Goal: Task Accomplishment & Management: Manage account settings

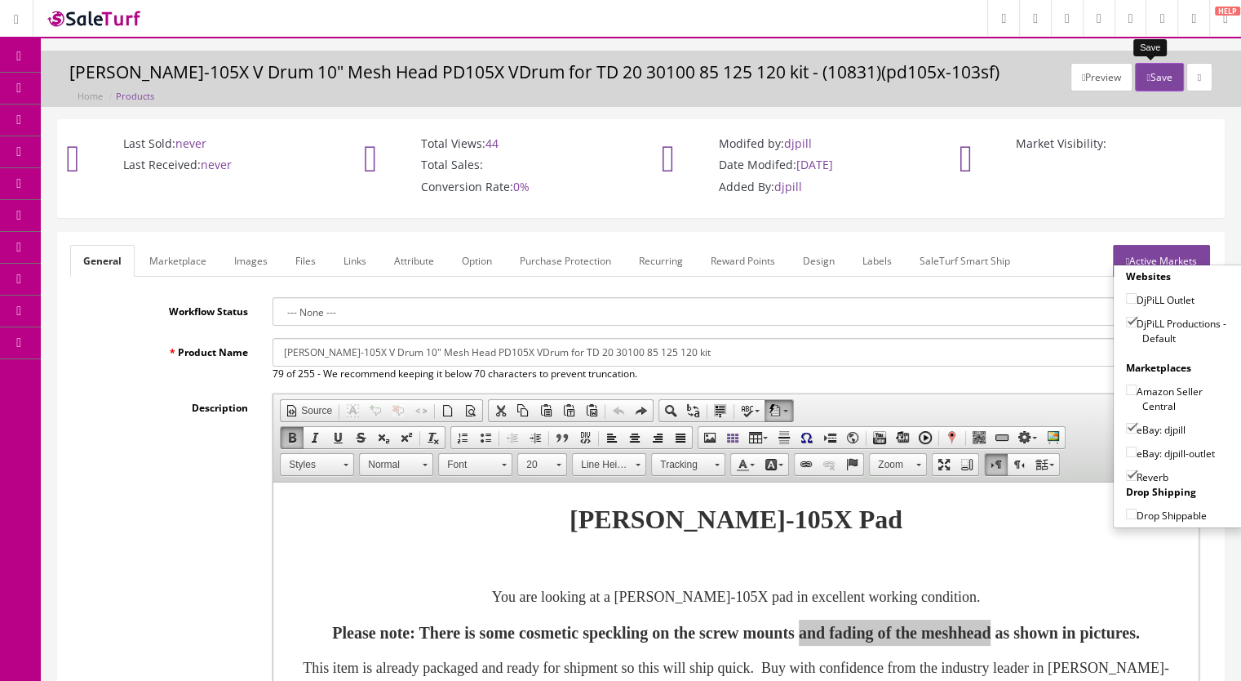
click at [1144, 73] on button "Save" at bounding box center [1159, 77] width 48 height 29
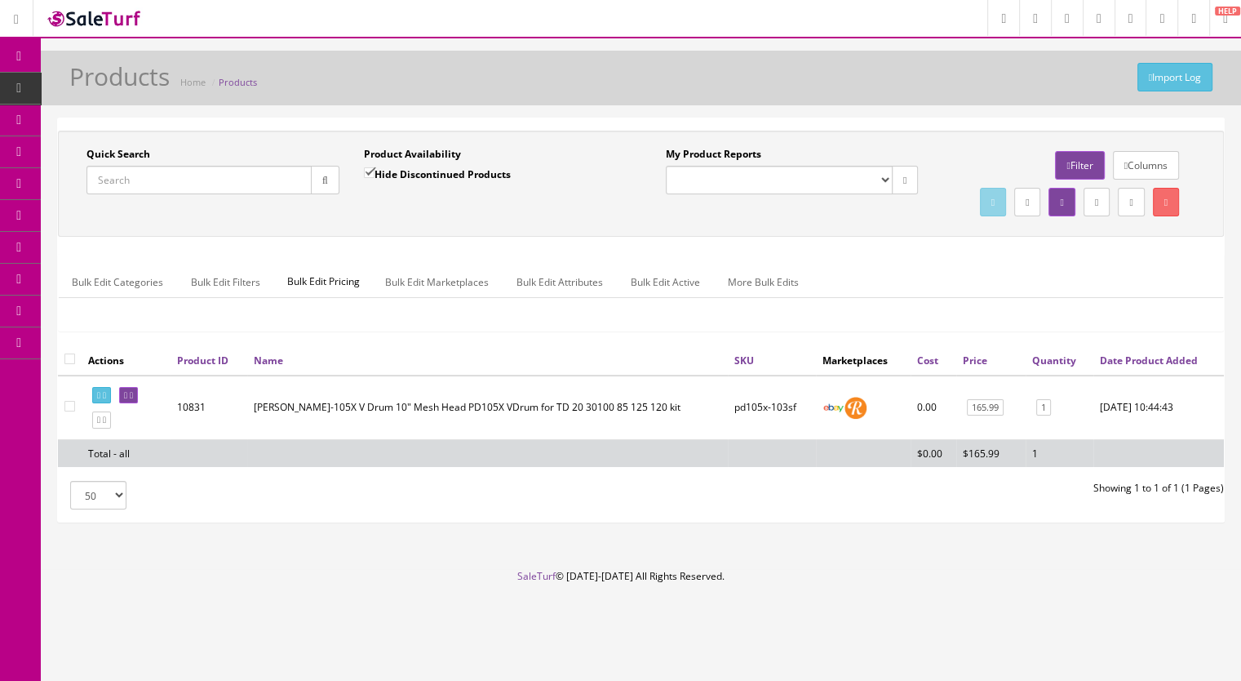
click at [112, 180] on input "Quick Search" at bounding box center [199, 180] width 225 height 29
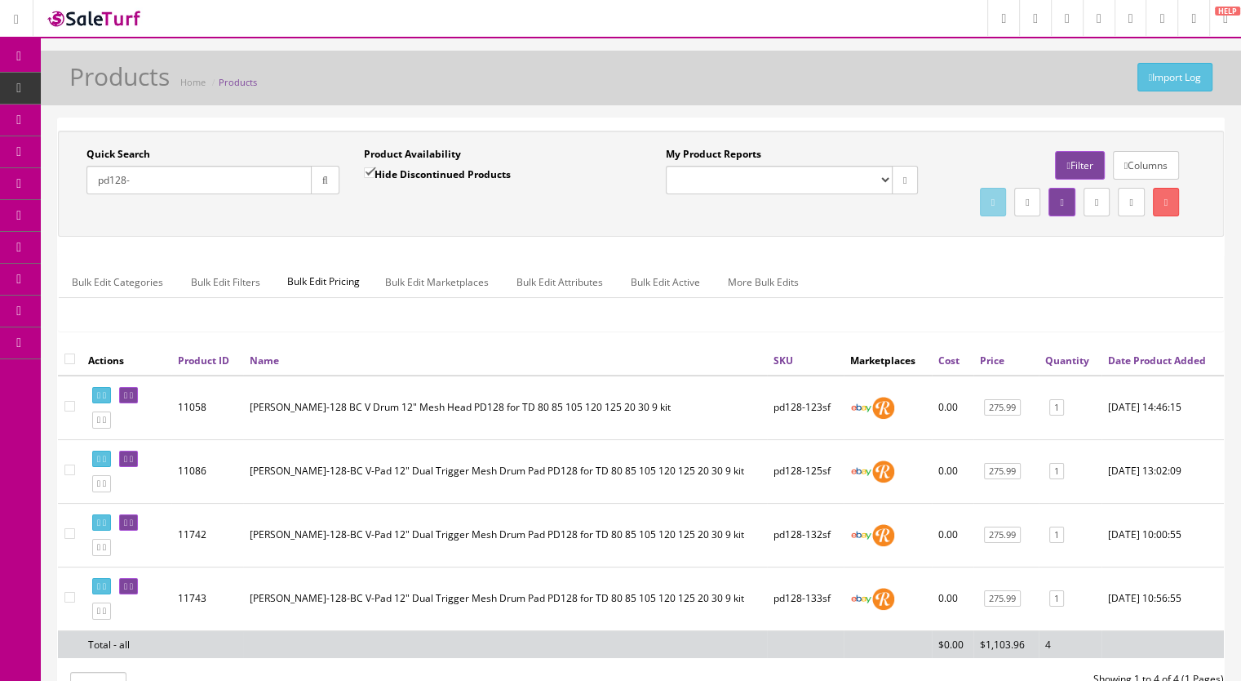
click at [189, 184] on input "pd128-" at bounding box center [199, 180] width 225 height 29
type input "pd128-13"
click at [369, 178] on input "Hide Discontinued Products" at bounding box center [369, 172] width 11 height 11
checkbox input "false"
click at [325, 185] on button "button" at bounding box center [325, 180] width 29 height 29
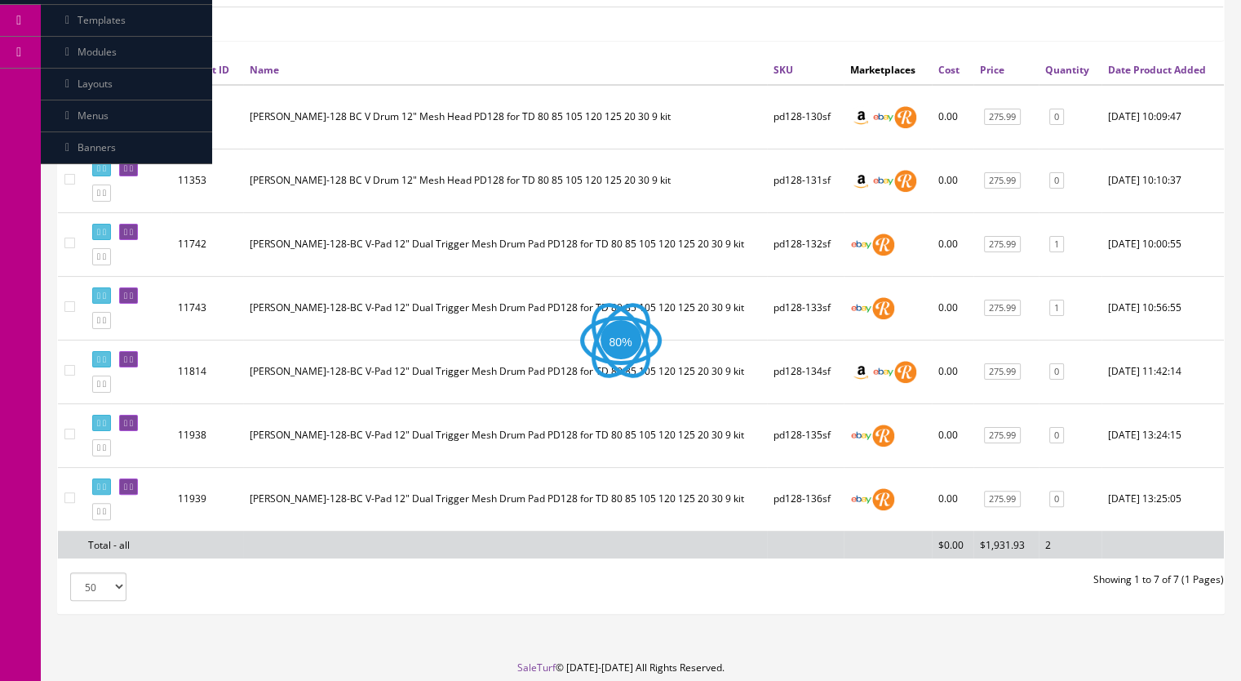
scroll to position [326, 0]
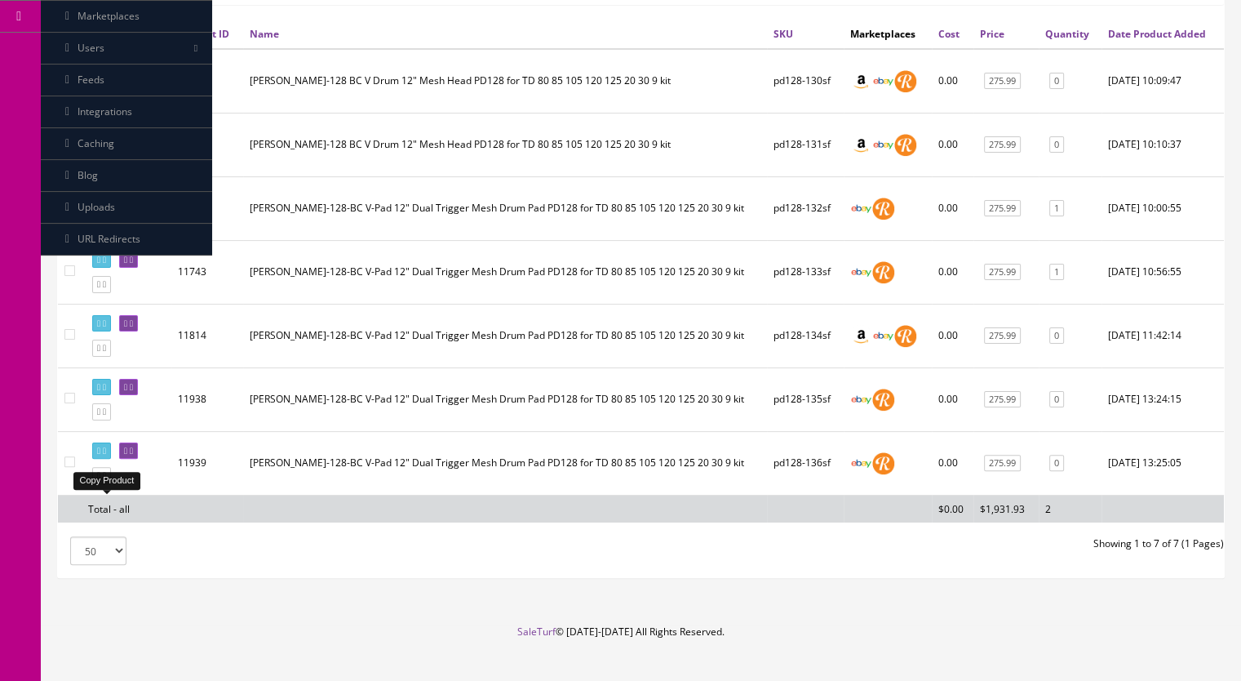
click at [106, 480] on icon at bounding box center [104, 475] width 3 height 9
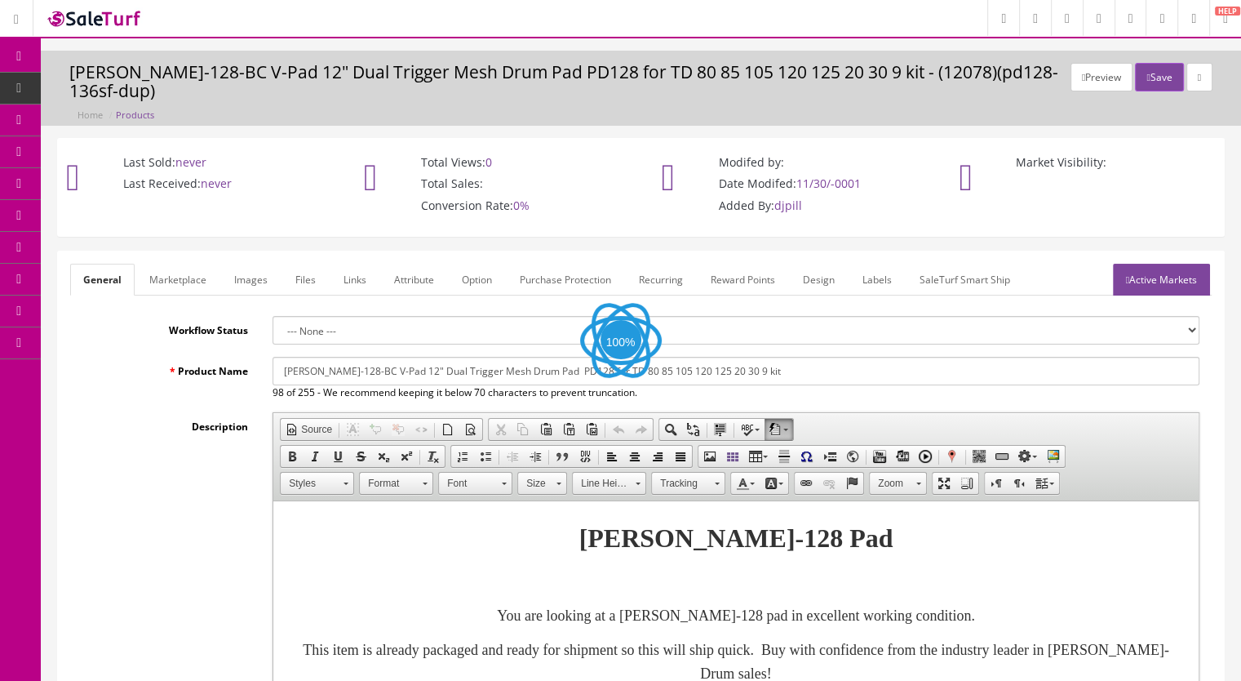
click at [256, 281] on link "Images" at bounding box center [251, 280] width 60 height 32
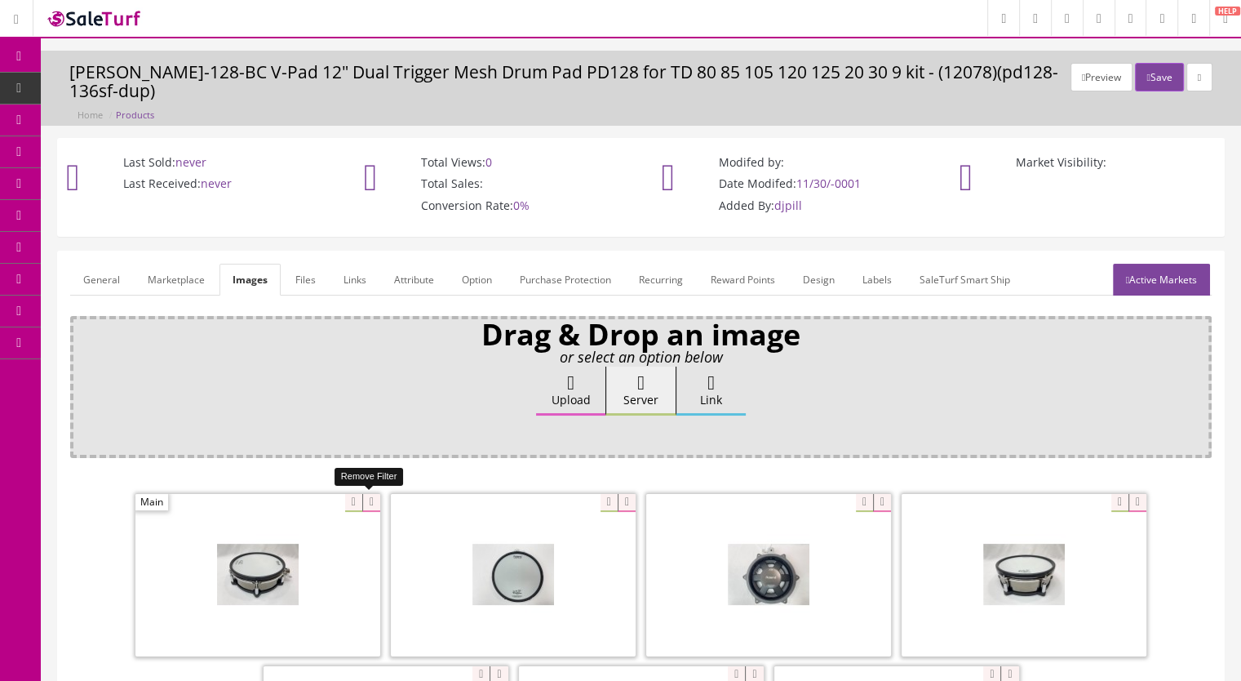
click at [372, 499] on icon at bounding box center [371, 503] width 18 height 18
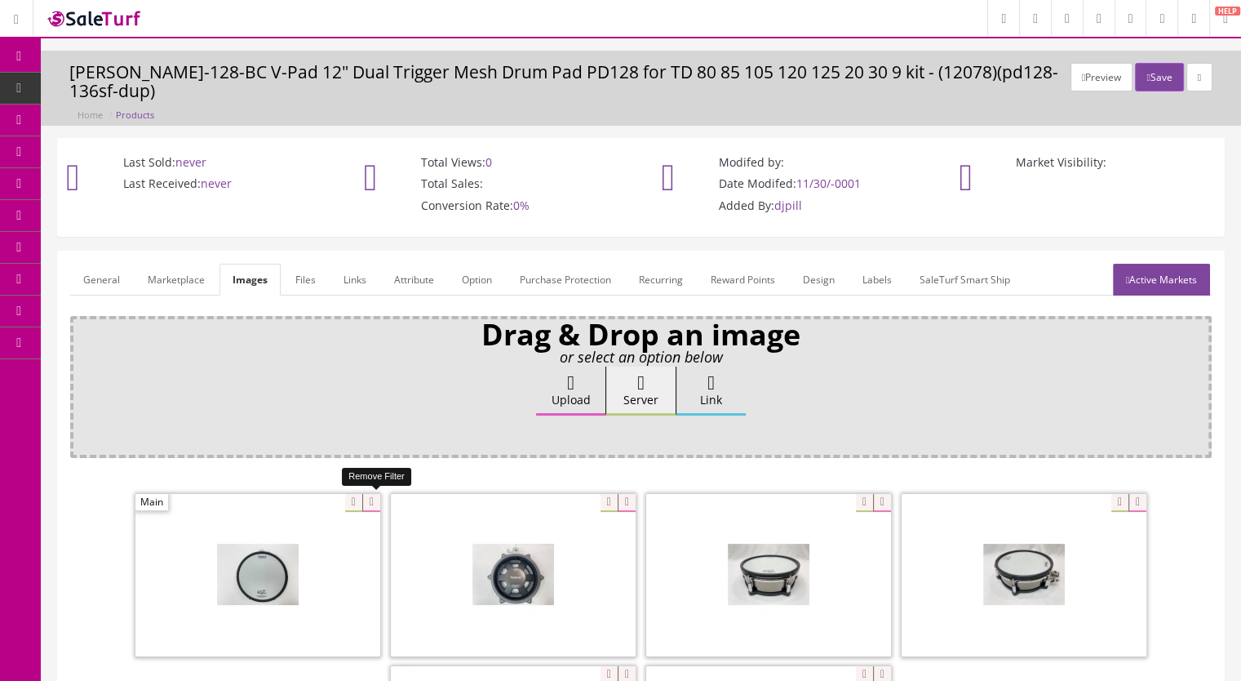
click at [369, 500] on icon at bounding box center [371, 503] width 18 height 18
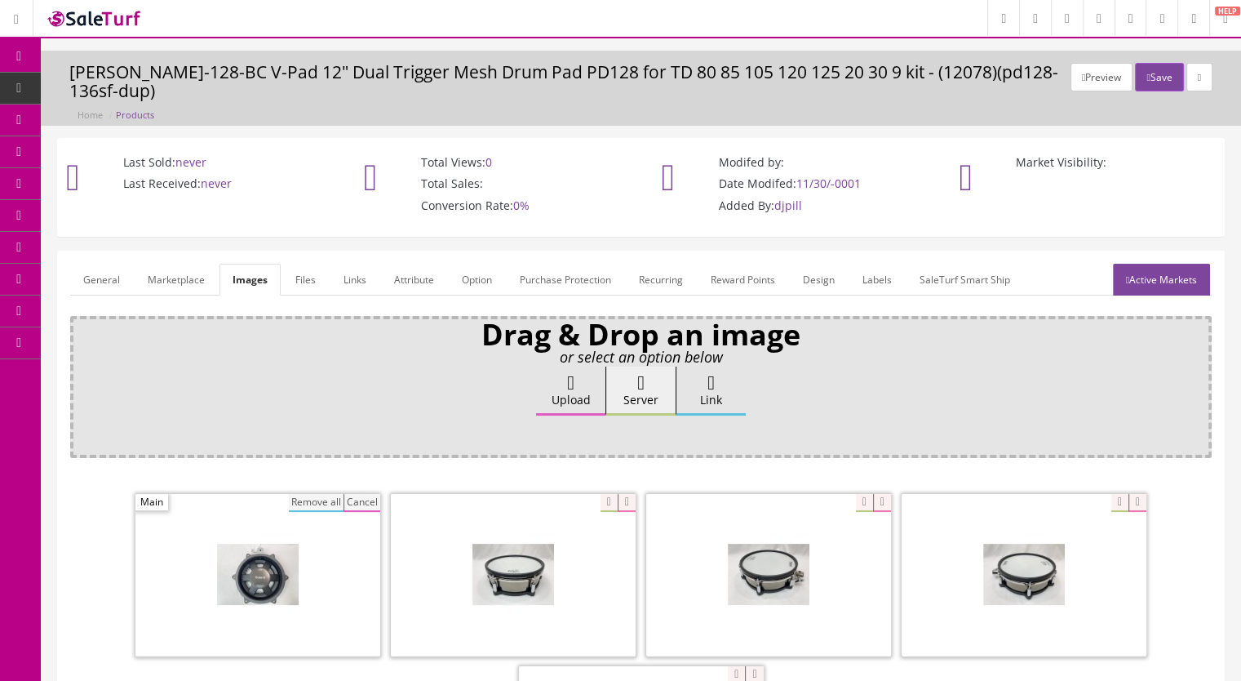
click at [314, 499] on button "Remove all" at bounding box center [316, 503] width 55 height 18
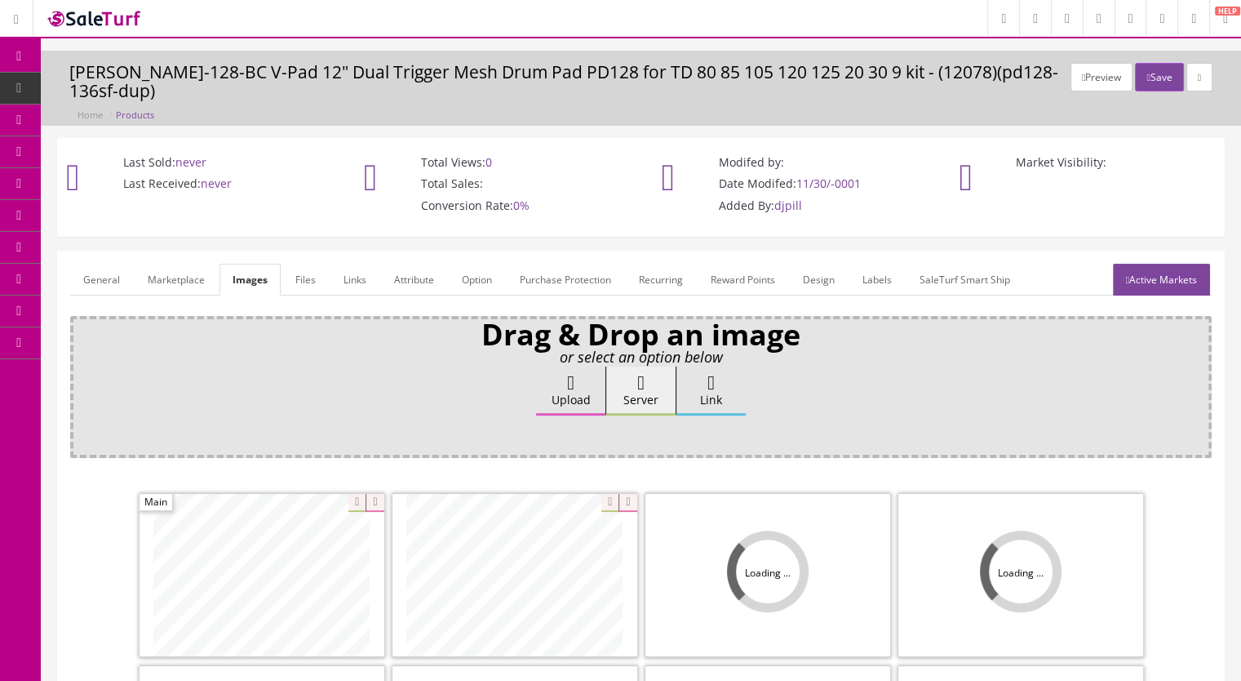
scroll to position [245, 0]
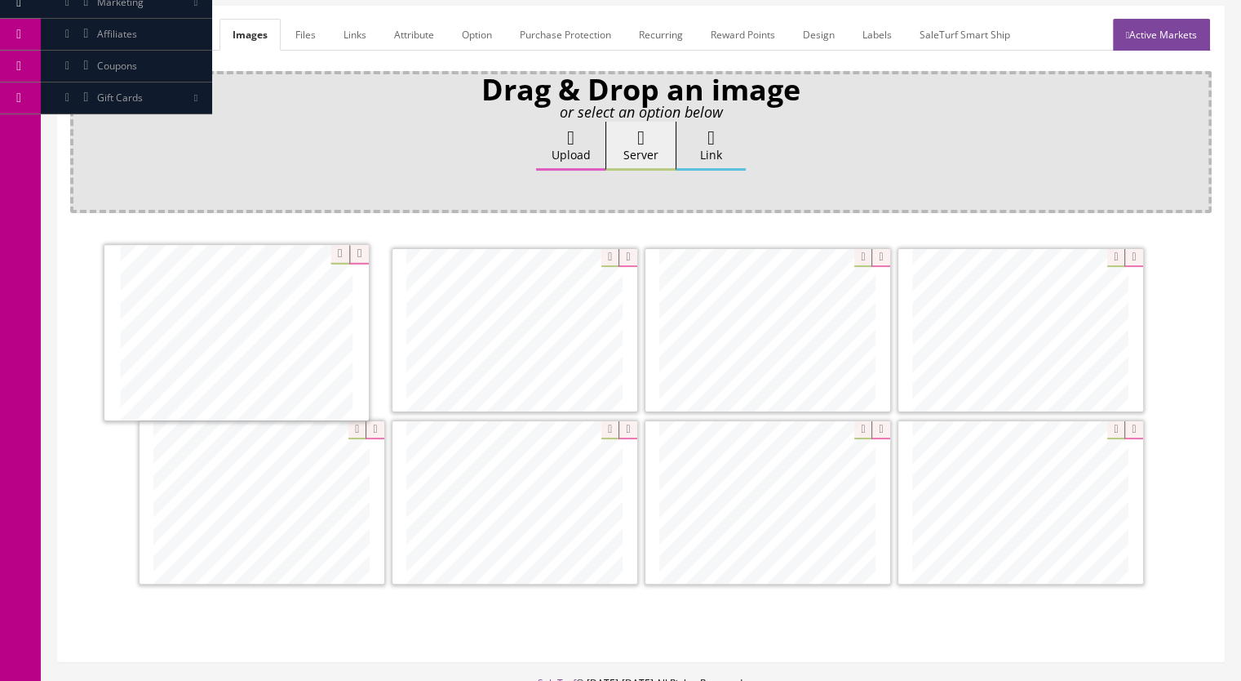
drag, startPoint x: 959, startPoint y: 353, endPoint x: 175, endPoint y: 357, distance: 784.4
drag, startPoint x: 715, startPoint y: 491, endPoint x: 455, endPoint y: 310, distance: 316.6
drag, startPoint x: 780, startPoint y: 530, endPoint x: 770, endPoint y: 350, distance: 179.8
drag, startPoint x: 784, startPoint y: 529, endPoint x: 1059, endPoint y: 527, distance: 275.1
drag, startPoint x: 292, startPoint y: 526, endPoint x: 274, endPoint y: 530, distance: 18.3
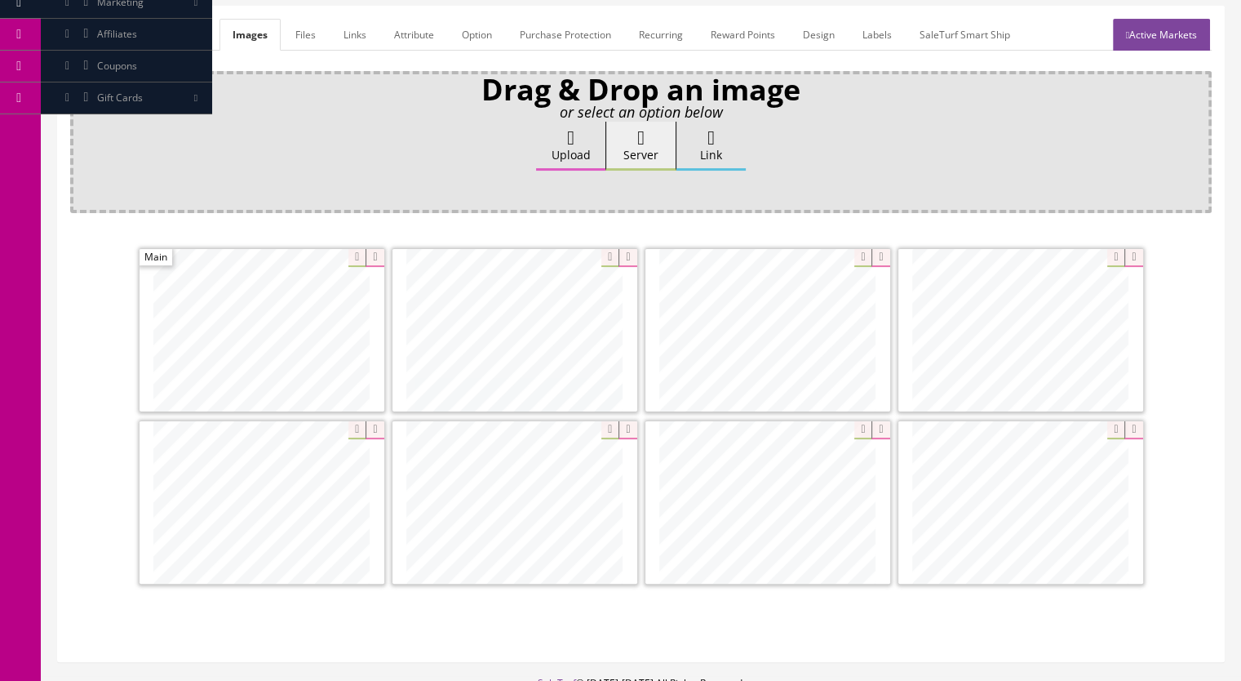
click at [192, 42] on link "Marketplace" at bounding box center [176, 35] width 83 height 32
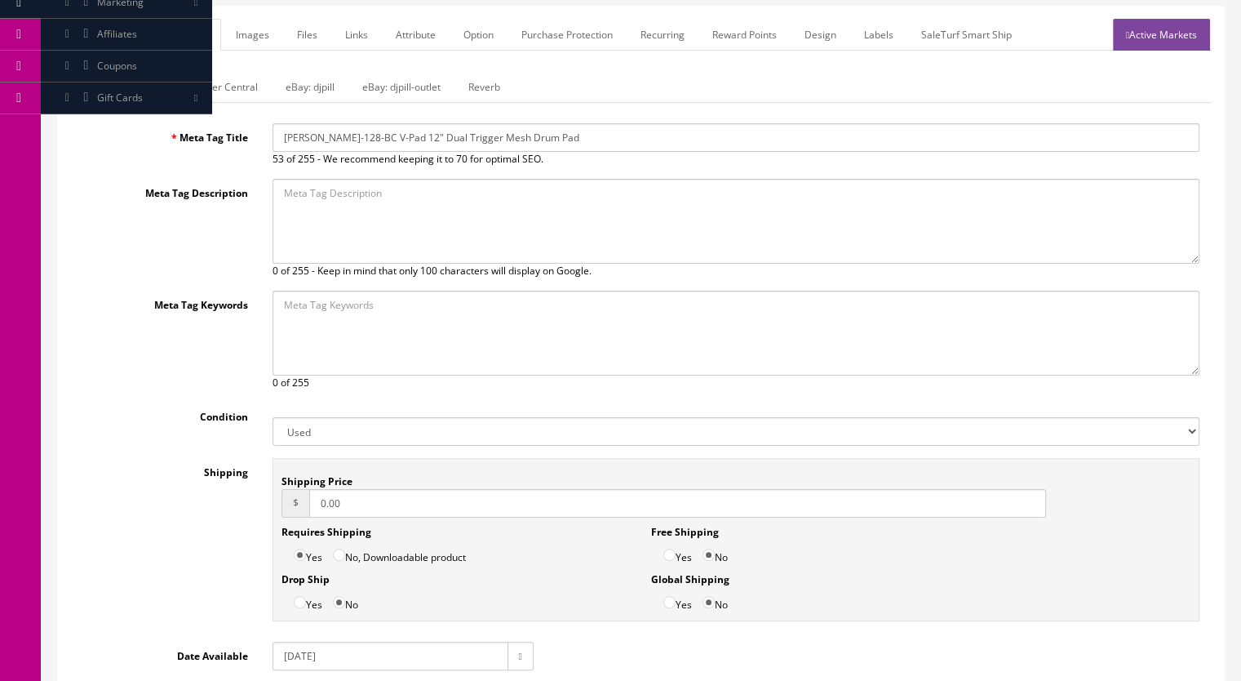
click at [479, 82] on link "Reverb" at bounding box center [484, 87] width 58 height 32
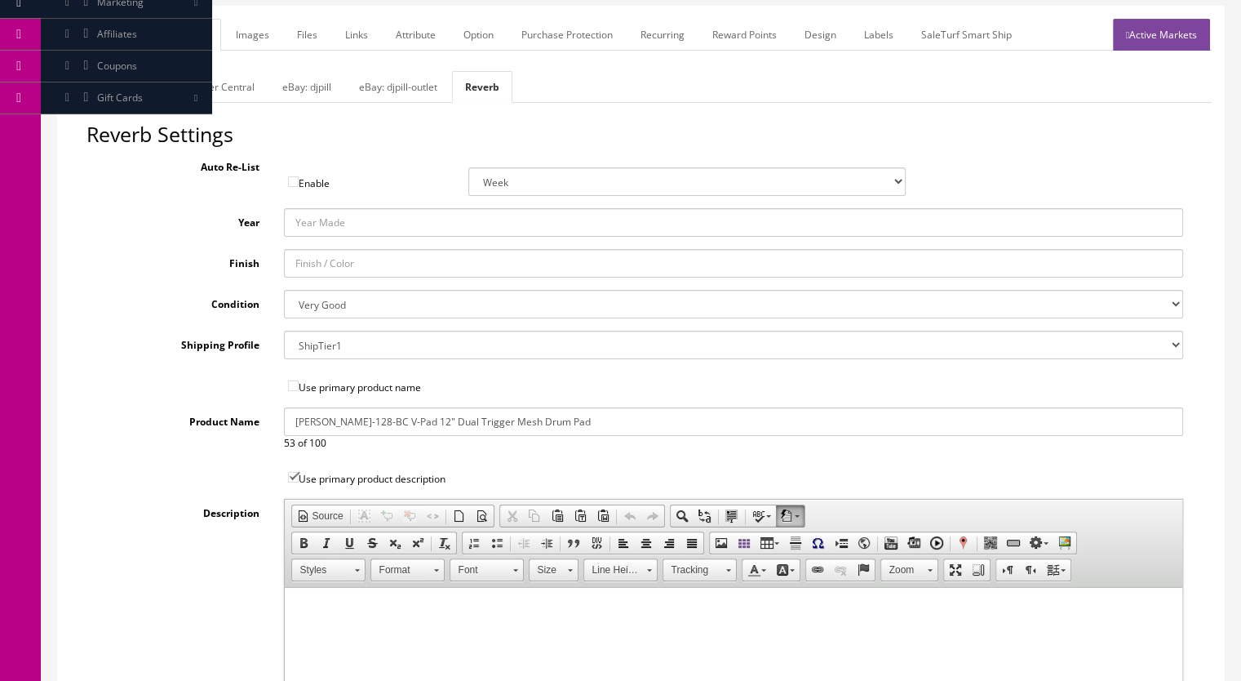
click at [106, 35] on link "General" at bounding box center [101, 35] width 63 height 32
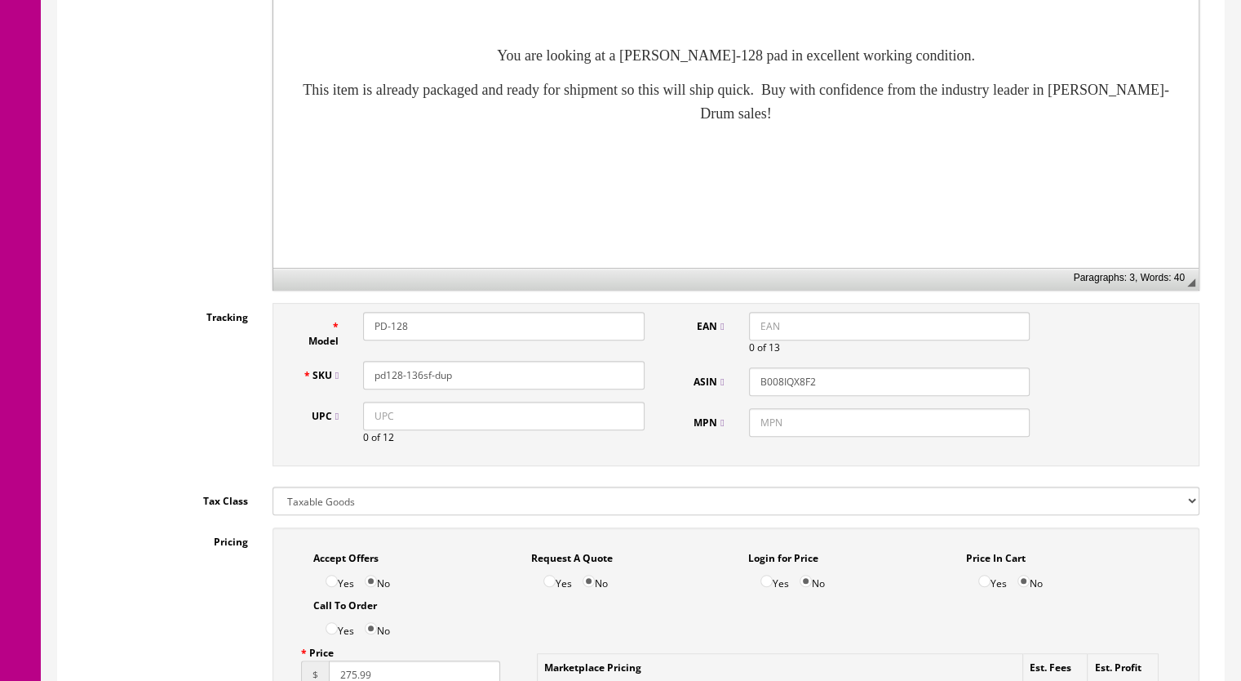
scroll to position [571, 0]
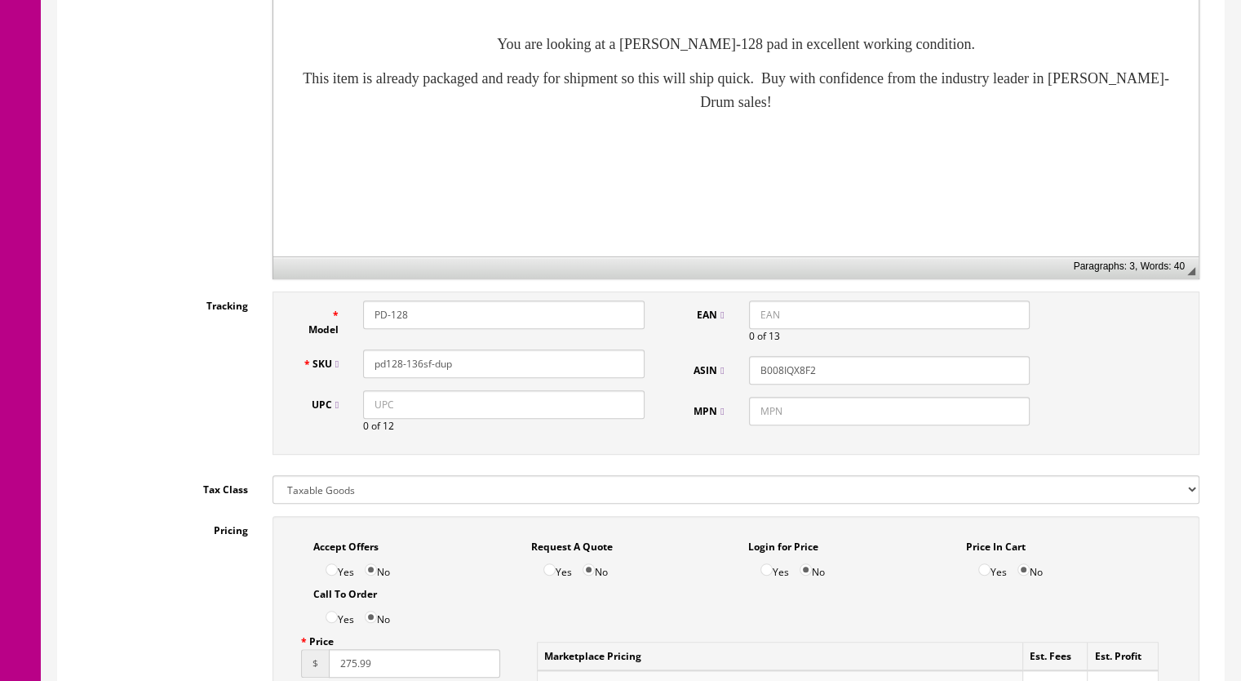
drag, startPoint x: 439, startPoint y: 372, endPoint x: 415, endPoint y: 376, distance: 24.0
click at [415, 376] on div "SKU pd128-136sf-dup" at bounding box center [473, 363] width 367 height 29
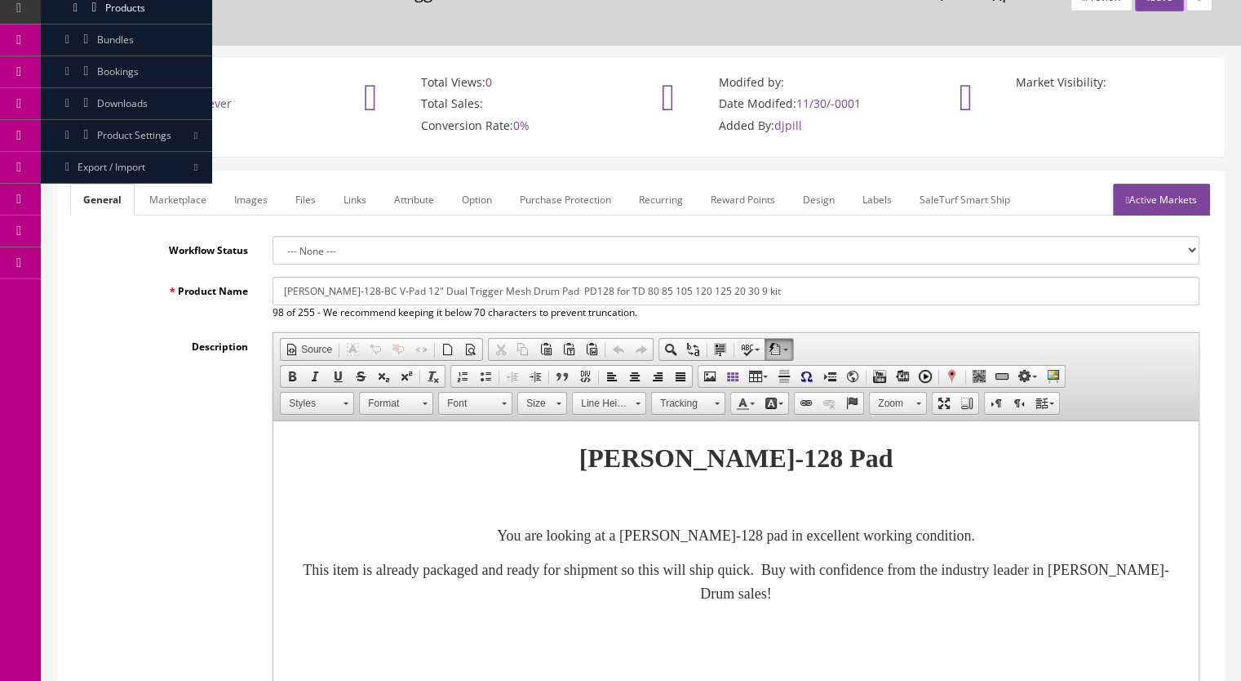
scroll to position [0, 0]
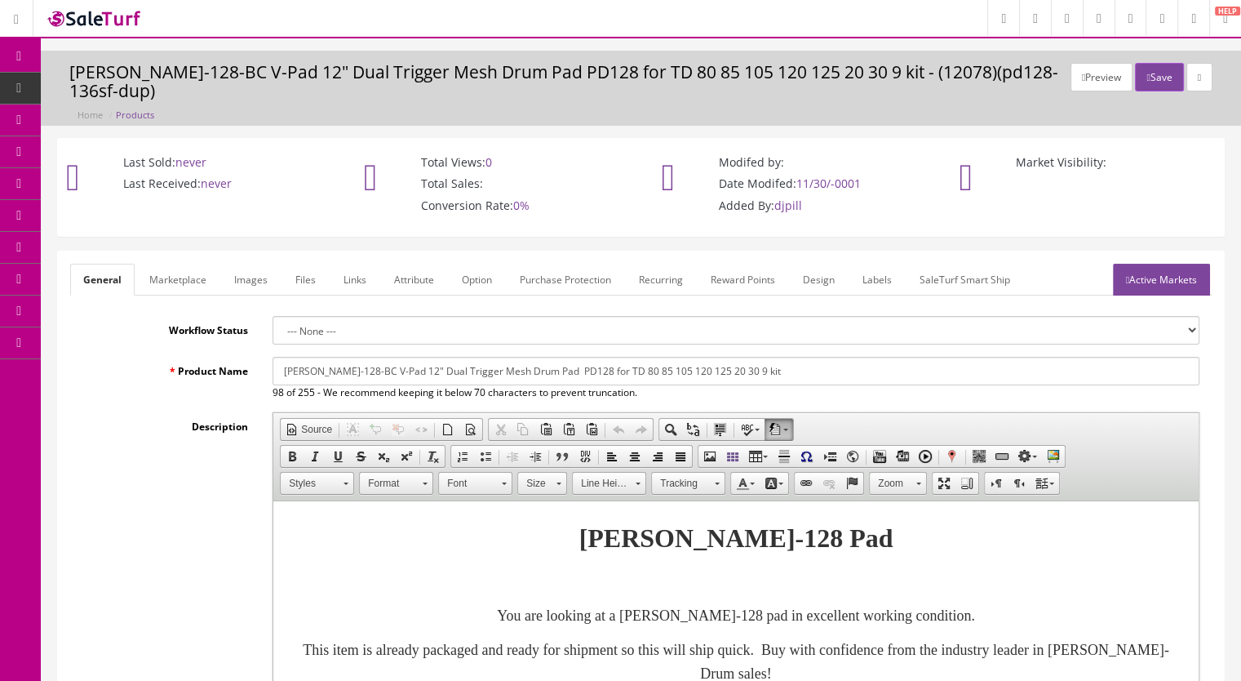
type input "pd128-137sf"
click at [1137, 271] on link "Active Markets" at bounding box center [1161, 280] width 97 height 32
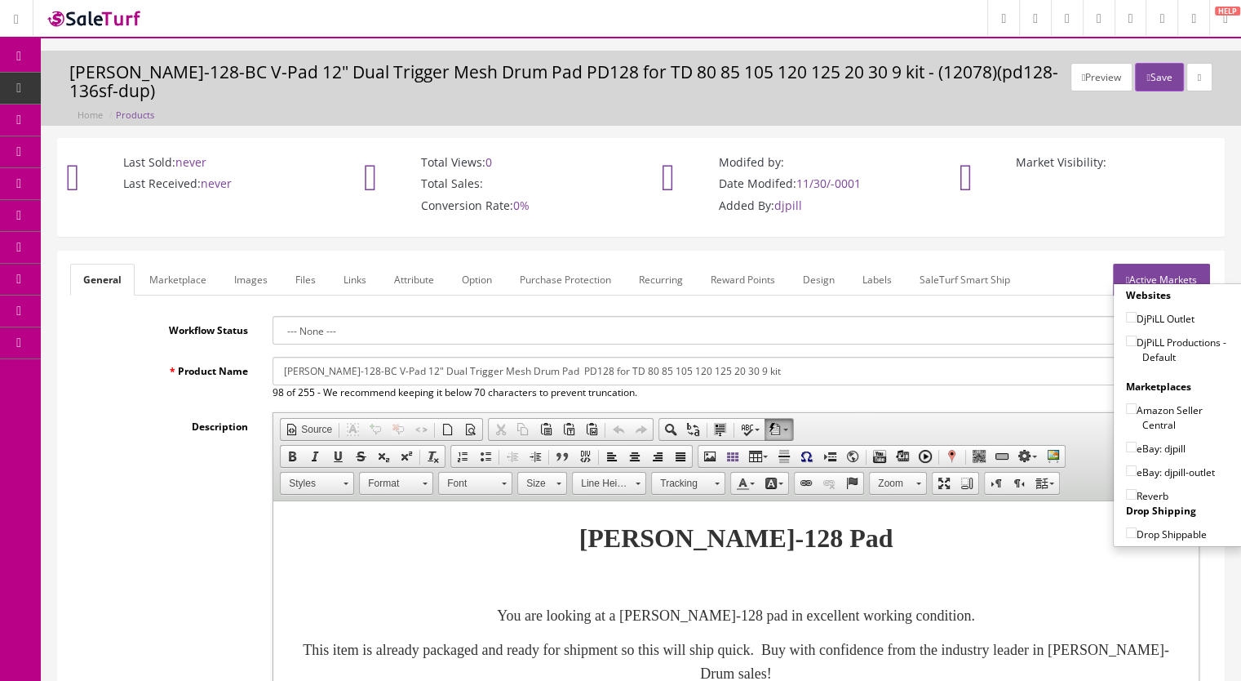
click at [1129, 342] on input"] "DjPiLL Productions - Default" at bounding box center [1131, 340] width 11 height 11
checkbox input"] "true"
click at [1127, 451] on label "eBay: djpill" at bounding box center [1156, 448] width 60 height 16
click at [1127, 451] on input"] "eBay: djpill" at bounding box center [1131, 447] width 11 height 11
checkbox input"] "true"
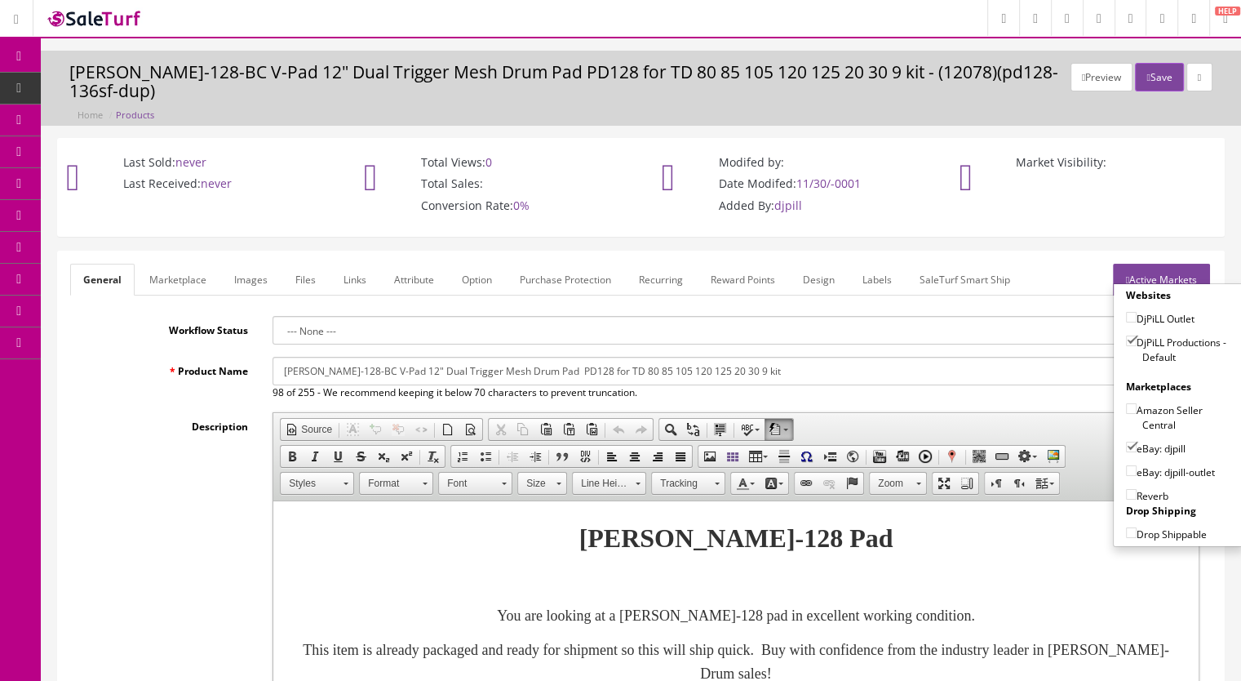
drag, startPoint x: 1125, startPoint y: 491, endPoint x: 1066, endPoint y: 477, distance: 60.4
click at [1126, 491] on input"] "Reverb" at bounding box center [1131, 494] width 11 height 11
checkbox input"] "true"
click at [1143, 79] on button "Save" at bounding box center [1159, 77] width 48 height 29
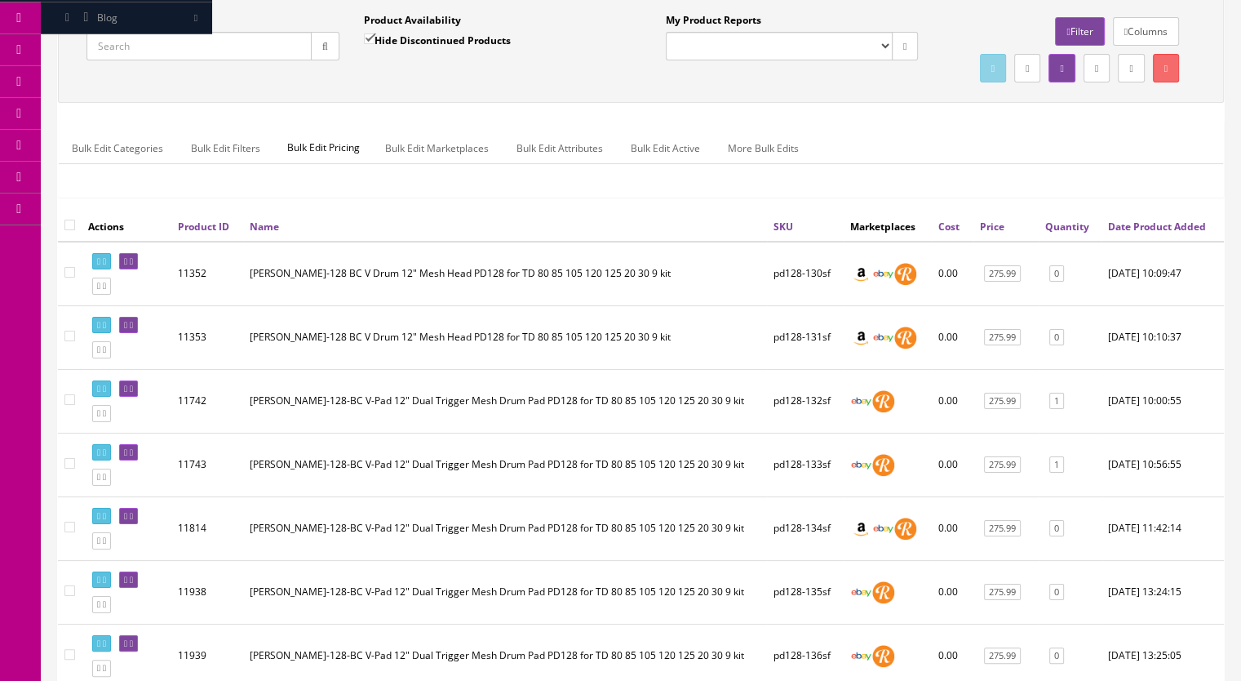
scroll to position [408, 0]
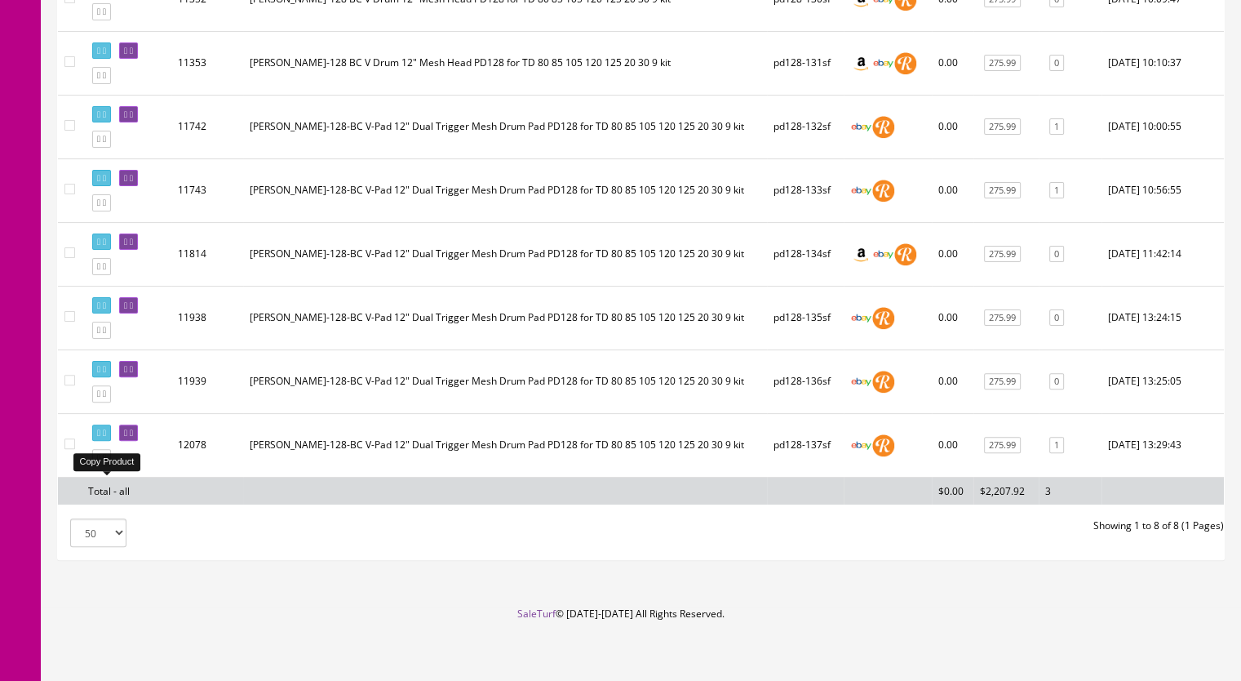
click at [100, 462] on icon at bounding box center [98, 457] width 3 height 9
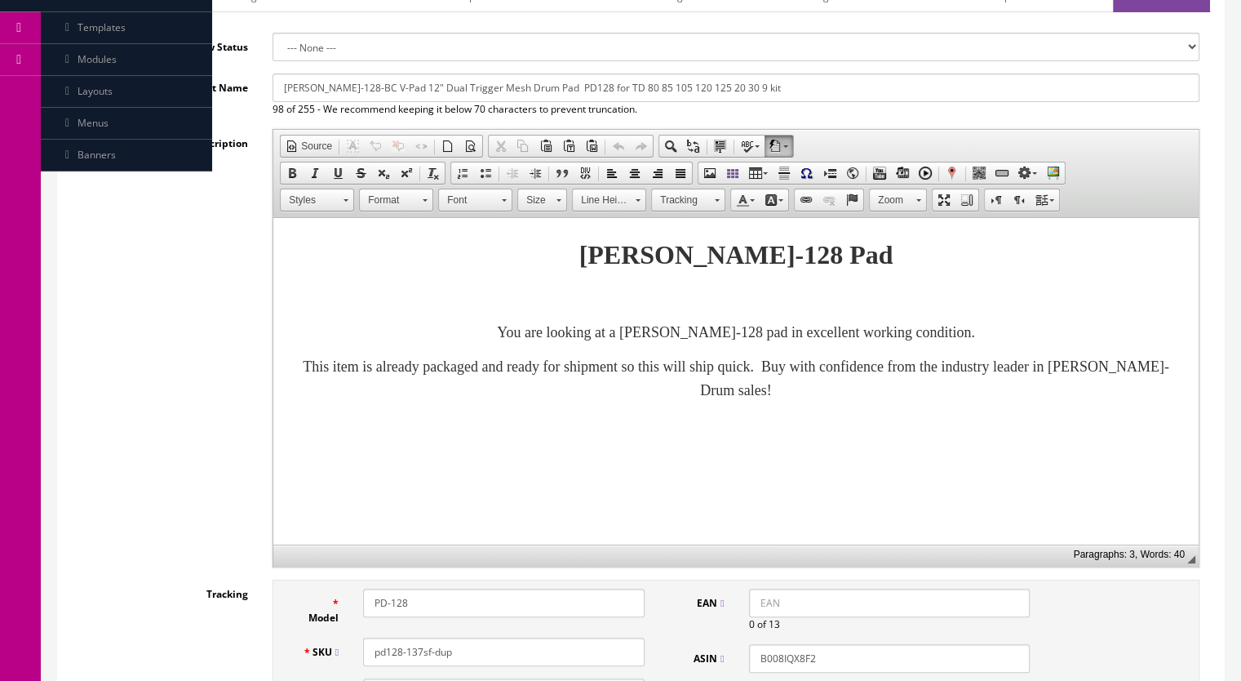
scroll to position [326, 0]
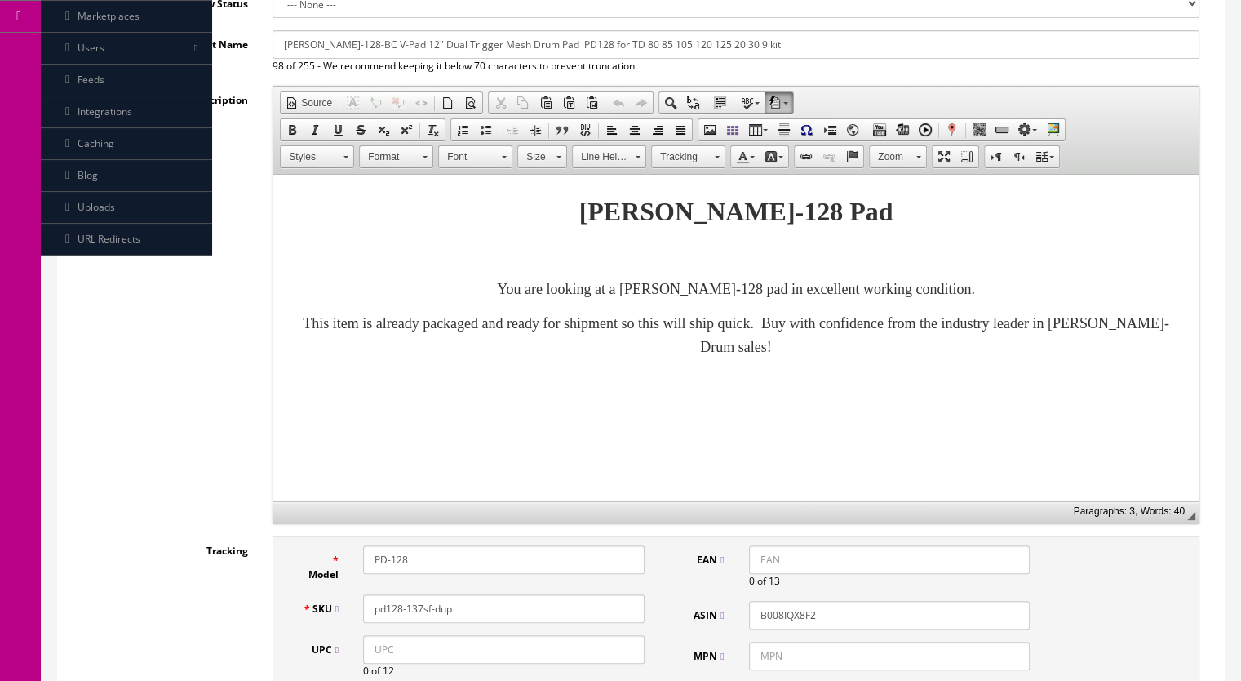
drag, startPoint x: 471, startPoint y: 607, endPoint x: 418, endPoint y: 620, distance: 54.4
click at [418, 620] on input "pd128-137sf-dup" at bounding box center [504, 608] width 282 height 29
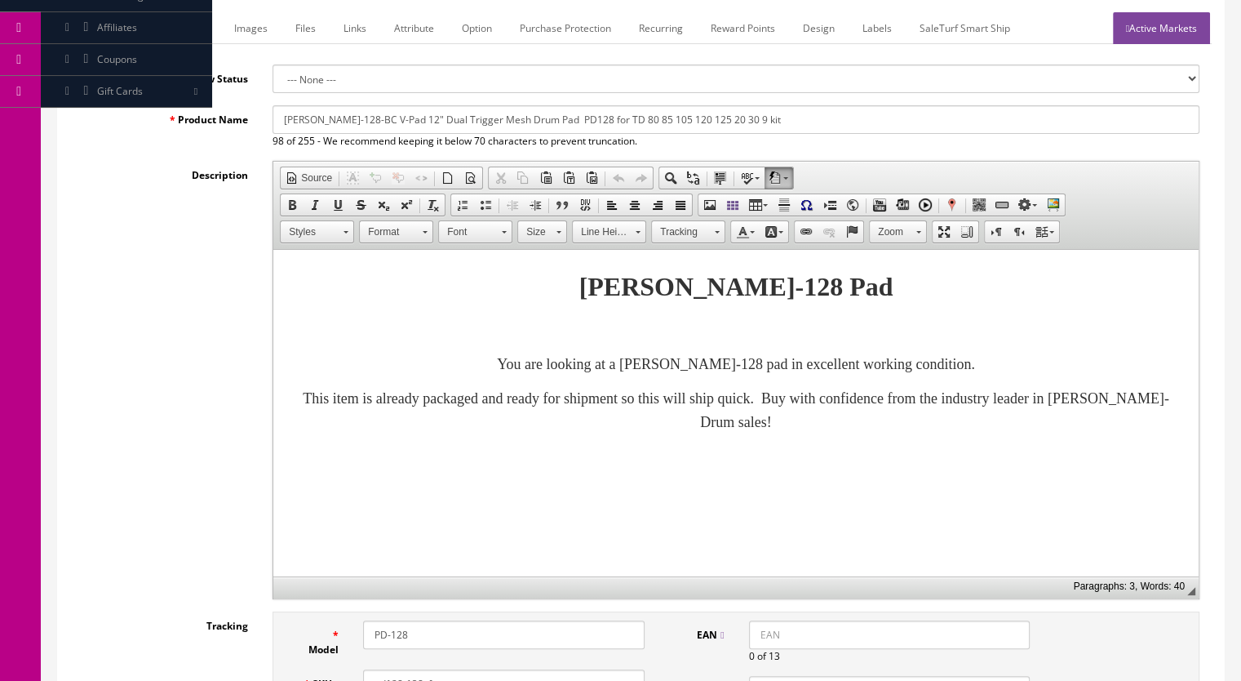
scroll to position [163, 0]
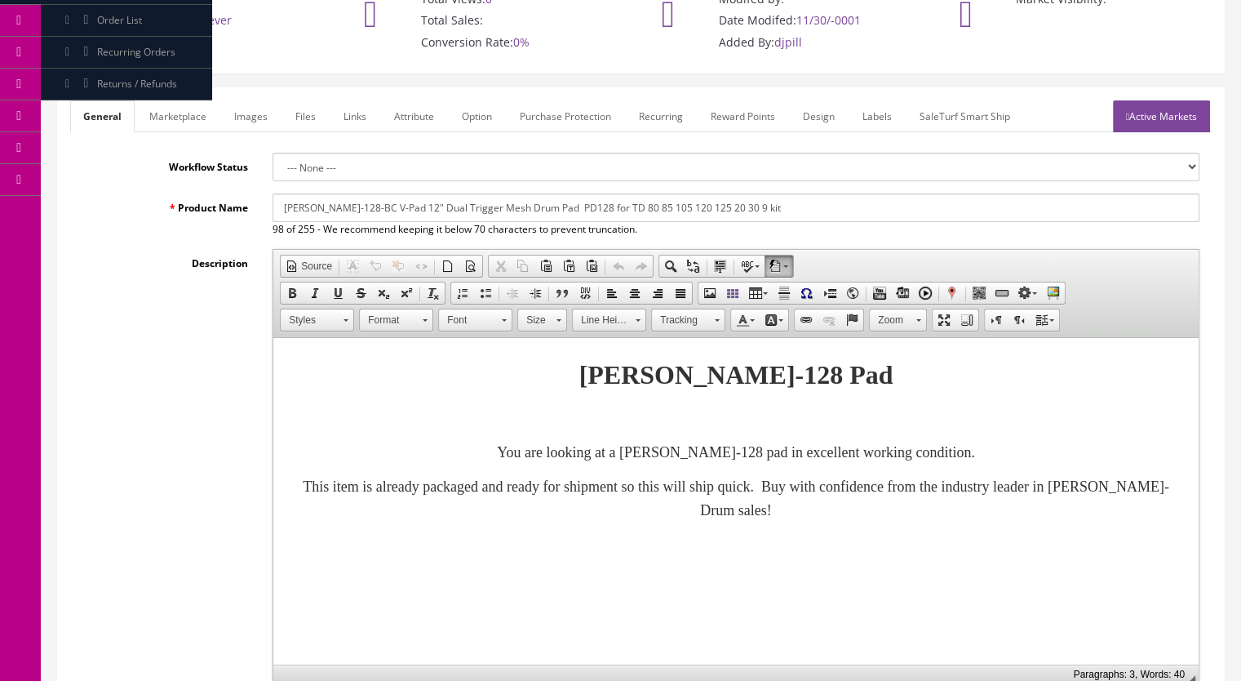
type input "pd128-138sf"
click at [258, 118] on link "Images" at bounding box center [251, 116] width 60 height 32
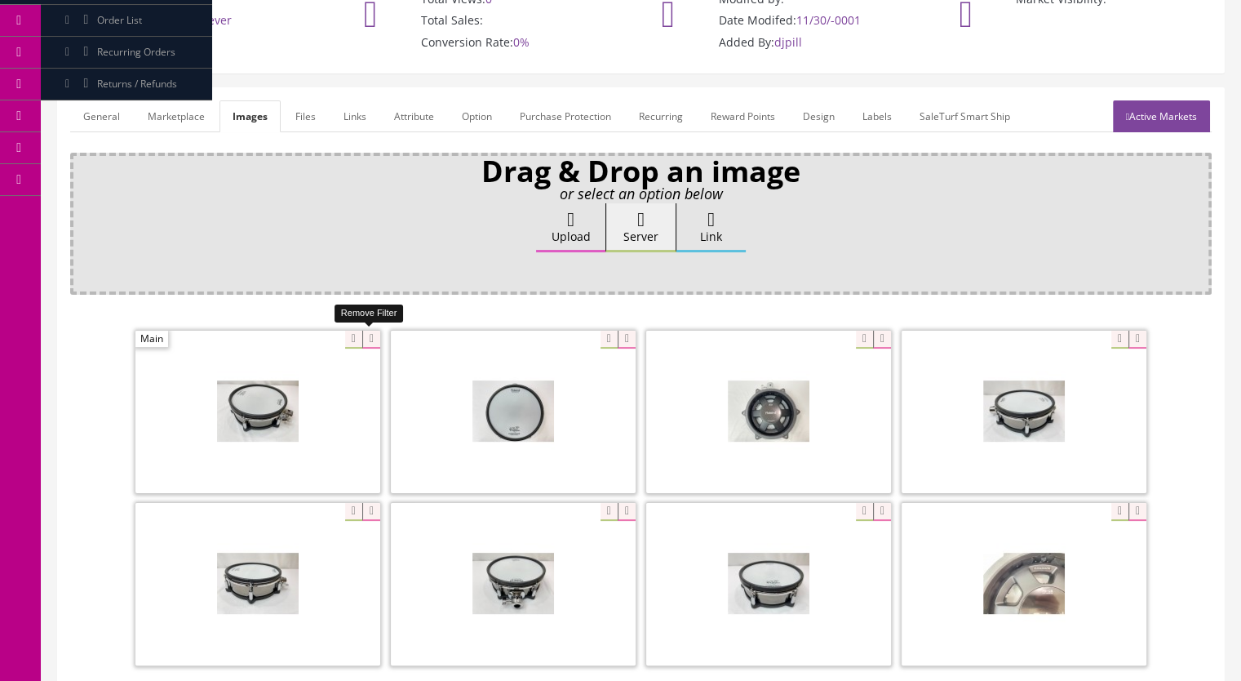
click at [371, 340] on icon at bounding box center [371, 340] width 18 height 18
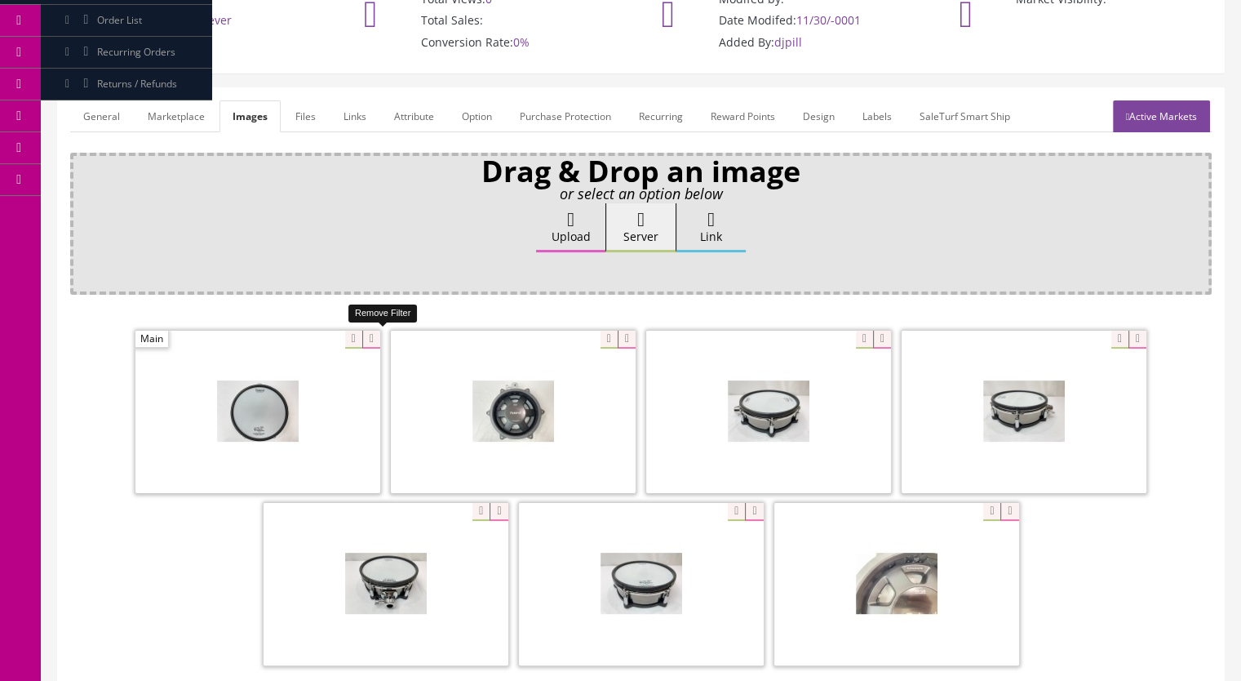
click at [371, 340] on icon at bounding box center [371, 340] width 18 height 18
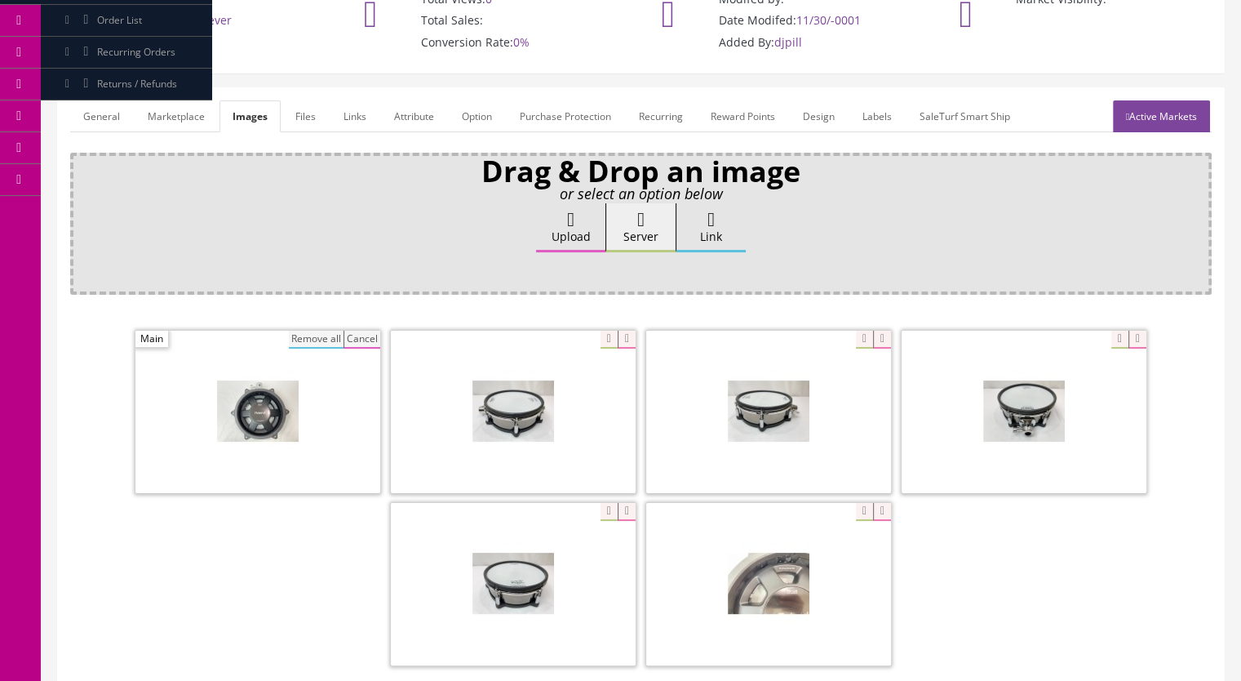
click at [327, 341] on button "Remove all" at bounding box center [316, 340] width 55 height 18
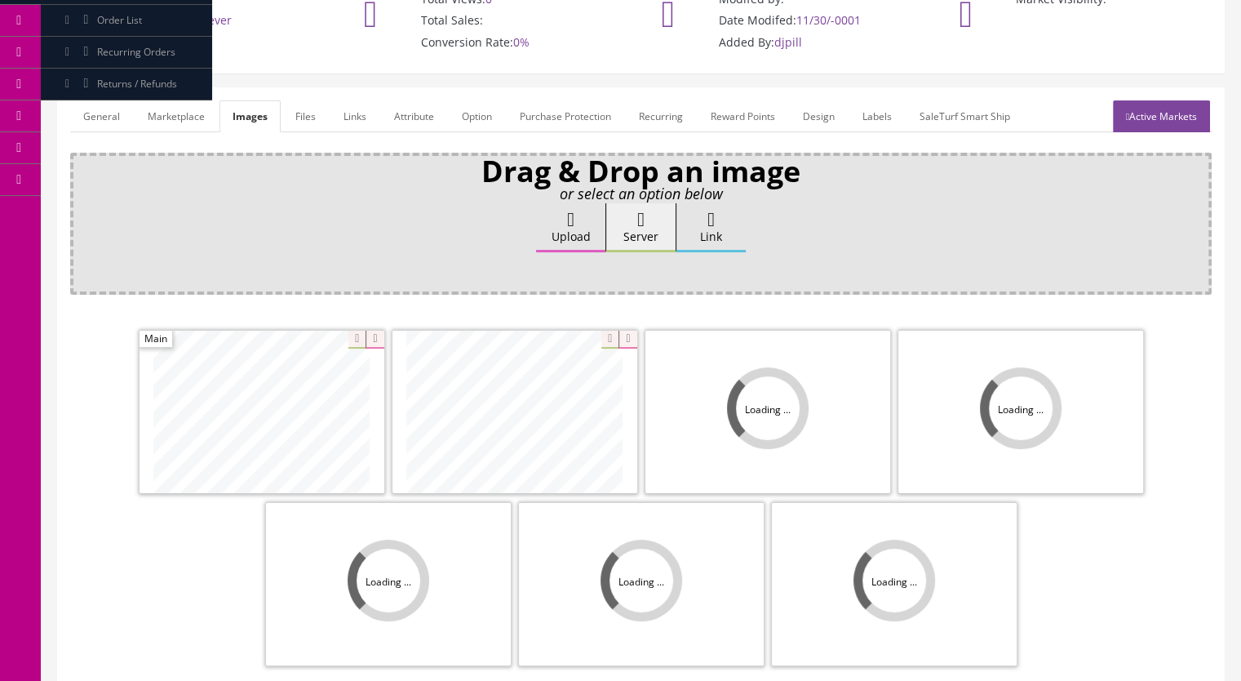
scroll to position [245, 0]
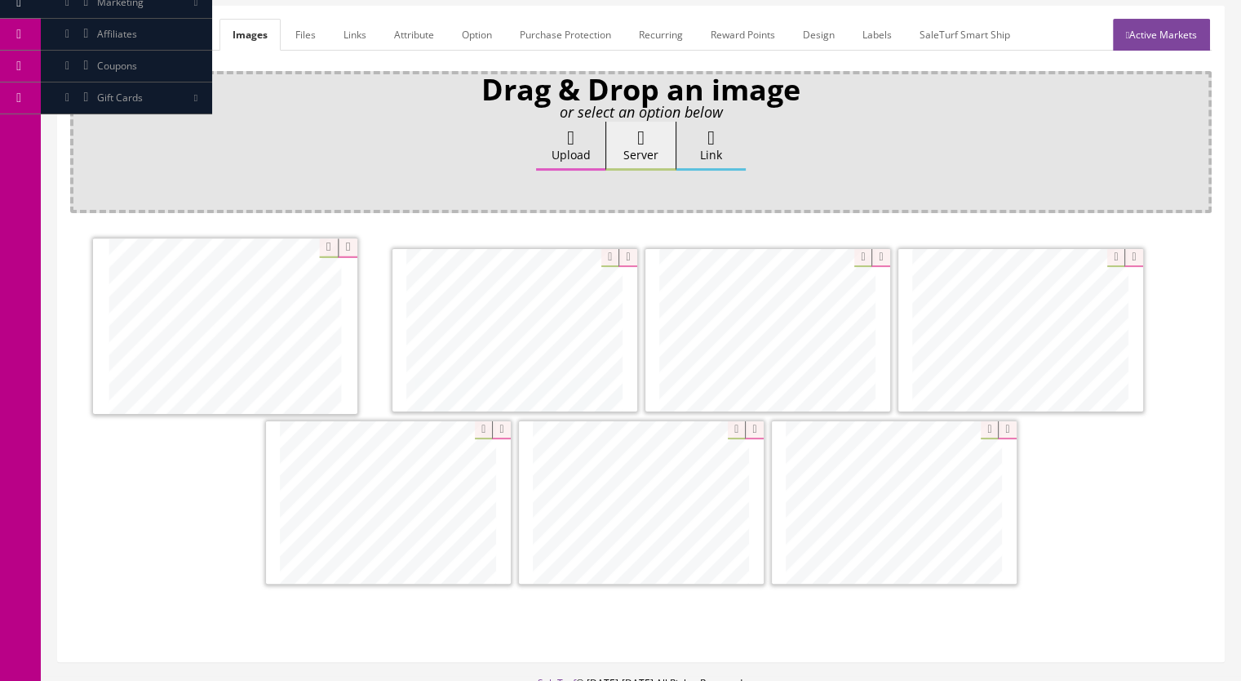
drag, startPoint x: 423, startPoint y: 354, endPoint x: 272, endPoint y: 363, distance: 151.3
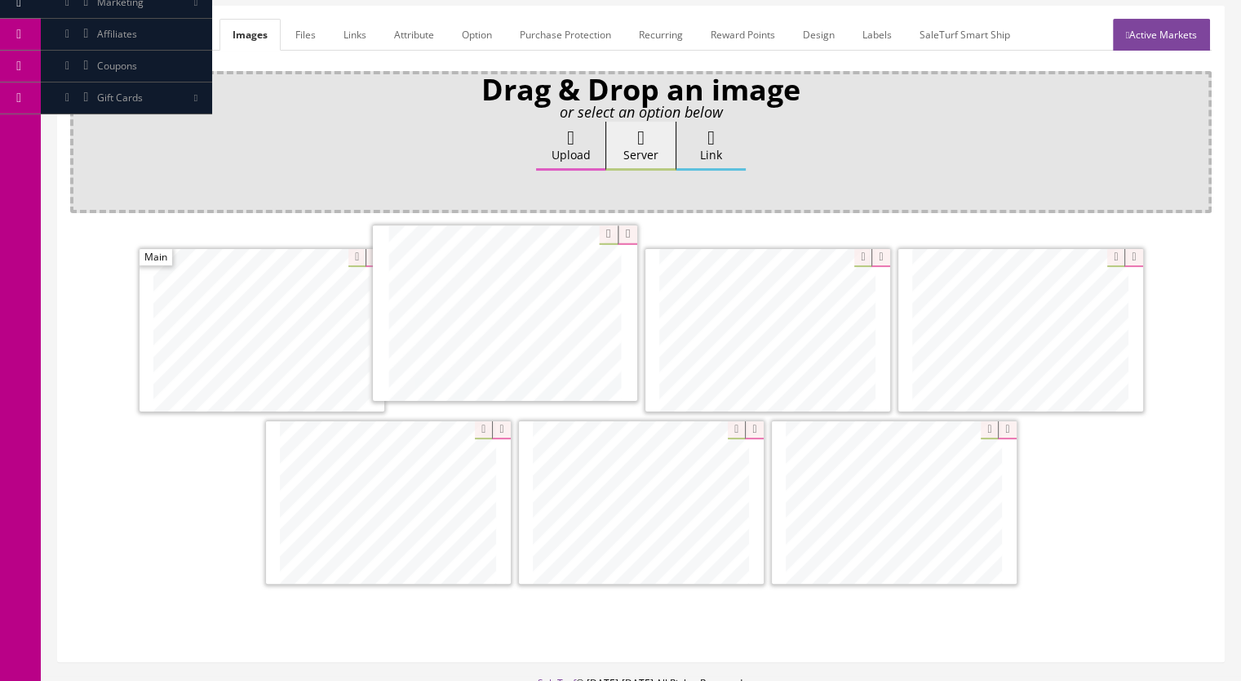
drag, startPoint x: 432, startPoint y: 526, endPoint x: 548, endPoint y: 344, distance: 216.5
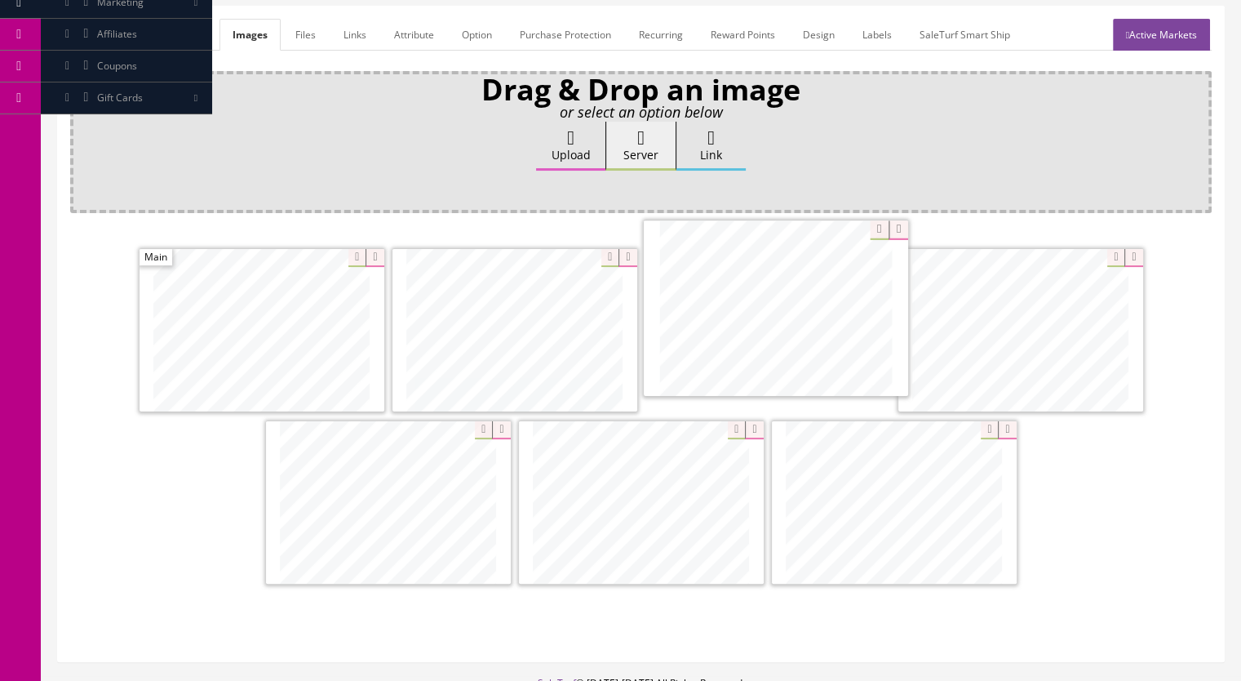
drag, startPoint x: 450, startPoint y: 518, endPoint x: 823, endPoint y: 338, distance: 414.3
drag, startPoint x: 931, startPoint y: 425, endPoint x: 904, endPoint y: 504, distance: 83.6
drag, startPoint x: 1055, startPoint y: 356, endPoint x: 655, endPoint y: 529, distance: 435.8
click at [1172, 38] on link "Active Markets" at bounding box center [1161, 35] width 97 height 32
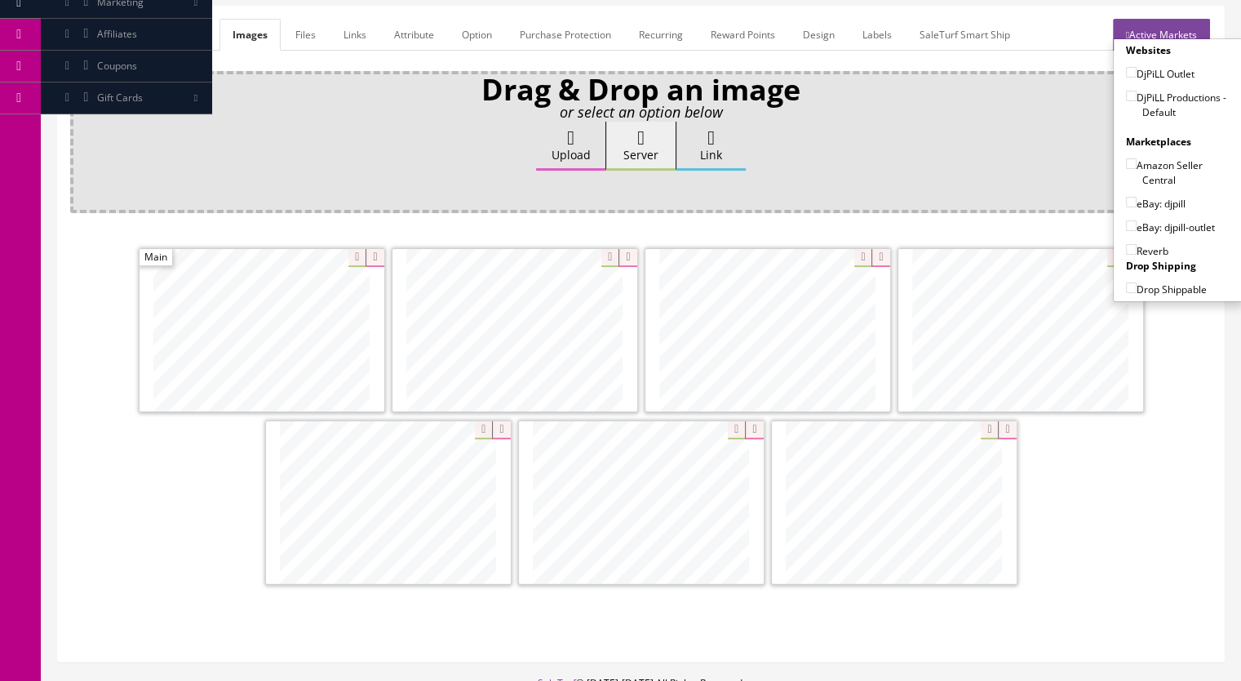
click at [1126, 97] on input"] "DjPiLL Productions - Default" at bounding box center [1131, 96] width 11 height 11
checkbox input"] "true"
click at [1126, 198] on input"] "eBay: djpill" at bounding box center [1131, 202] width 11 height 11
checkbox input"] "true"
click at [1128, 242] on label "Reverb" at bounding box center [1147, 250] width 42 height 16
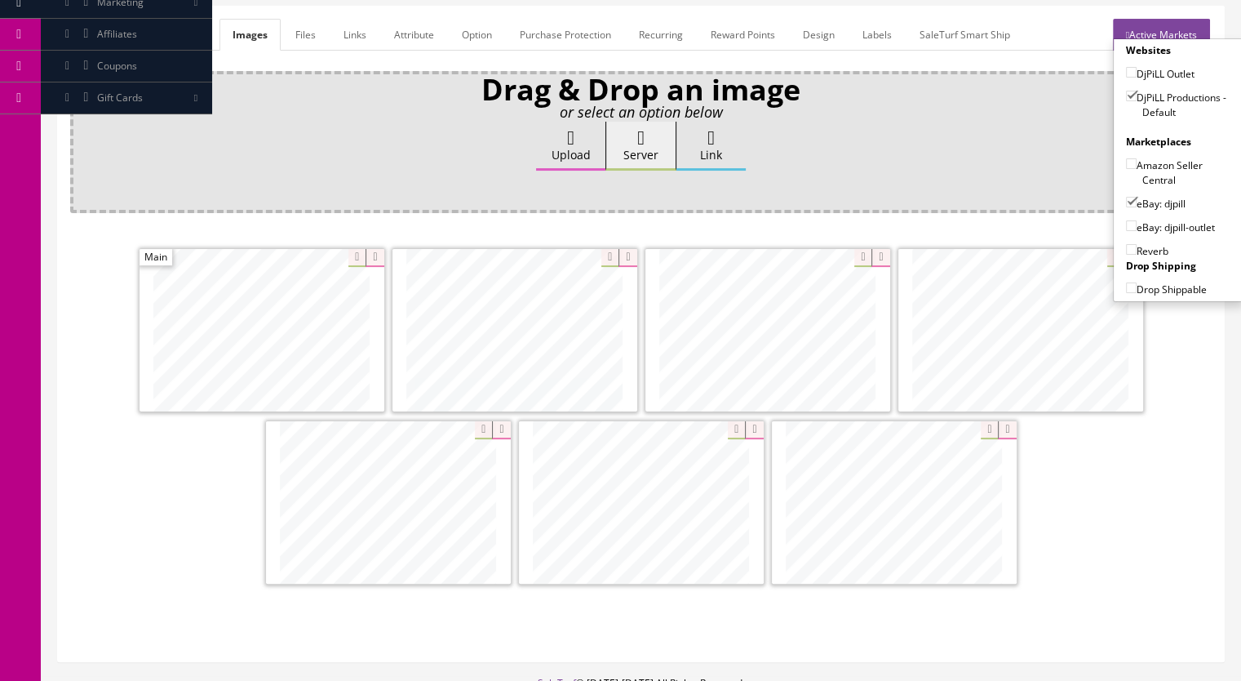
click at [1128, 244] on input"] "Reverb" at bounding box center [1131, 249] width 11 height 11
checkbox input"] "true"
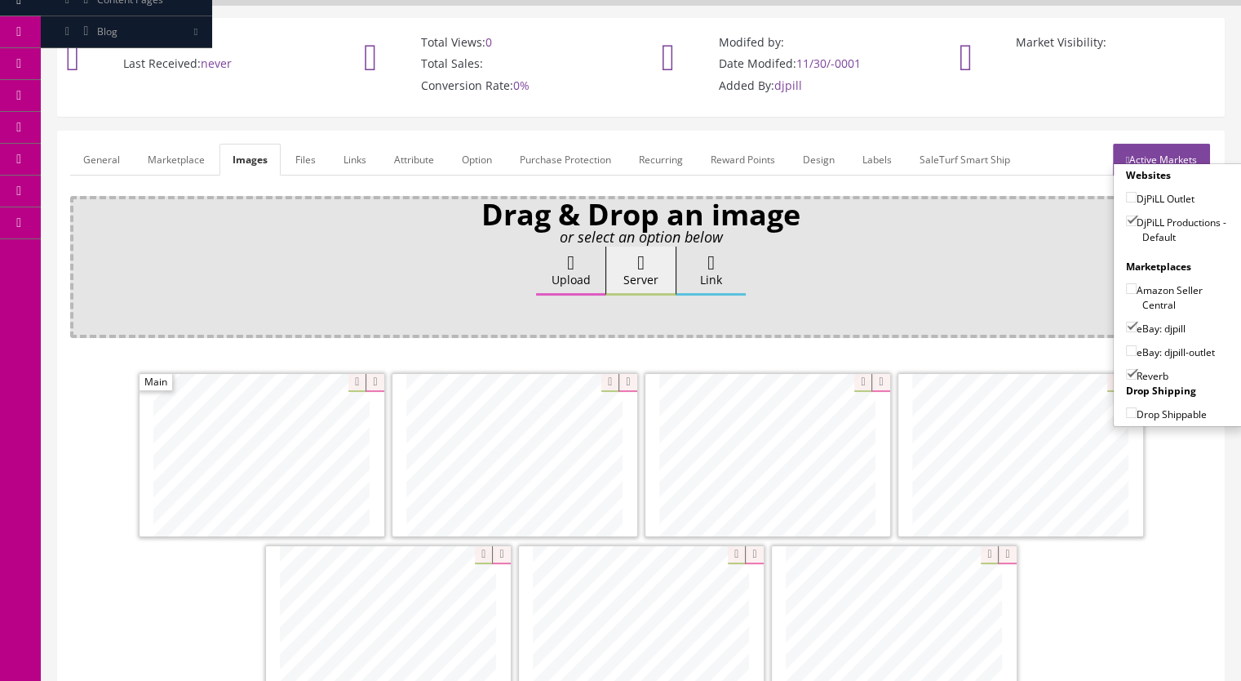
scroll to position [0, 0]
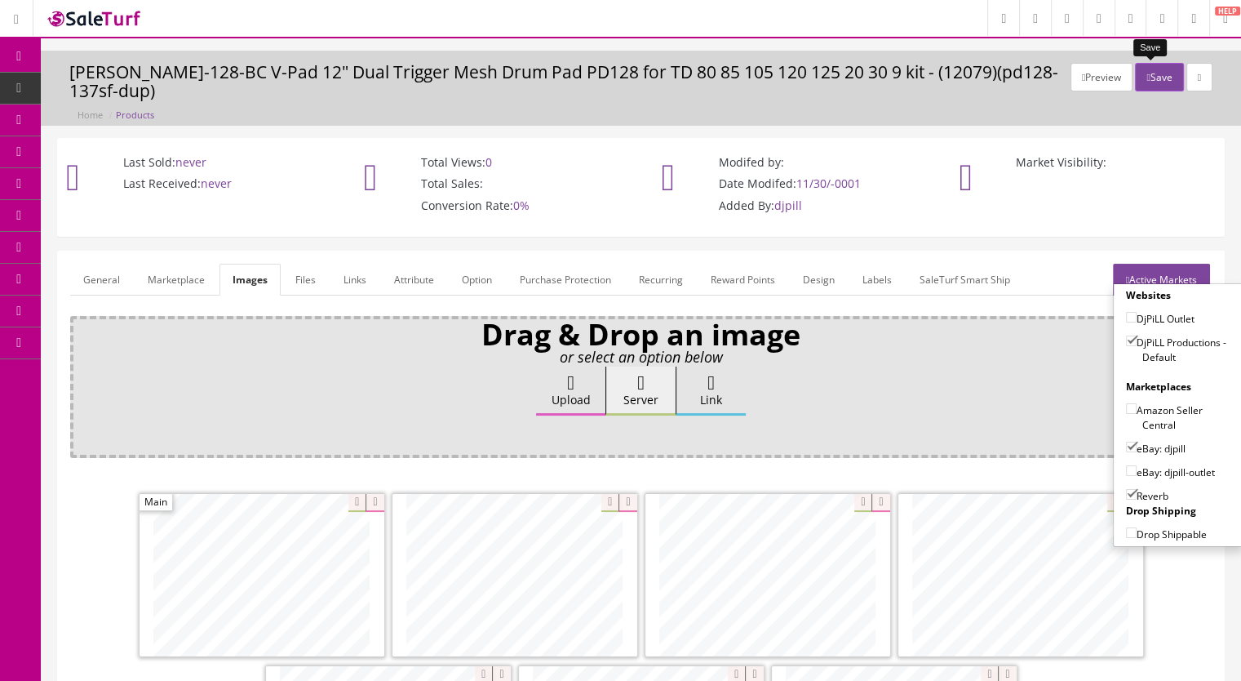
click at [1150, 89] on button "Save" at bounding box center [1159, 77] width 48 height 29
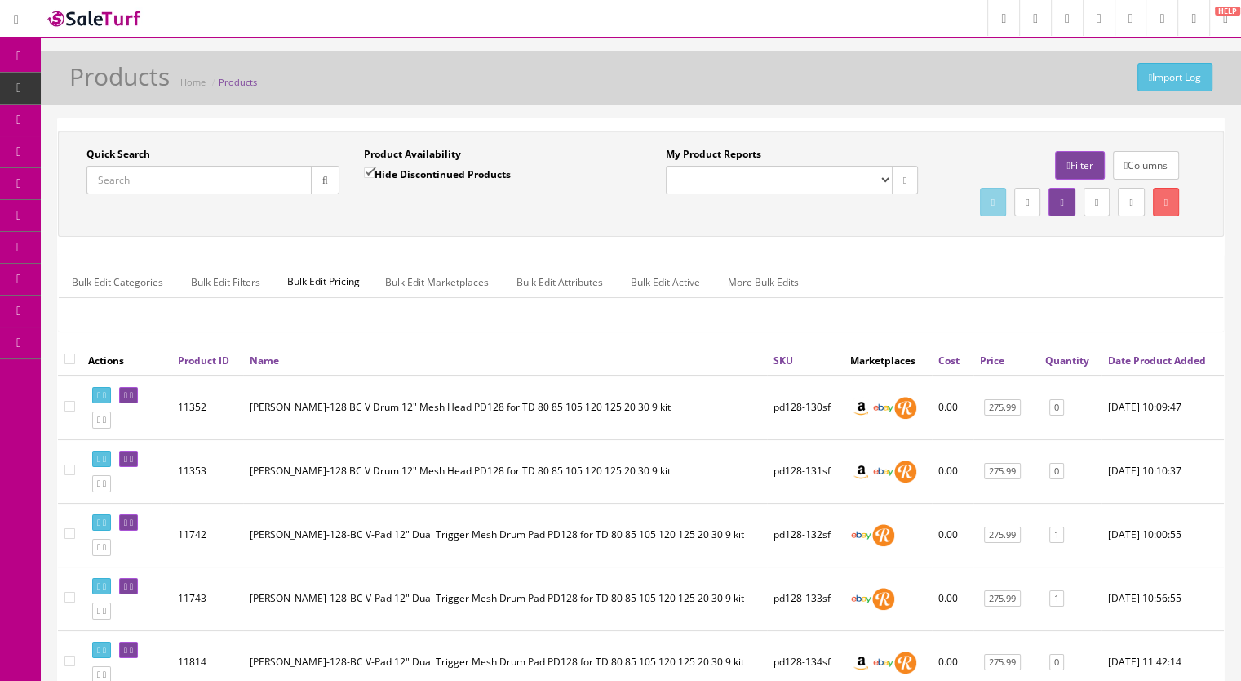
click at [149, 183] on input "Quick Search" at bounding box center [199, 180] width 225 height 29
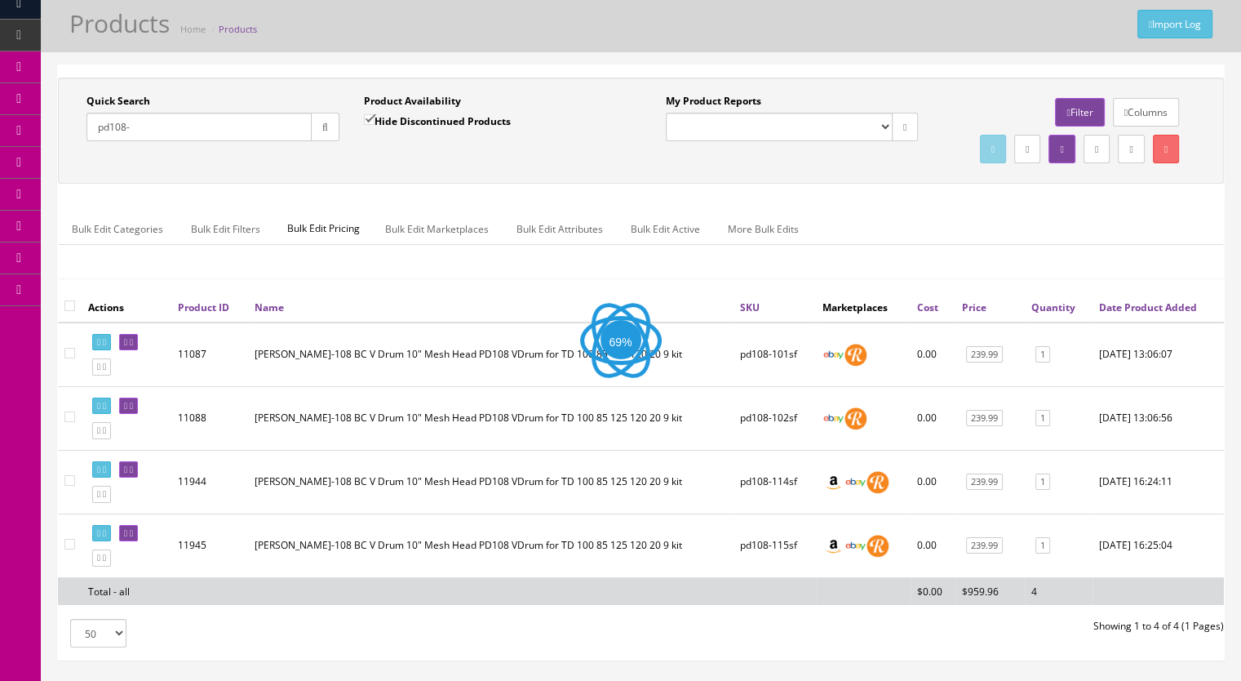
scroll to position [163, 0]
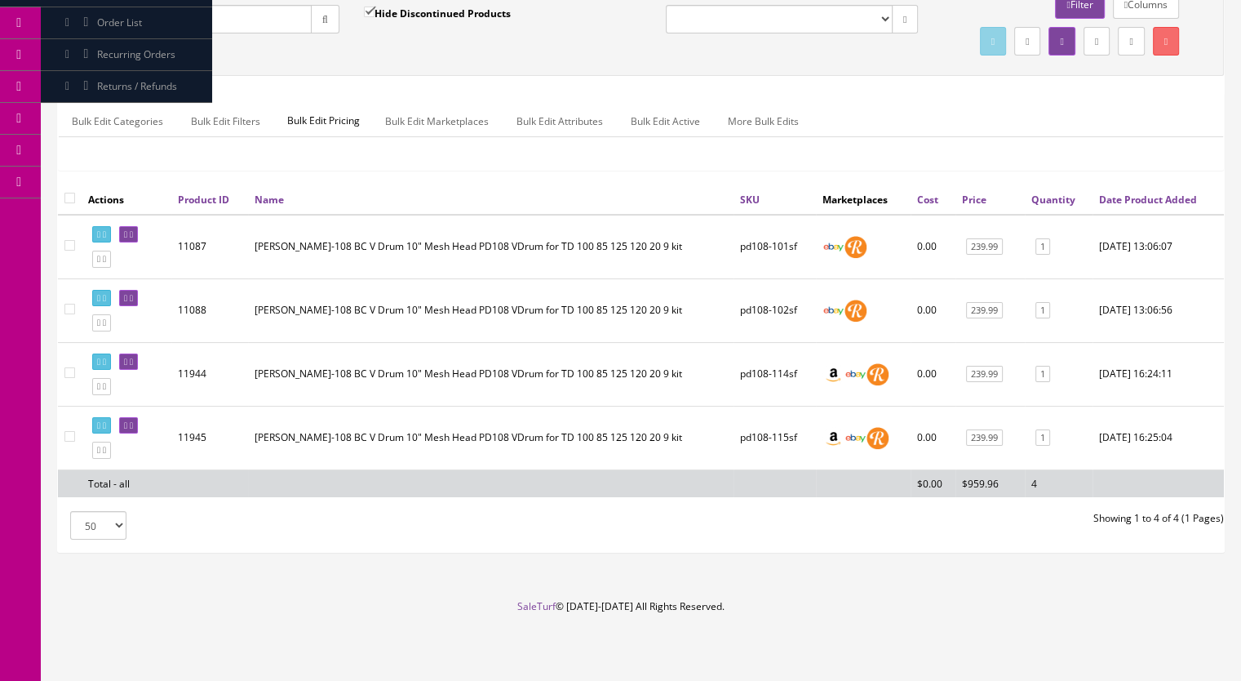
type input "pd108-"
click at [106, 455] on icon at bounding box center [104, 450] width 3 height 9
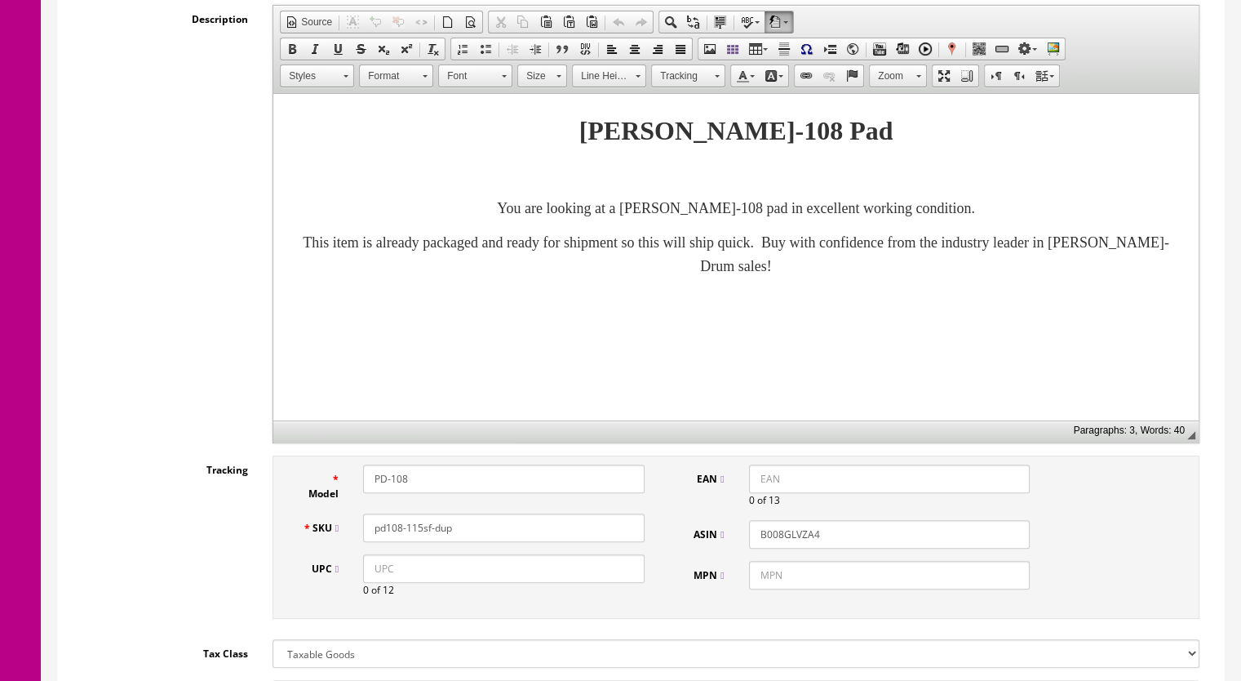
scroll to position [408, 0]
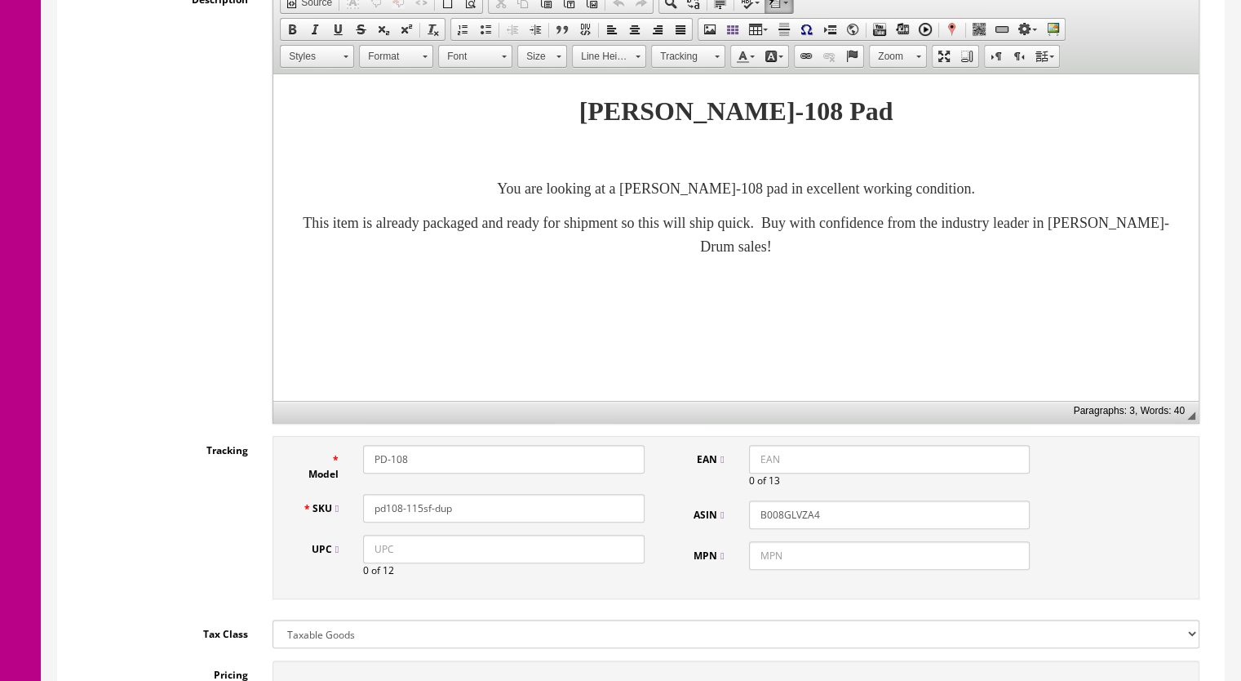
drag, startPoint x: 455, startPoint y: 511, endPoint x: 418, endPoint y: 518, distance: 37.5
click at [418, 518] on input "pd108-115sf-dup" at bounding box center [504, 508] width 282 height 29
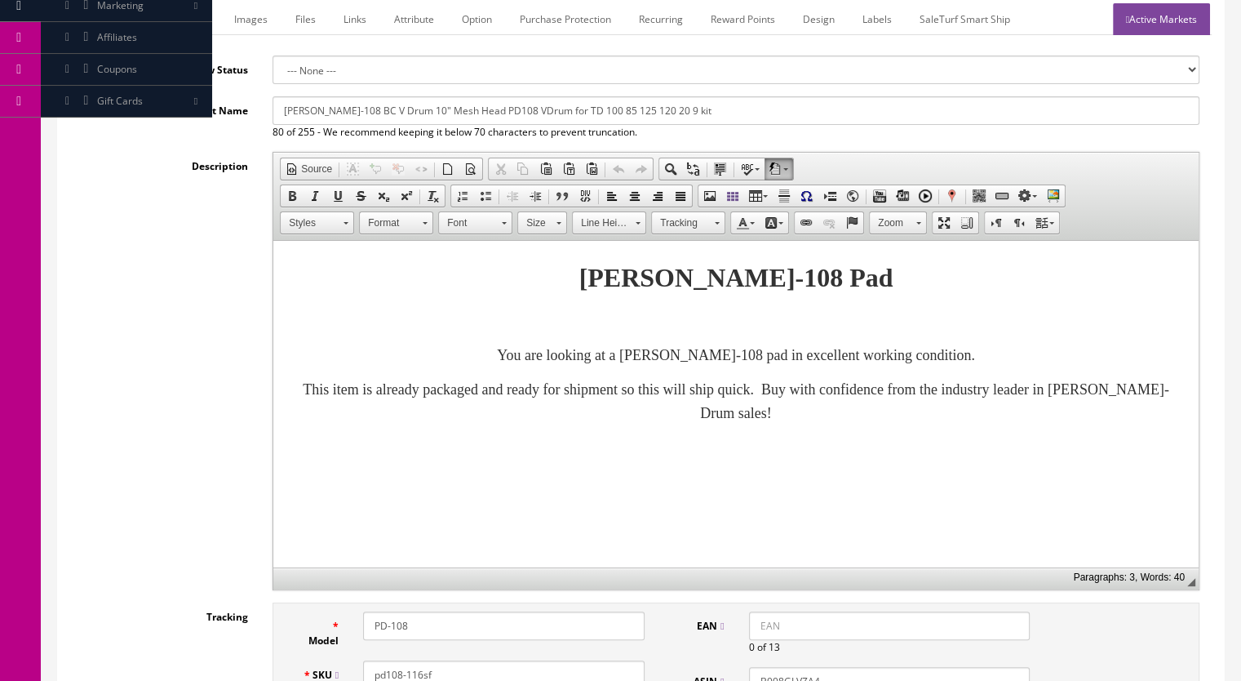
scroll to position [82, 0]
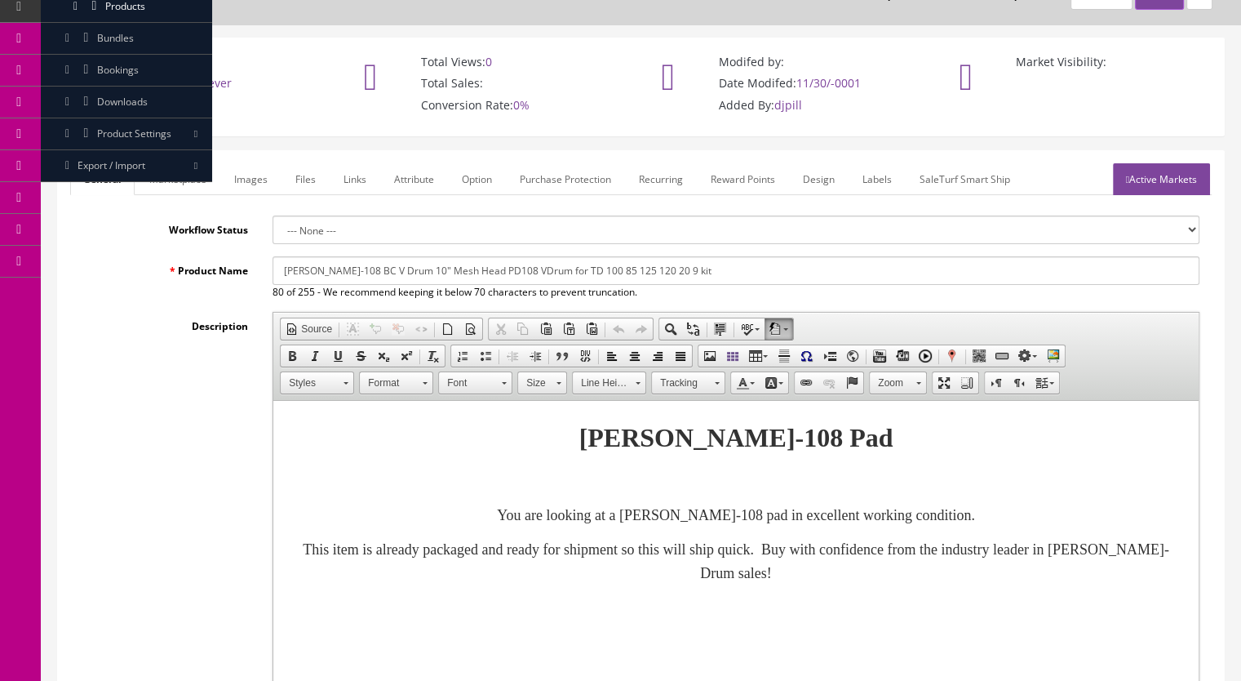
type input "pd108-116sf"
click at [175, 169] on link "Marketplace" at bounding box center [177, 179] width 83 height 32
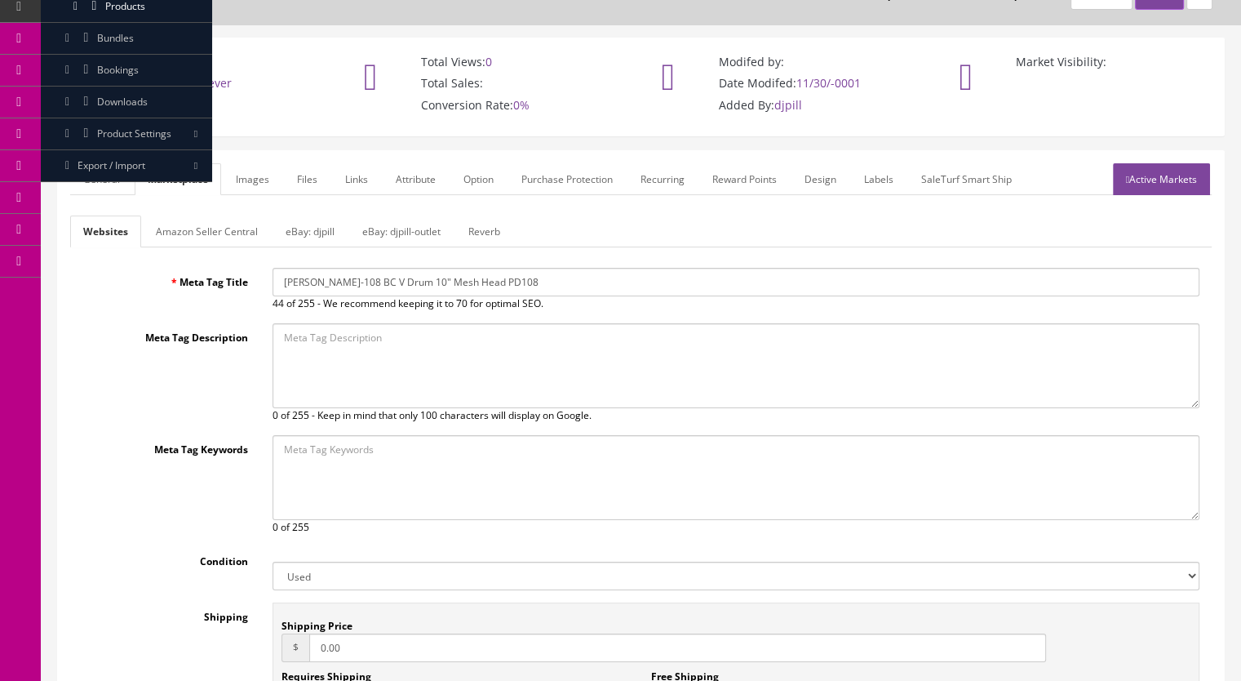
click at [491, 229] on link "Reverb" at bounding box center [484, 231] width 58 height 32
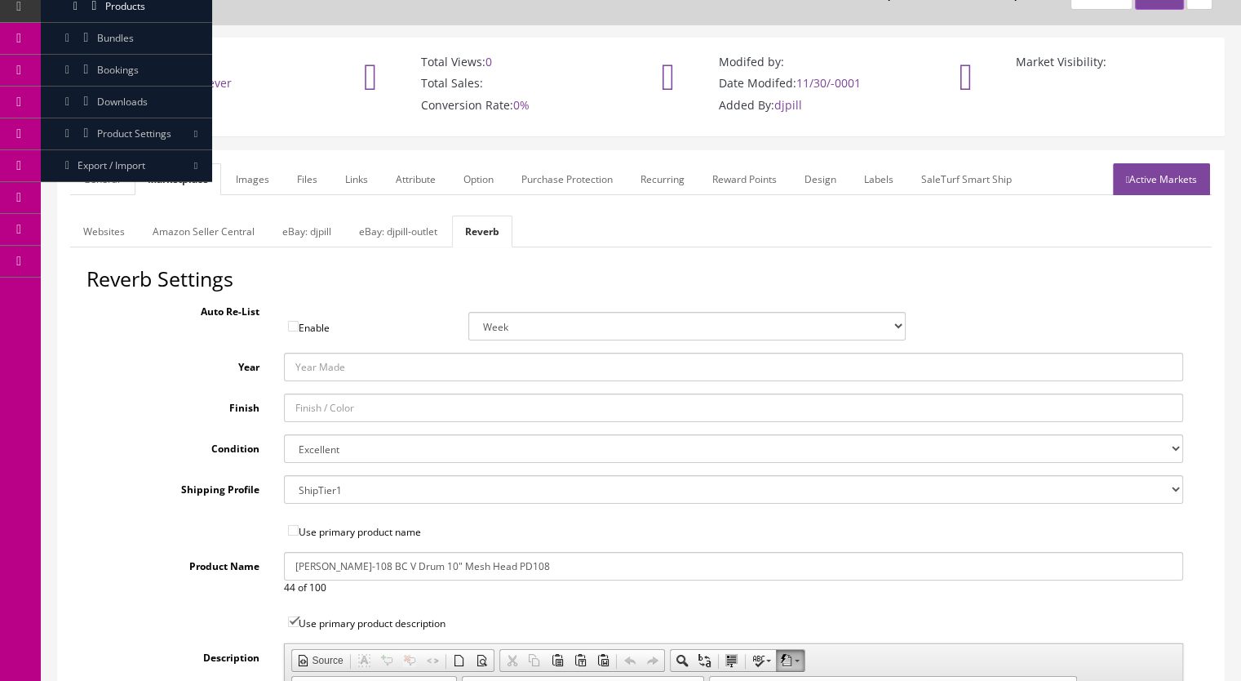
click at [345, 448] on select "Brand New Mint Excellent Very Good Good Fair Poor B-Stock Non Functioning" at bounding box center [734, 448] width 900 height 29
select select "ae4d9114-1bd7-4ec5-a4ba-6653af5ac84d"
click at [284, 434] on select "Brand New Mint Excellent Very Good Good Fair Poor B-Stock Non Functioning" at bounding box center [734, 448] width 900 height 29
click at [249, 175] on link "Images" at bounding box center [253, 179] width 60 height 32
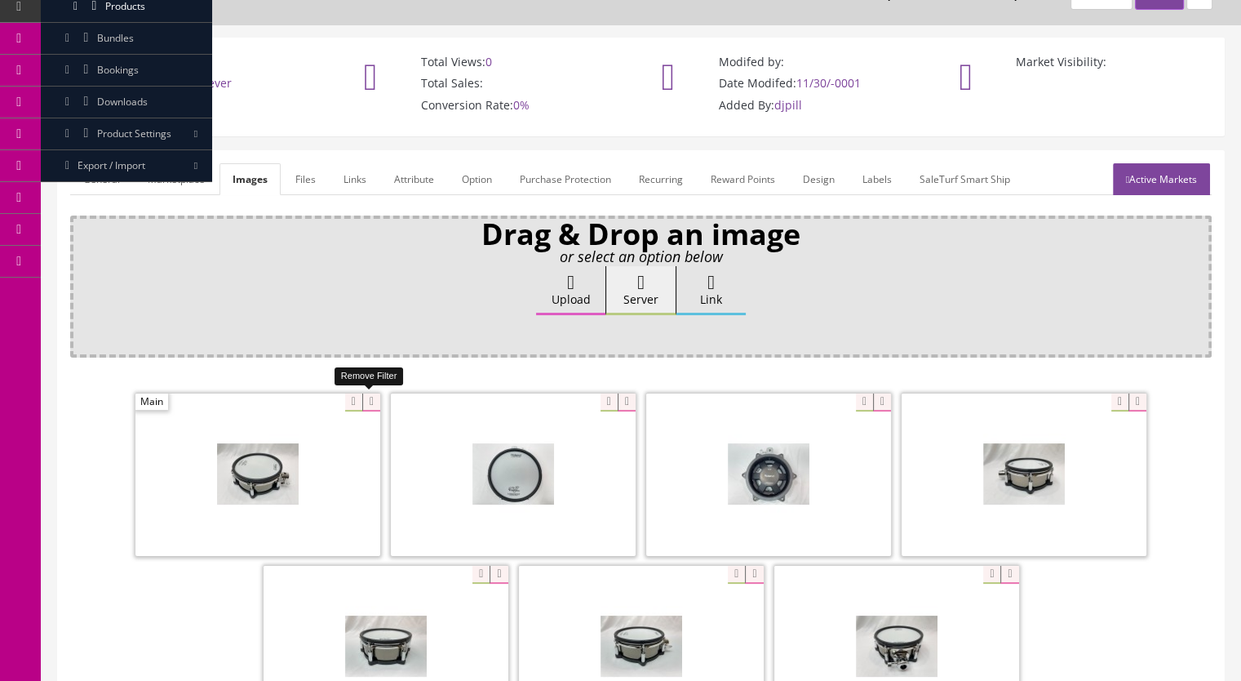
click at [379, 398] on icon at bounding box center [371, 402] width 18 height 18
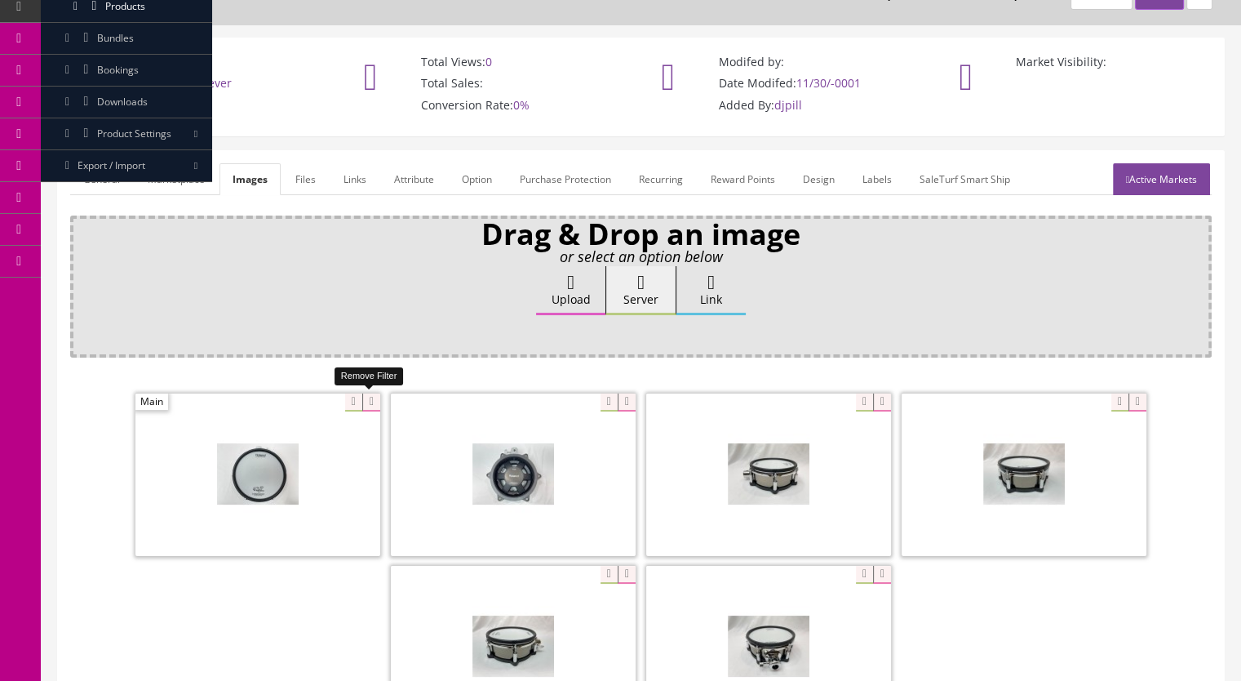
click at [371, 402] on icon at bounding box center [371, 402] width 18 height 18
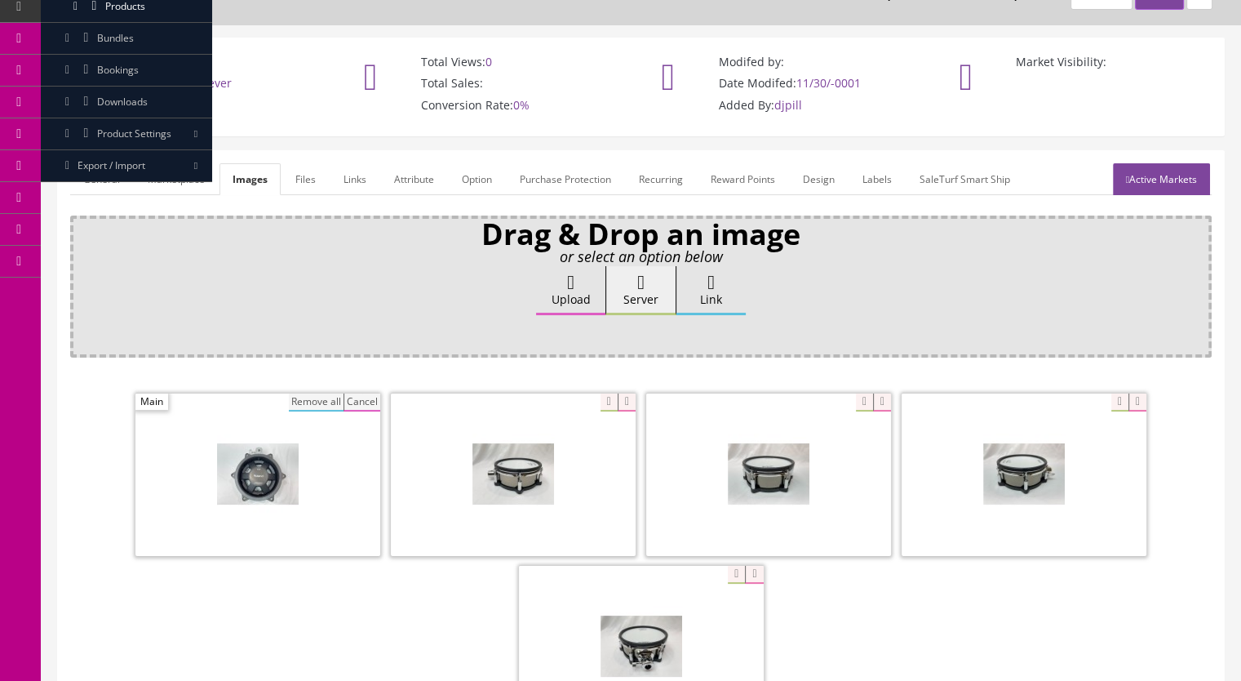
click at [318, 402] on button "Remove all" at bounding box center [316, 402] width 55 height 18
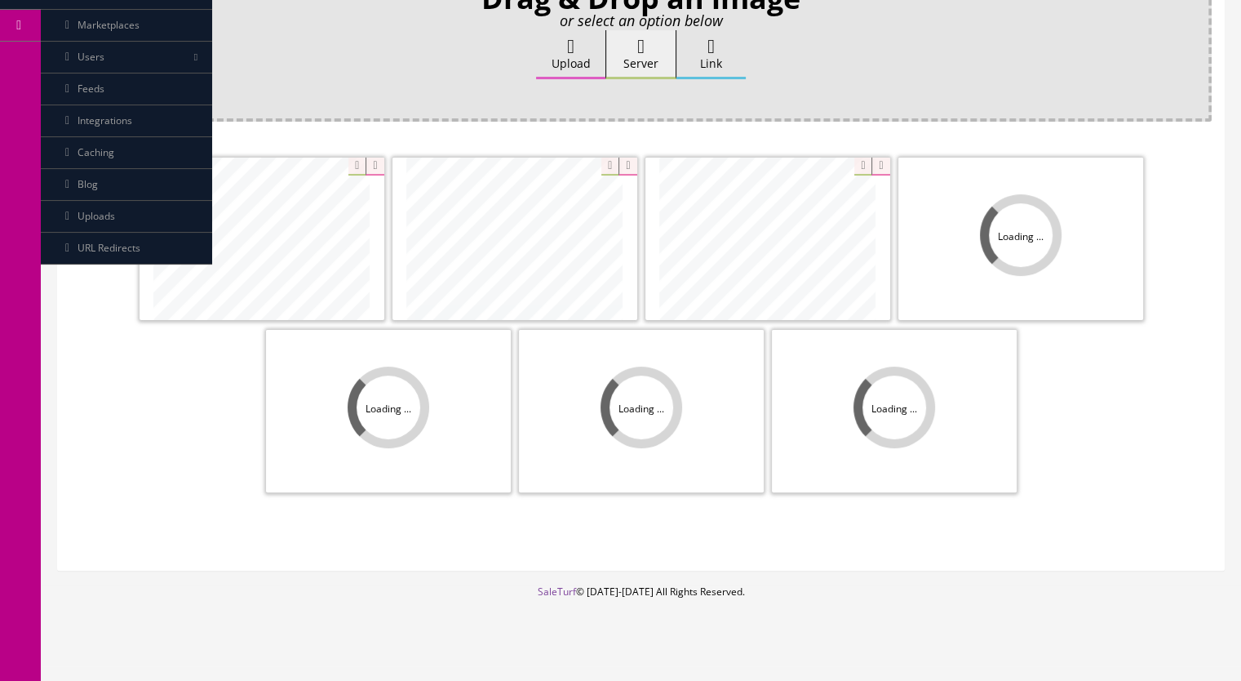
scroll to position [326, 0]
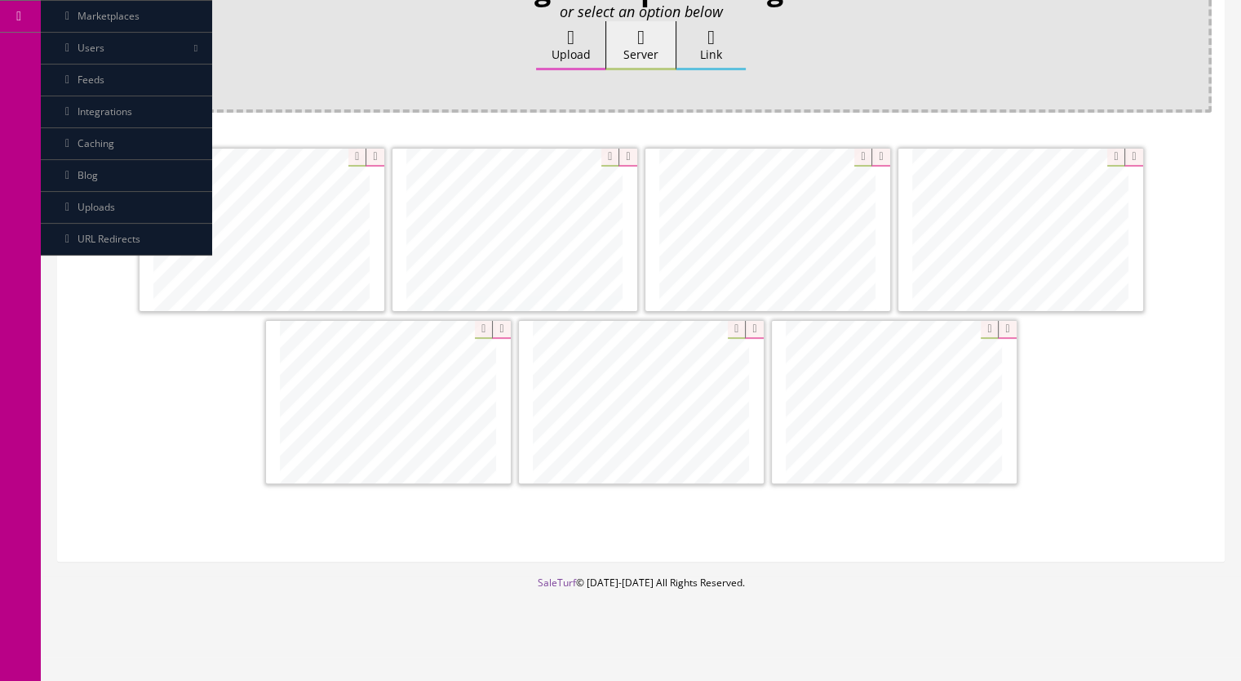
click at [699, 419] on span at bounding box center [641, 402] width 245 height 162
drag, startPoint x: 821, startPoint y: 267, endPoint x: 356, endPoint y: 269, distance: 465.3
drag, startPoint x: 1090, startPoint y: 247, endPoint x: 807, endPoint y: 246, distance: 283.2
drag, startPoint x: 717, startPoint y: 415, endPoint x: 446, endPoint y: 423, distance: 270.3
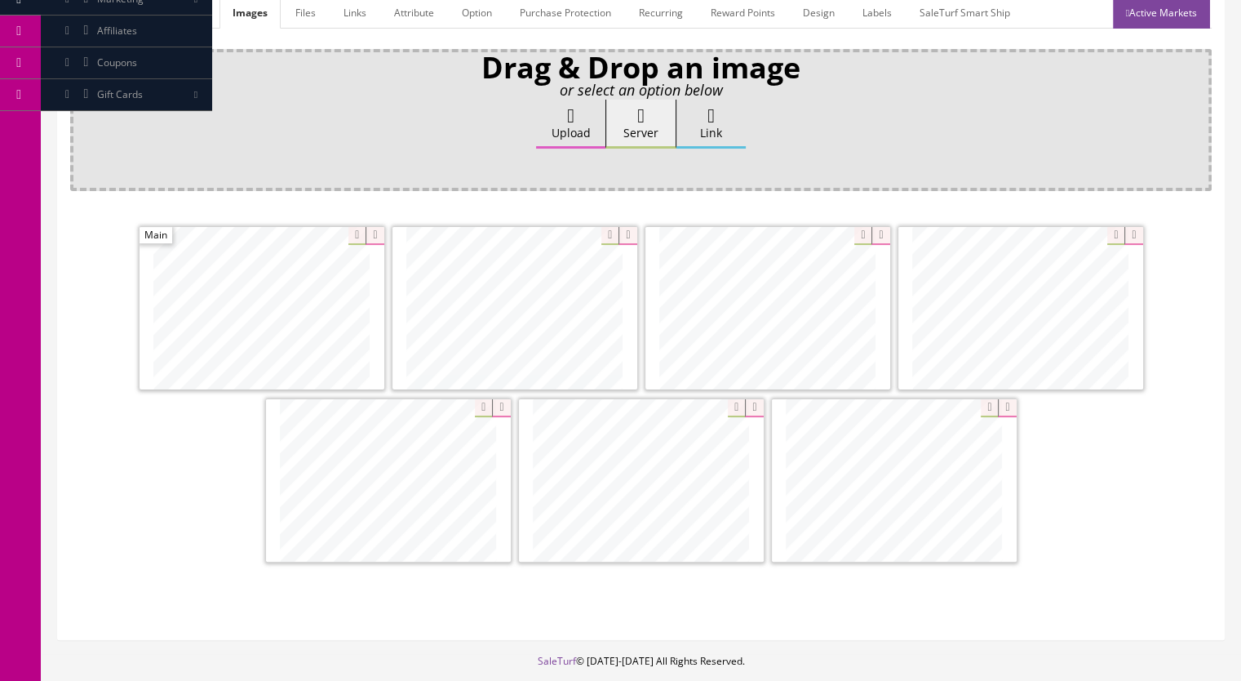
scroll to position [163, 0]
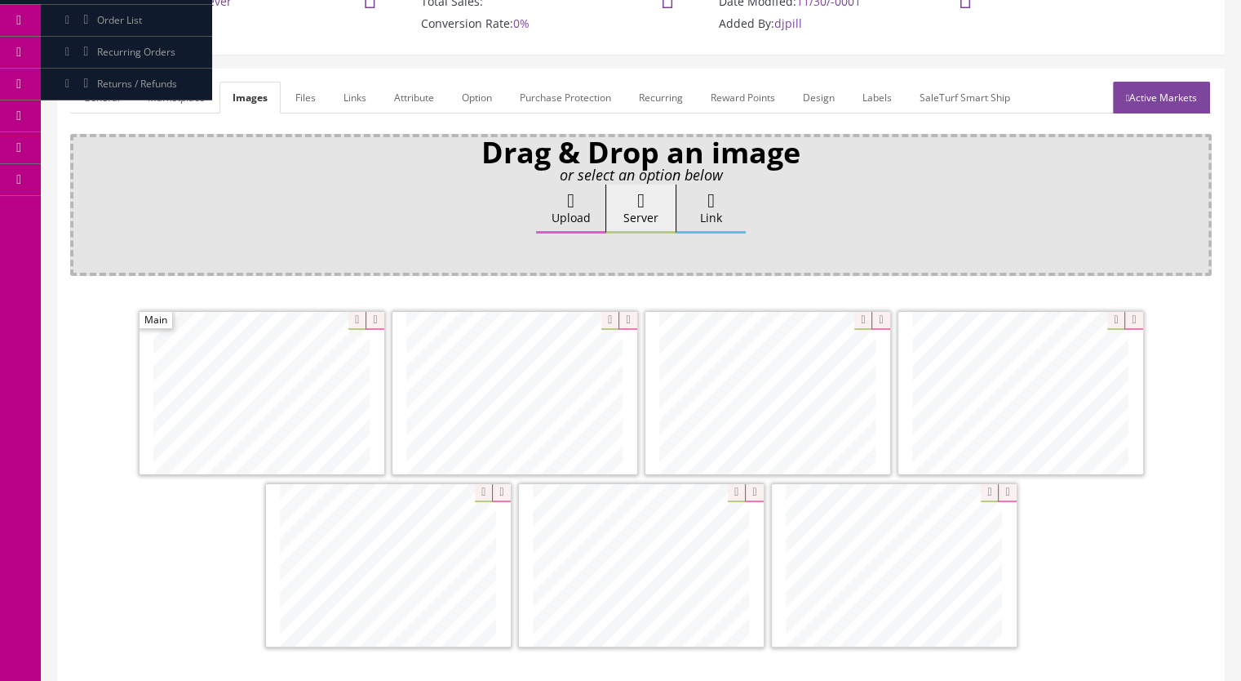
click at [1192, 90] on link "Active Markets" at bounding box center [1161, 98] width 97 height 32
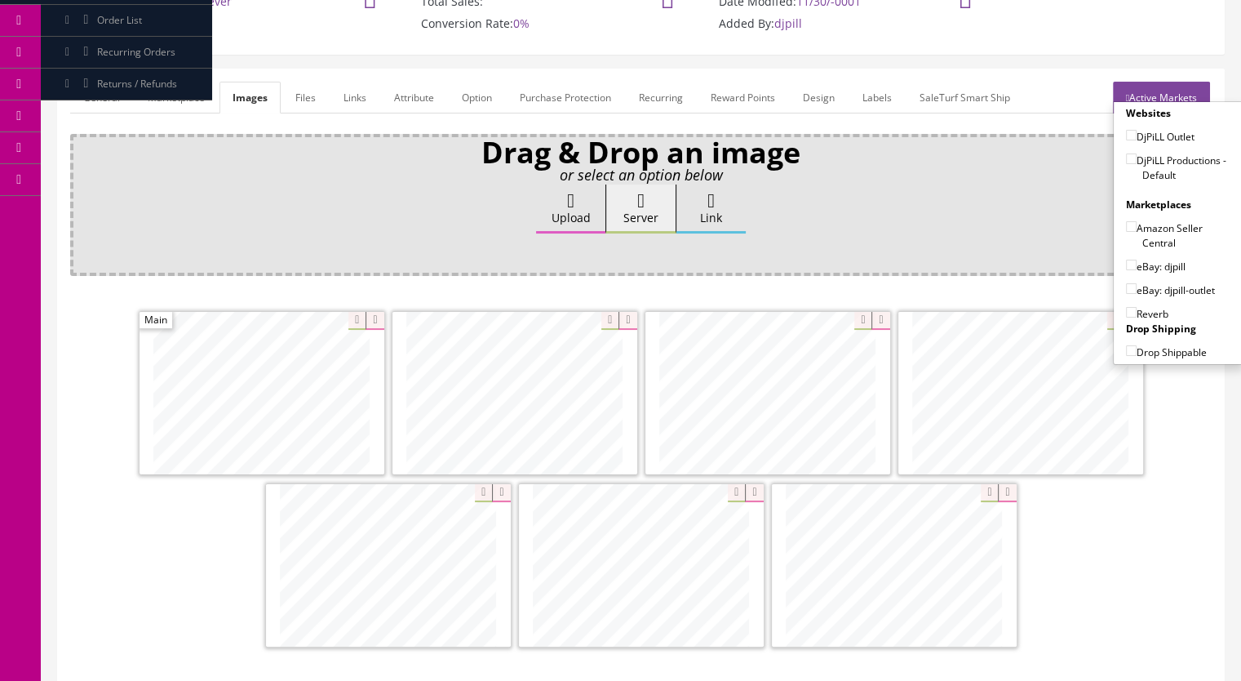
click at [1130, 158] on input"] "DjPiLL Productions - Default" at bounding box center [1131, 158] width 11 height 11
checkbox input"] "true"
click at [1126, 262] on input"] "eBay: djpill" at bounding box center [1131, 265] width 11 height 11
checkbox input"] "true"
click at [1126, 313] on input"] "Reverb" at bounding box center [1131, 312] width 11 height 11
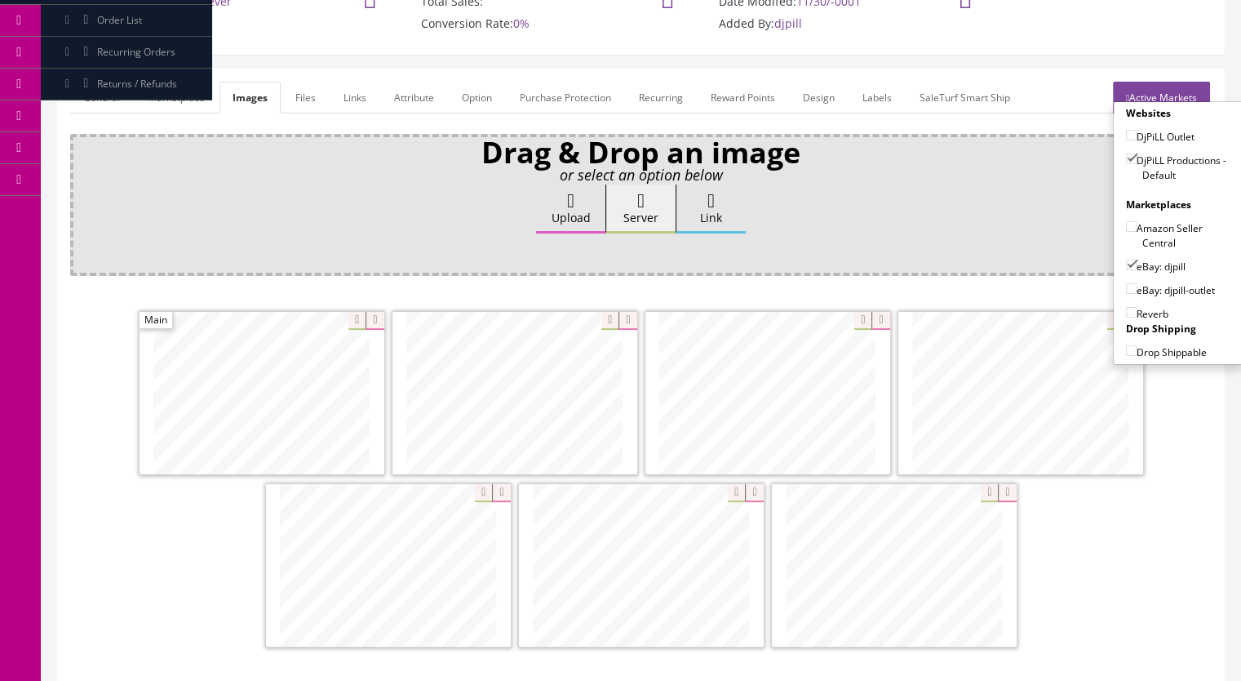
checkbox input"] "true"
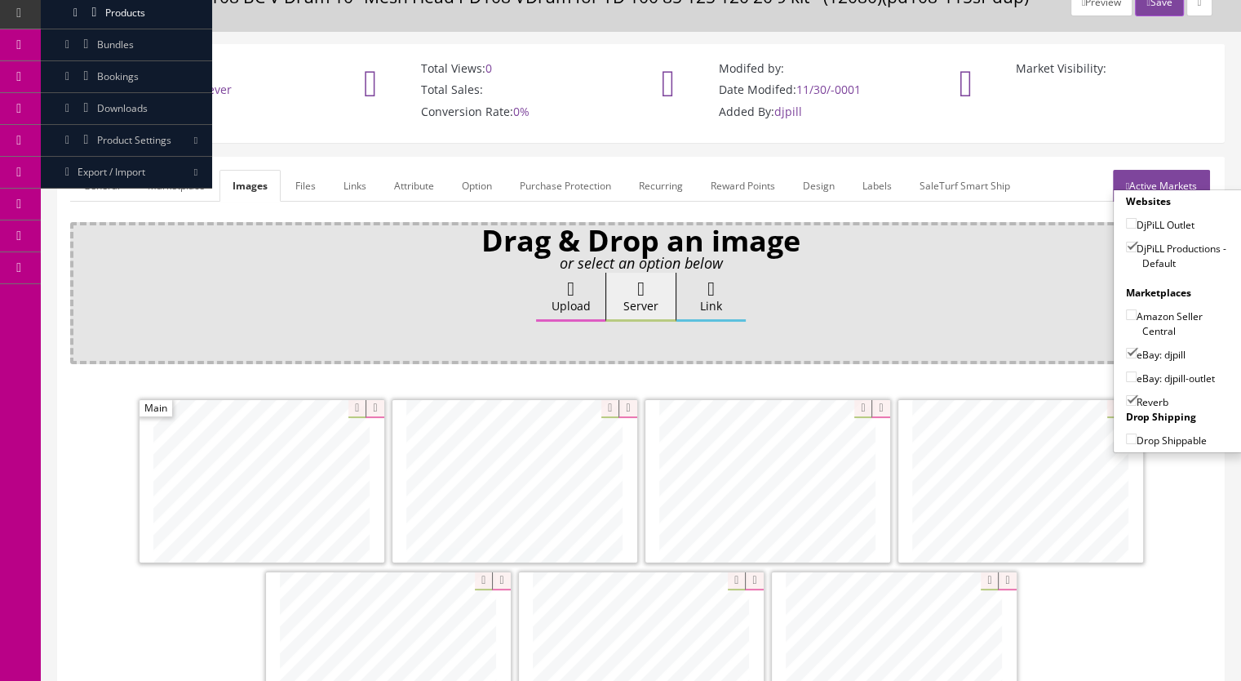
scroll to position [0, 0]
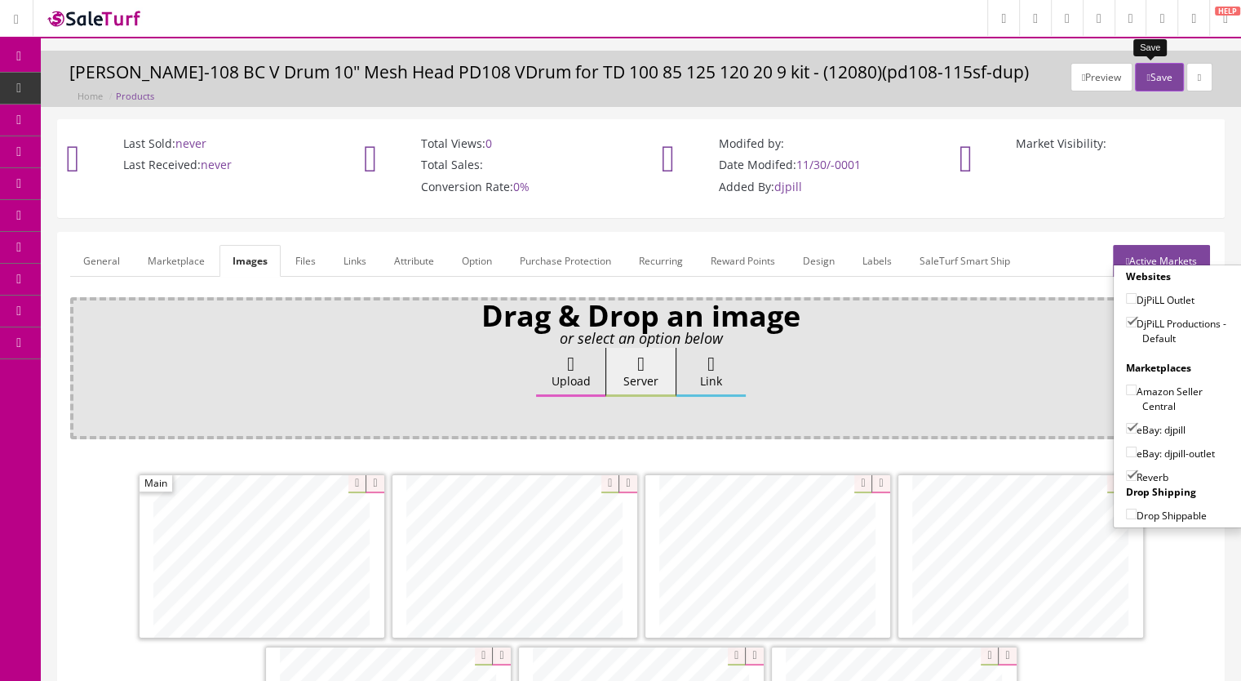
click at [1147, 78] on icon "button" at bounding box center [1148, 78] width 3 height 10
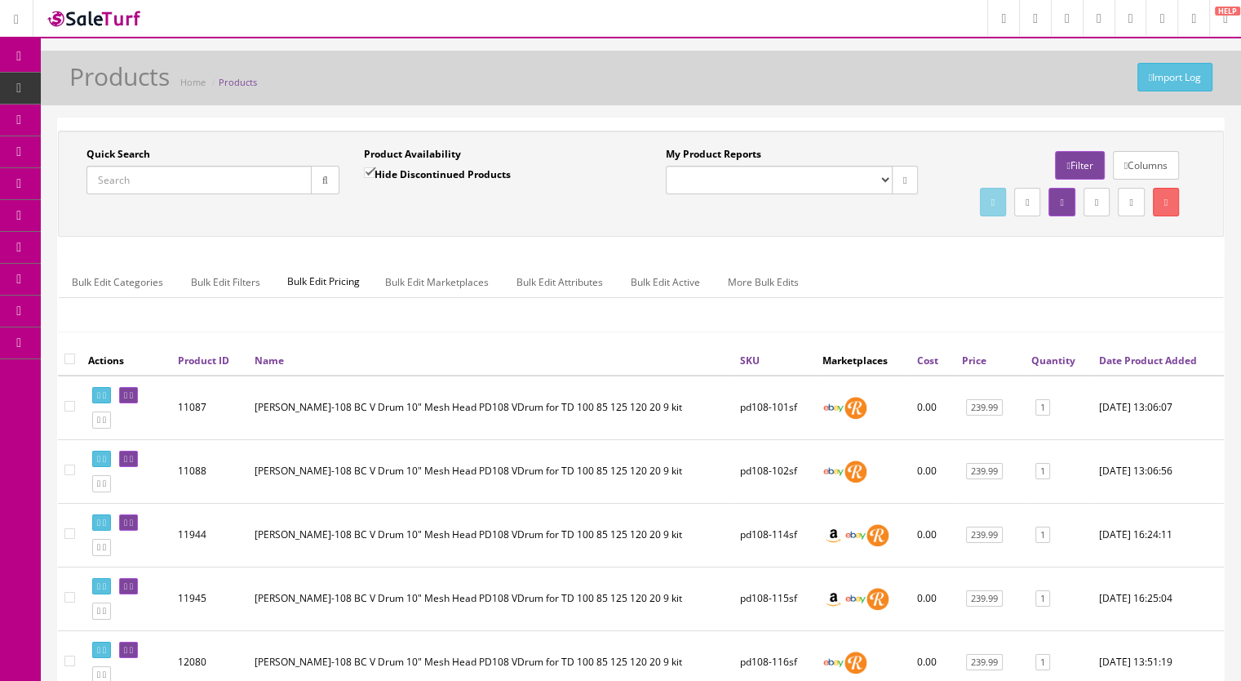
click at [196, 174] on input "Quick Search" at bounding box center [199, 180] width 225 height 29
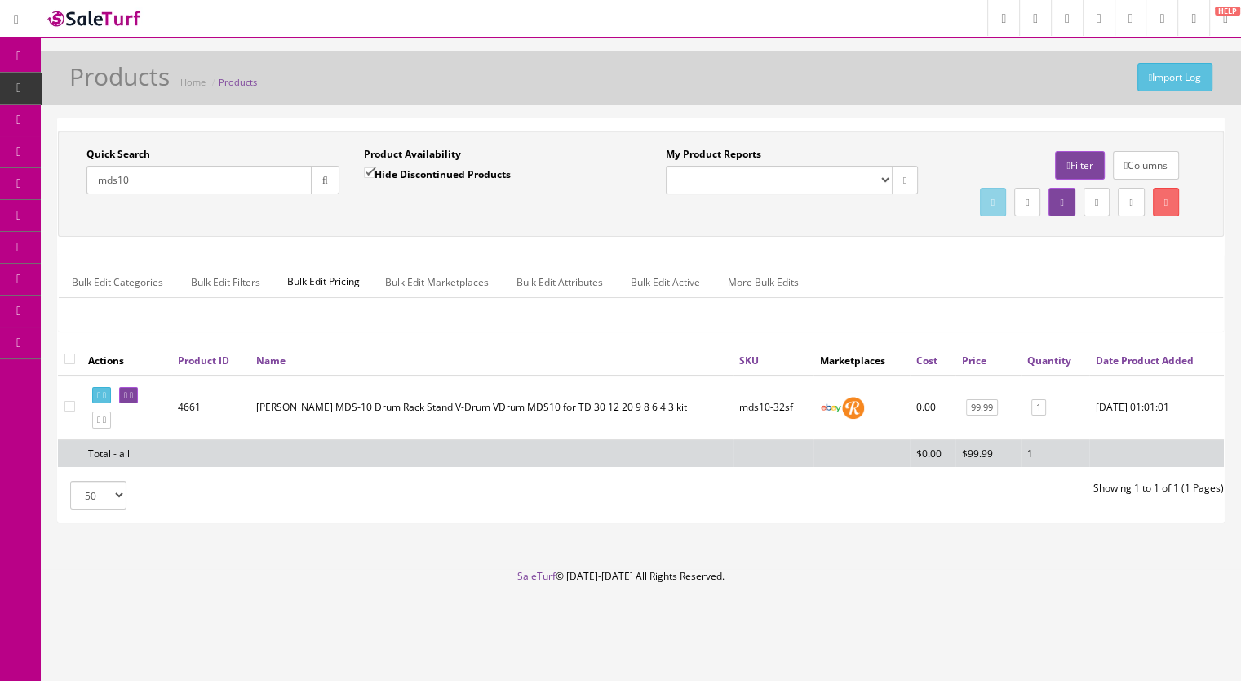
drag, startPoint x: 157, startPoint y: 177, endPoint x: 67, endPoint y: 190, distance: 90.7
click at [67, 190] on div "Quick Search mds10 Date From Product Availability Hide Discontinued Products Da…" at bounding box center [352, 177] width 580 height 60
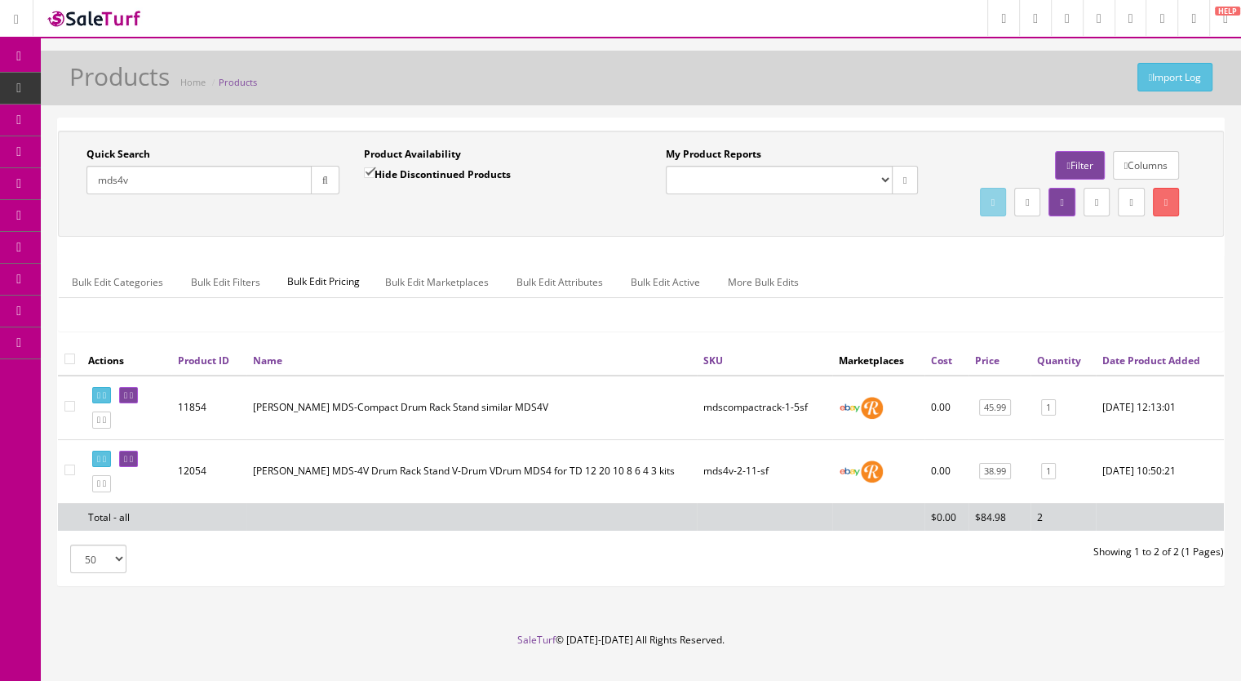
drag, startPoint x: 207, startPoint y: 187, endPoint x: 111, endPoint y: 202, distance: 97.4
click at [111, 202] on div "Quick Search mds4v Date From" at bounding box center [213, 177] width 278 height 60
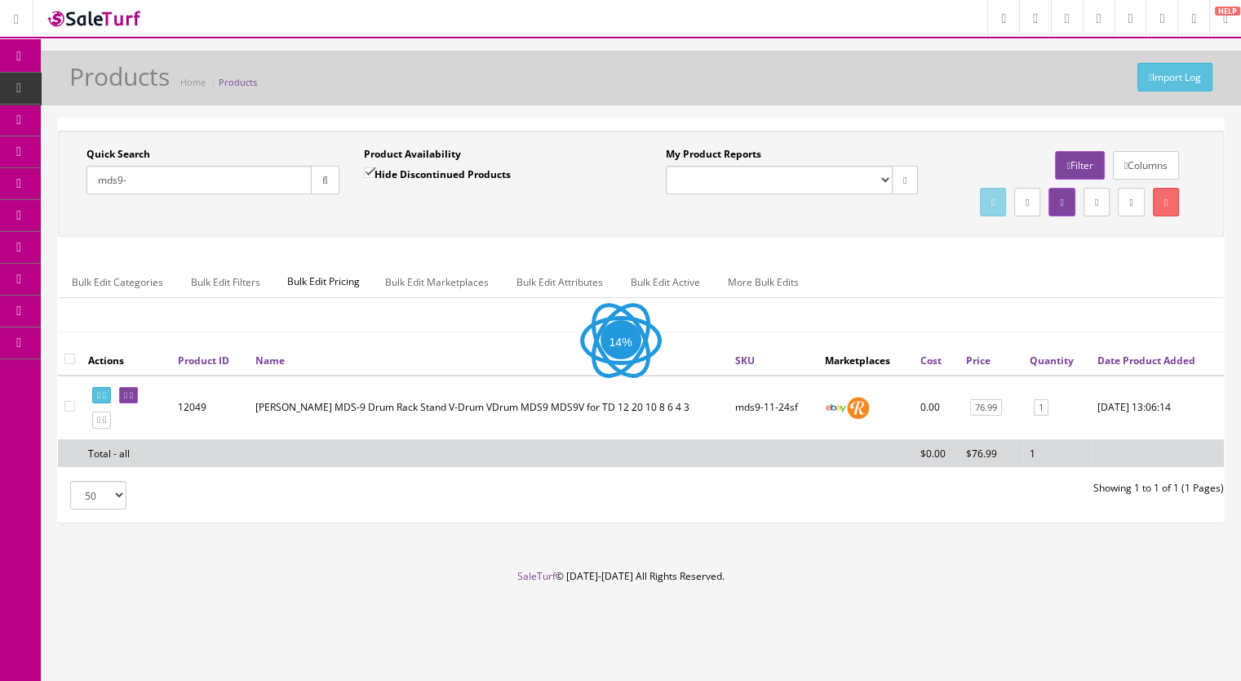
scroll to position [3, 0]
drag, startPoint x: 138, startPoint y: 167, endPoint x: 44, endPoint y: 175, distance: 94.3
click at [46, 176] on div "Quick Search mds9- Date From Product Availability Hide Discontinued Products Da…" at bounding box center [641, 327] width 1201 height 419
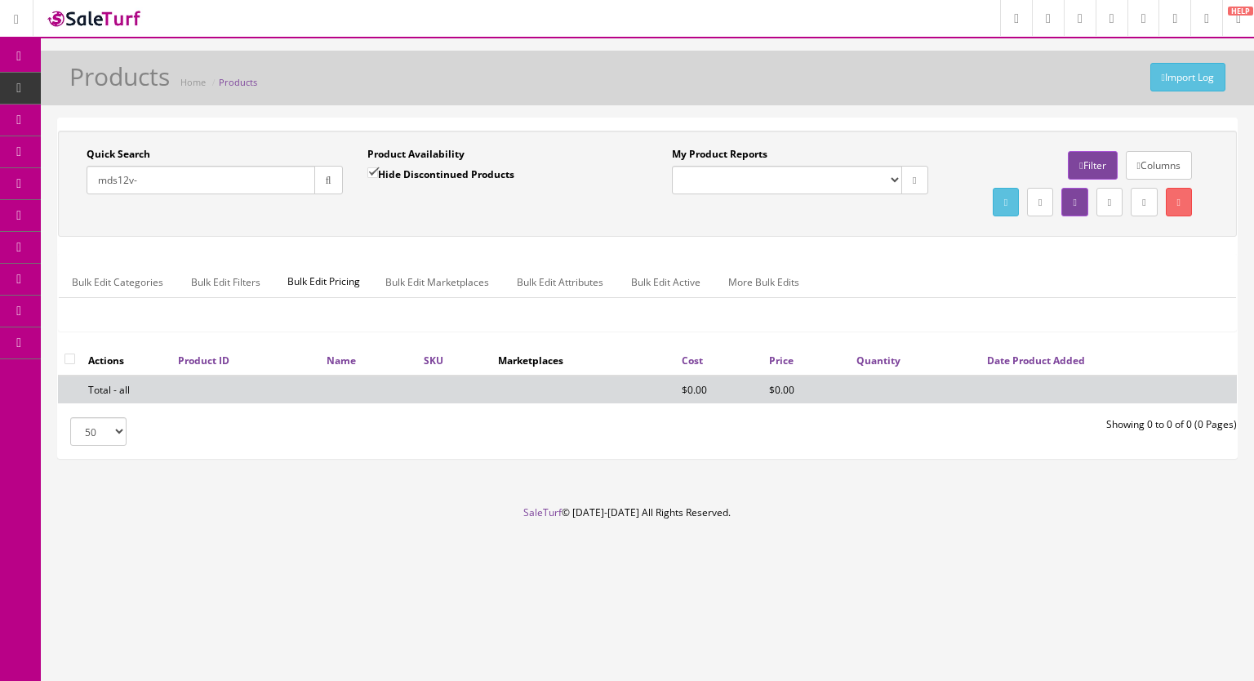
click at [179, 182] on input "mds12v-" at bounding box center [201, 180] width 229 height 29
type input "mds12v-8-11"
click at [371, 170] on input "Hide Discontinued Products" at bounding box center [372, 172] width 11 height 11
checkbox input "false"
click at [329, 182] on icon "button" at bounding box center [329, 180] width 6 height 10
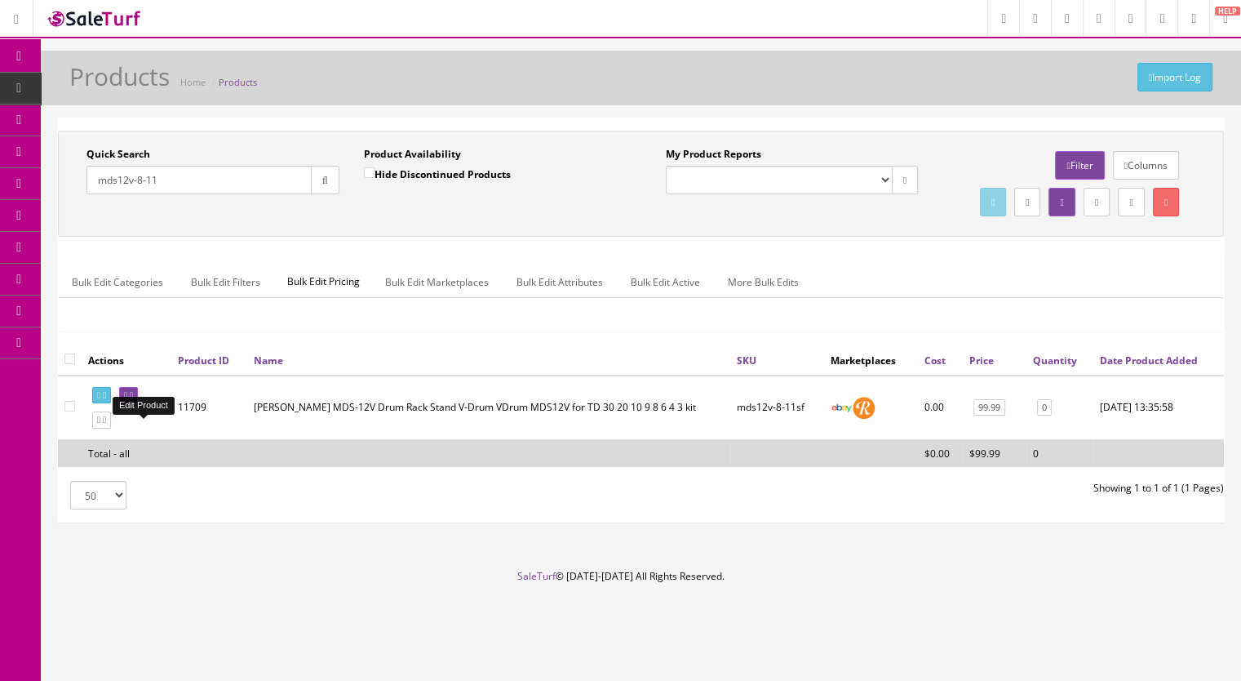
click at [138, 404] on link at bounding box center [128, 395] width 19 height 17
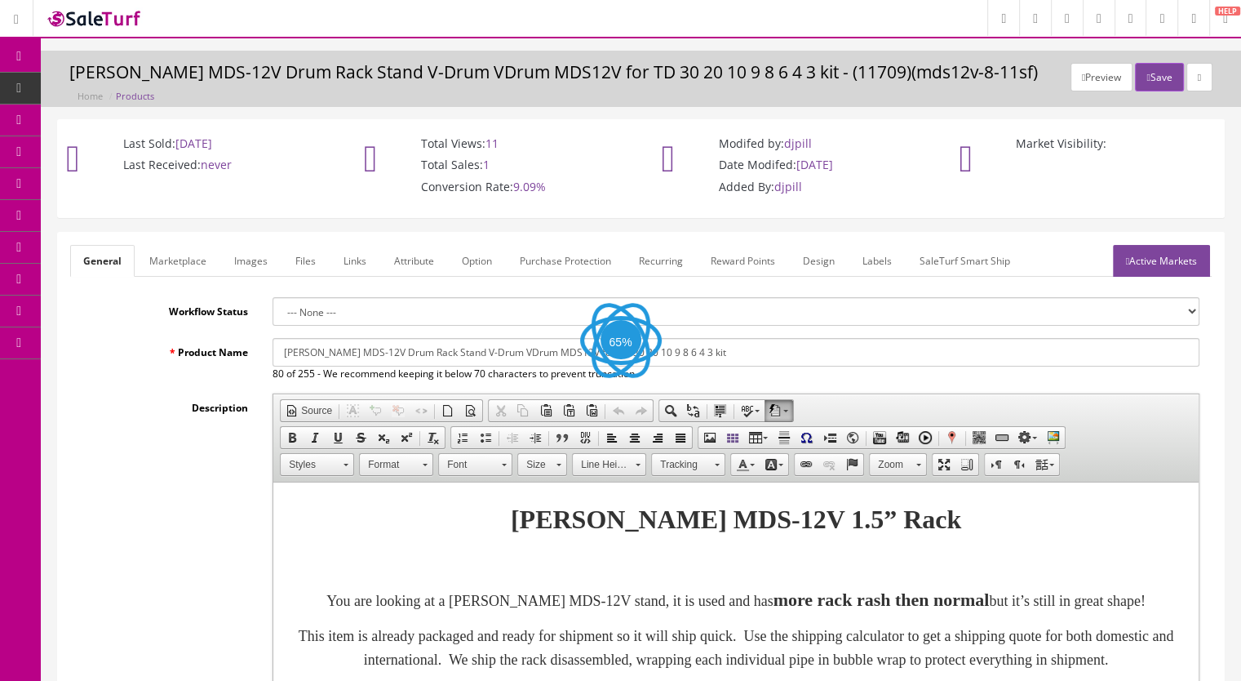
click at [250, 268] on link "Images" at bounding box center [251, 261] width 60 height 32
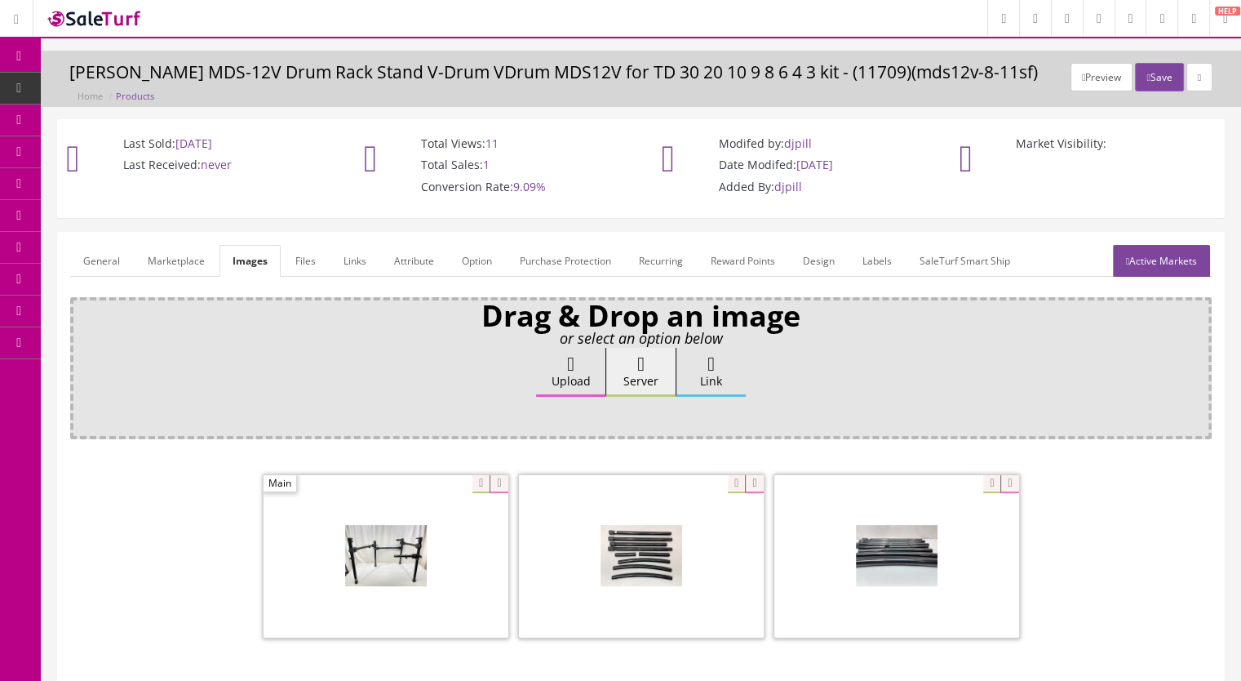
click at [95, 265] on link "General" at bounding box center [101, 261] width 63 height 32
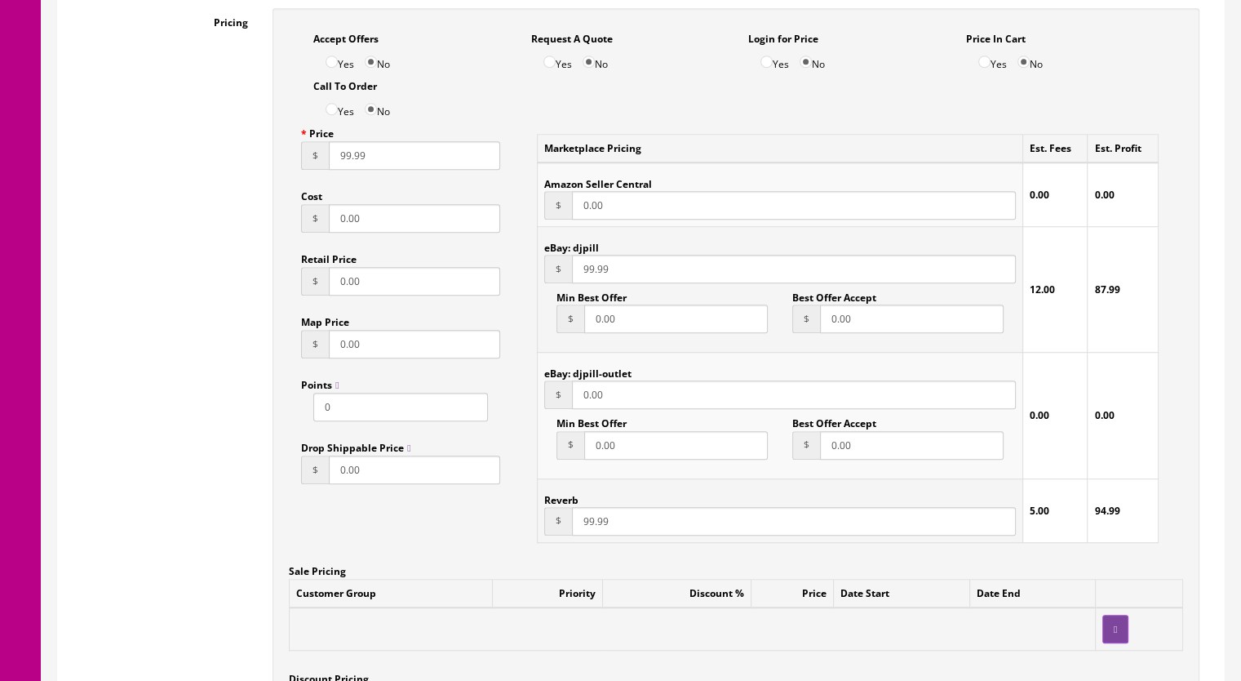
scroll to position [1061, 0]
drag, startPoint x: 578, startPoint y: 522, endPoint x: 593, endPoint y: 524, distance: 15.7
click at [593, 524] on input "99.99" at bounding box center [794, 520] width 444 height 29
type input "129.99"
drag, startPoint x: 584, startPoint y: 273, endPoint x: 593, endPoint y: 275, distance: 9.3
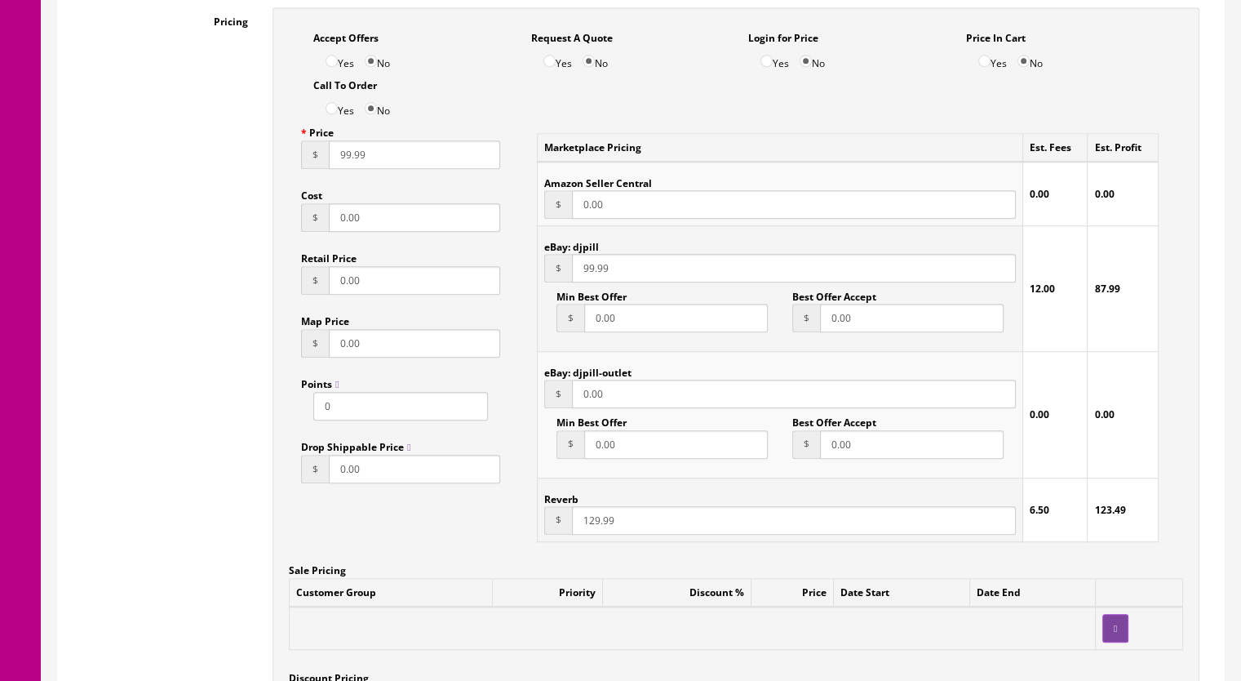
click at [593, 275] on input "99.99" at bounding box center [794, 268] width 444 height 29
type input "139.99"
click at [587, 526] on input "129.99" at bounding box center [794, 520] width 444 height 29
type input "139.99"
drag, startPoint x: 336, startPoint y: 161, endPoint x: 349, endPoint y: 162, distance: 13.2
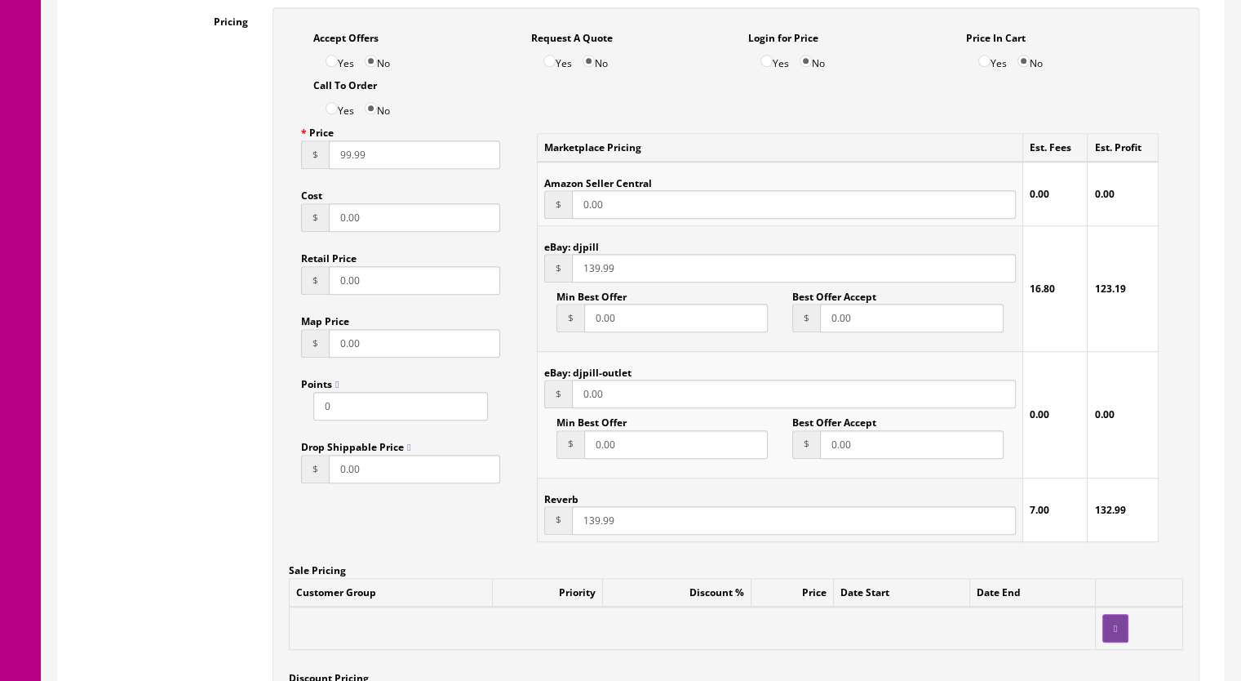
click at [349, 162] on input "99.99" at bounding box center [414, 154] width 171 height 29
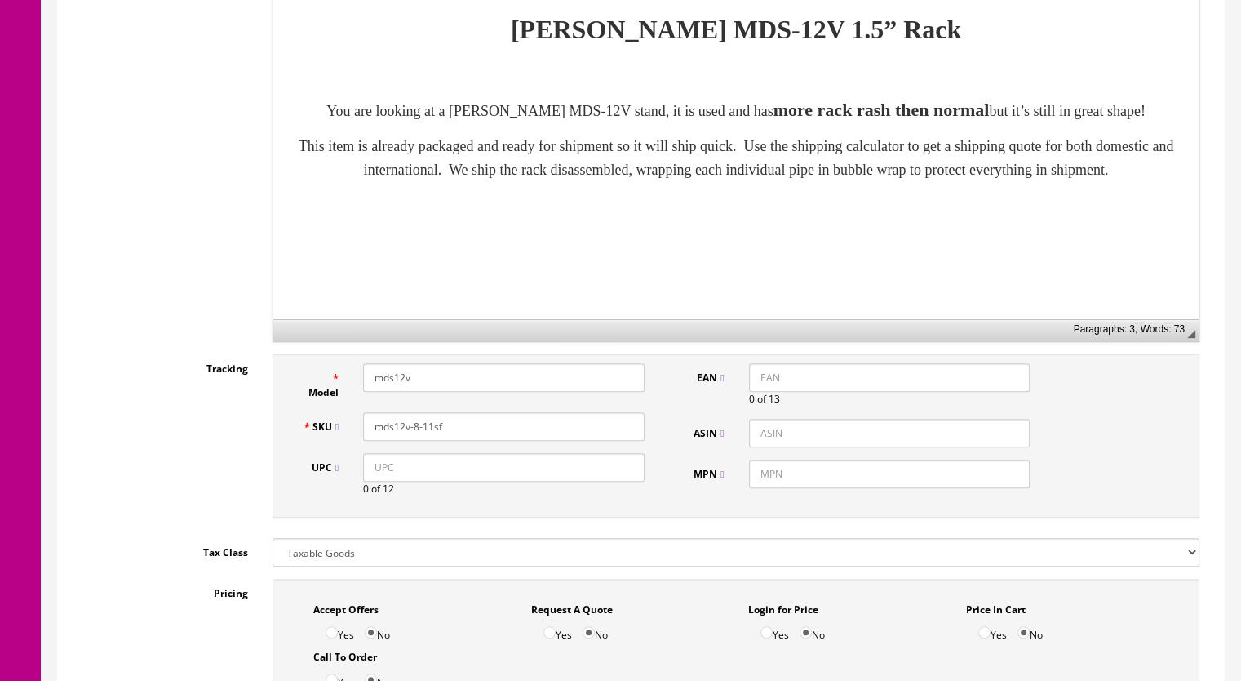
scroll to position [0, 0]
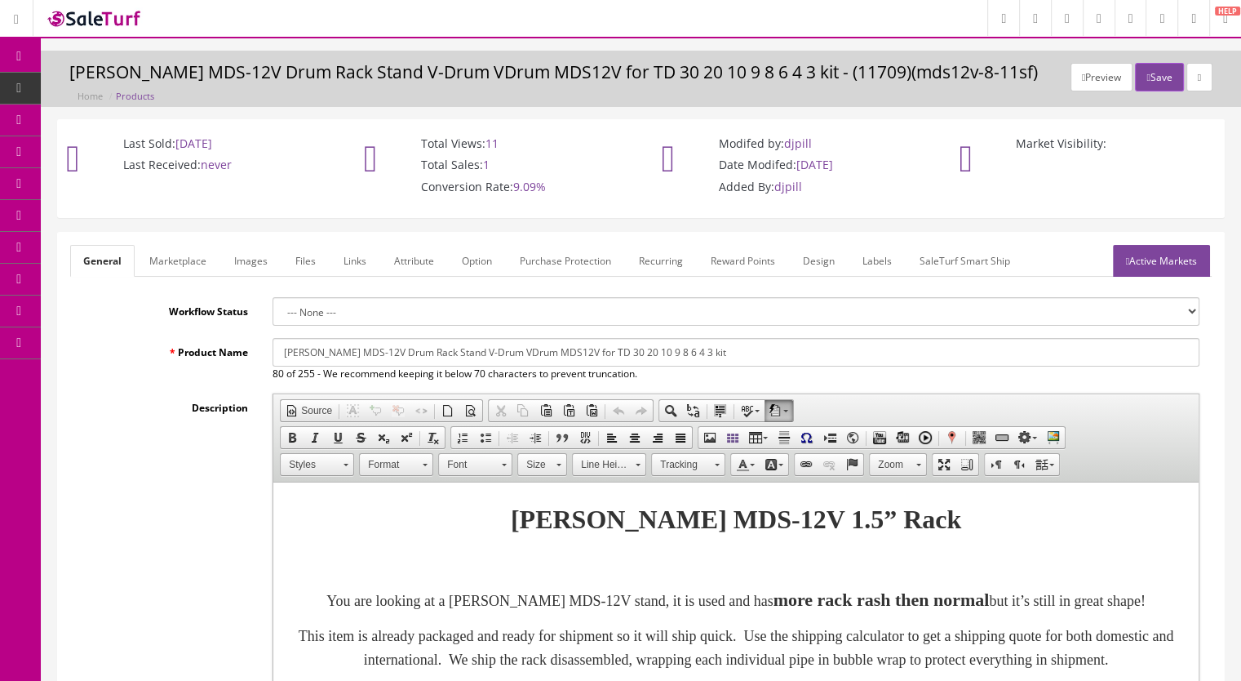
type input "139.99"
click at [264, 262] on link "Images" at bounding box center [251, 261] width 60 height 32
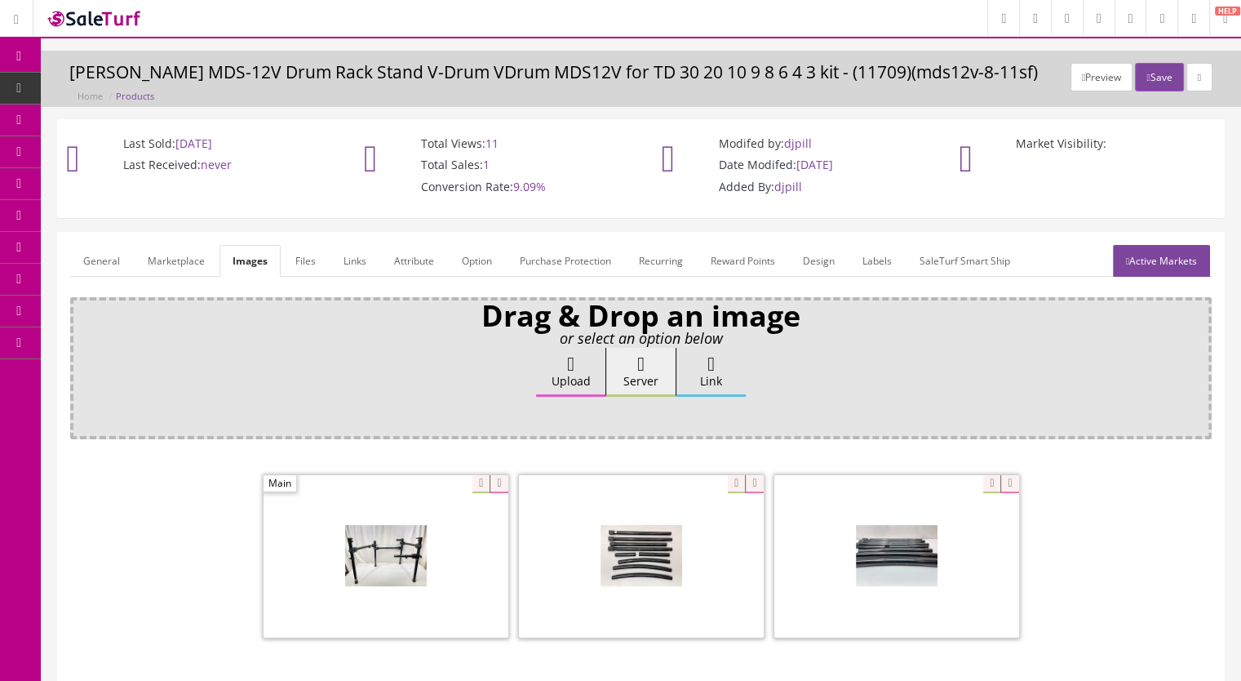
click at [1154, 260] on link "Active Markets" at bounding box center [1161, 261] width 97 height 32
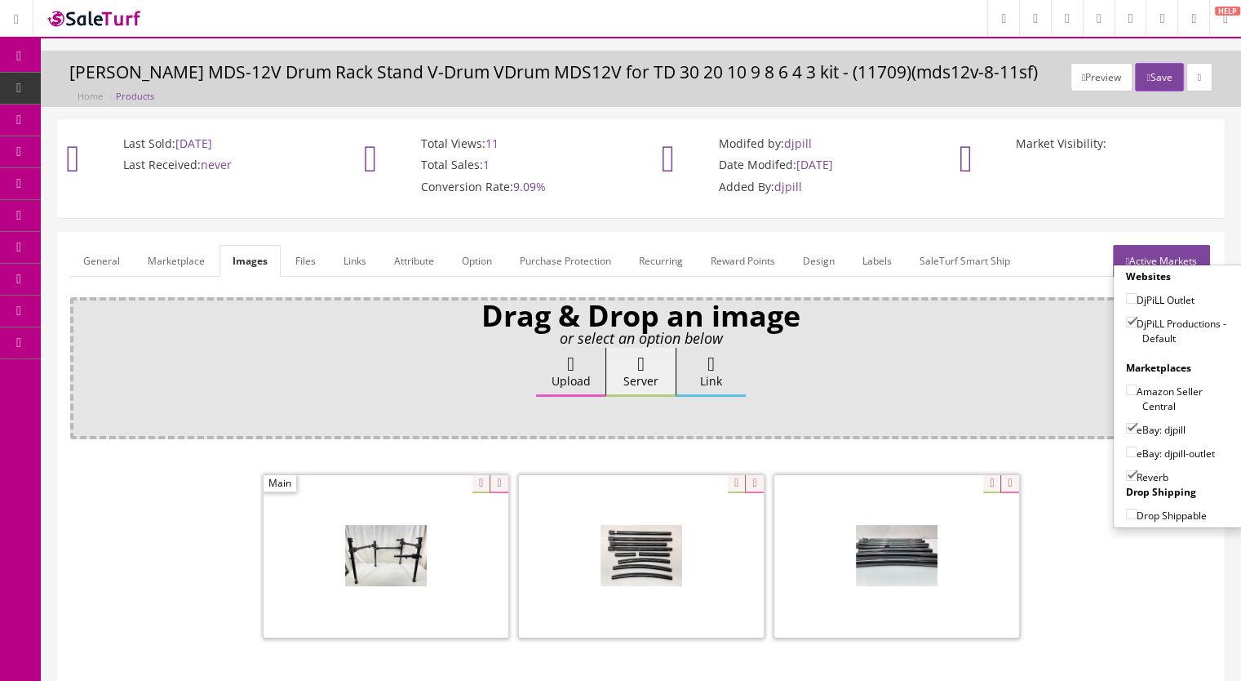
click at [88, 256] on link "General" at bounding box center [101, 261] width 63 height 32
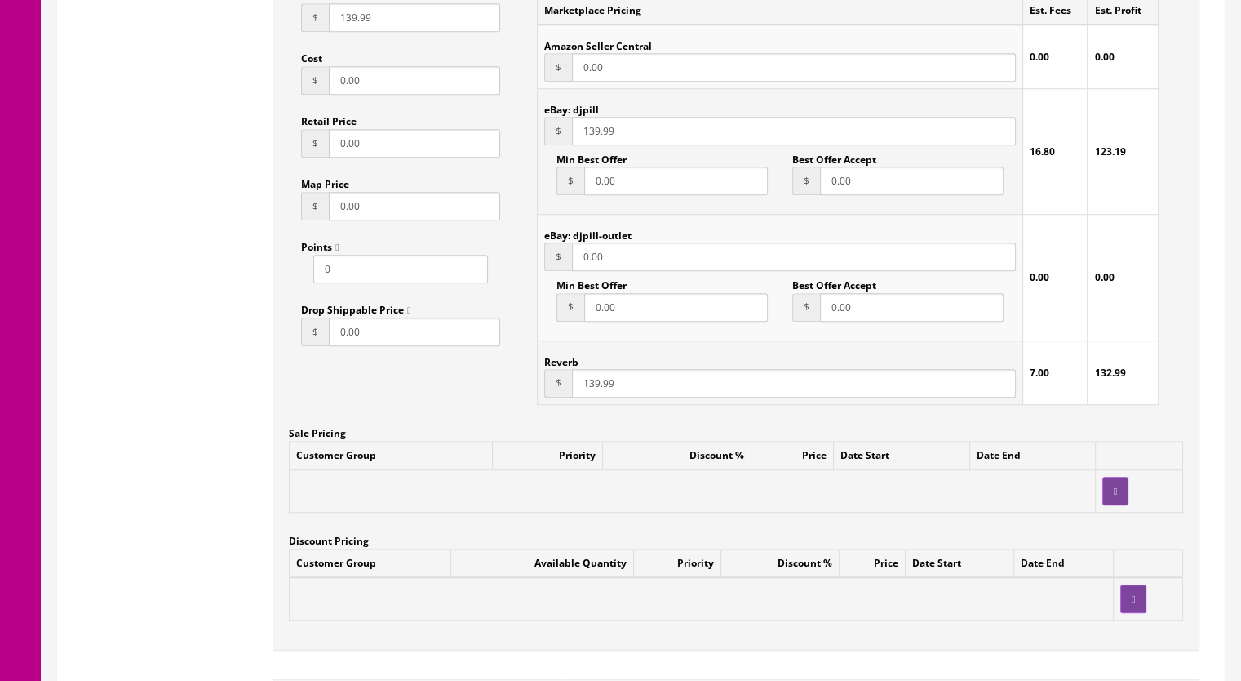
scroll to position [1551, 0]
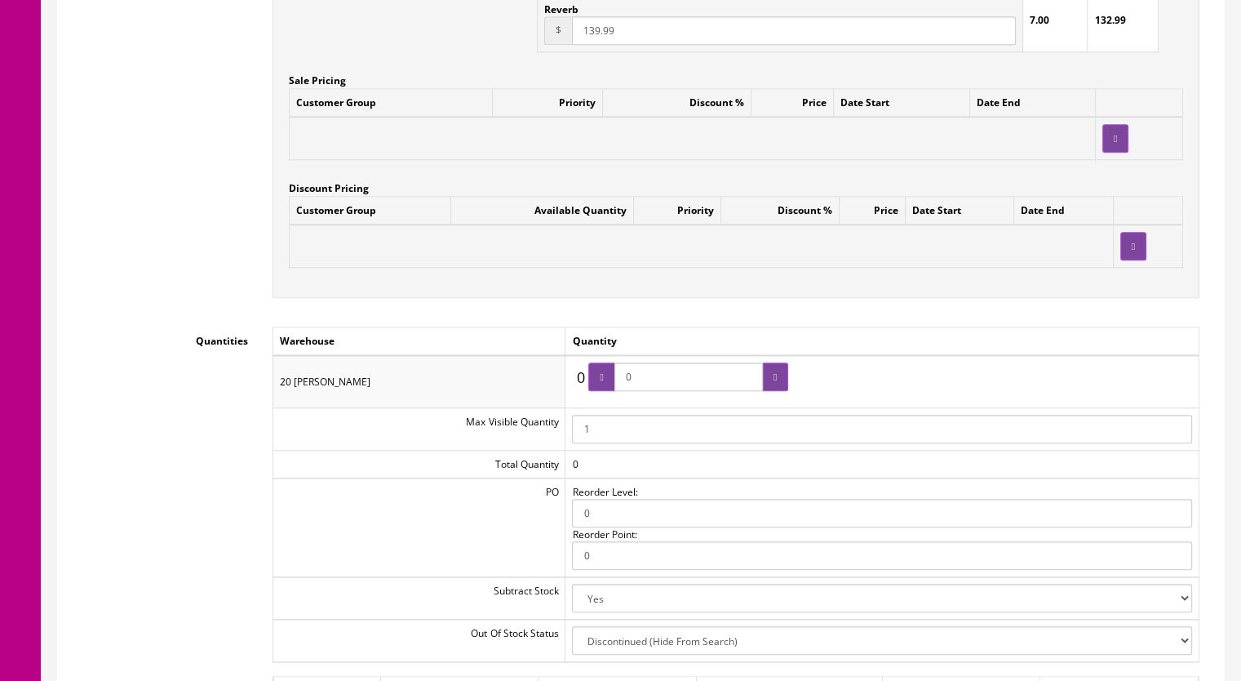
click at [665, 366] on input "0" at bounding box center [689, 376] width 149 height 29
drag, startPoint x: 663, startPoint y: 377, endPoint x: 619, endPoint y: 379, distance: 44.1
click at [619, 379] on span "0" at bounding box center [689, 376] width 200 height 29
type input "1"
click at [777, 381] on icon at bounding box center [775, 377] width 3 height 10
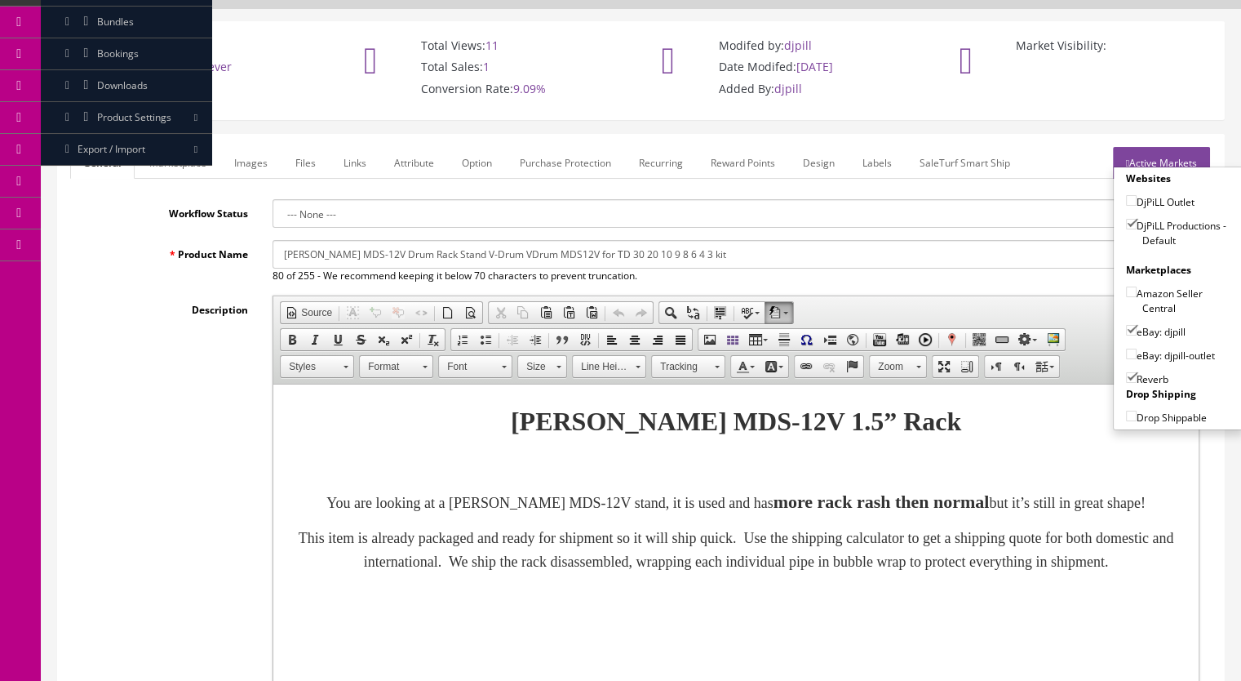
scroll to position [0, 0]
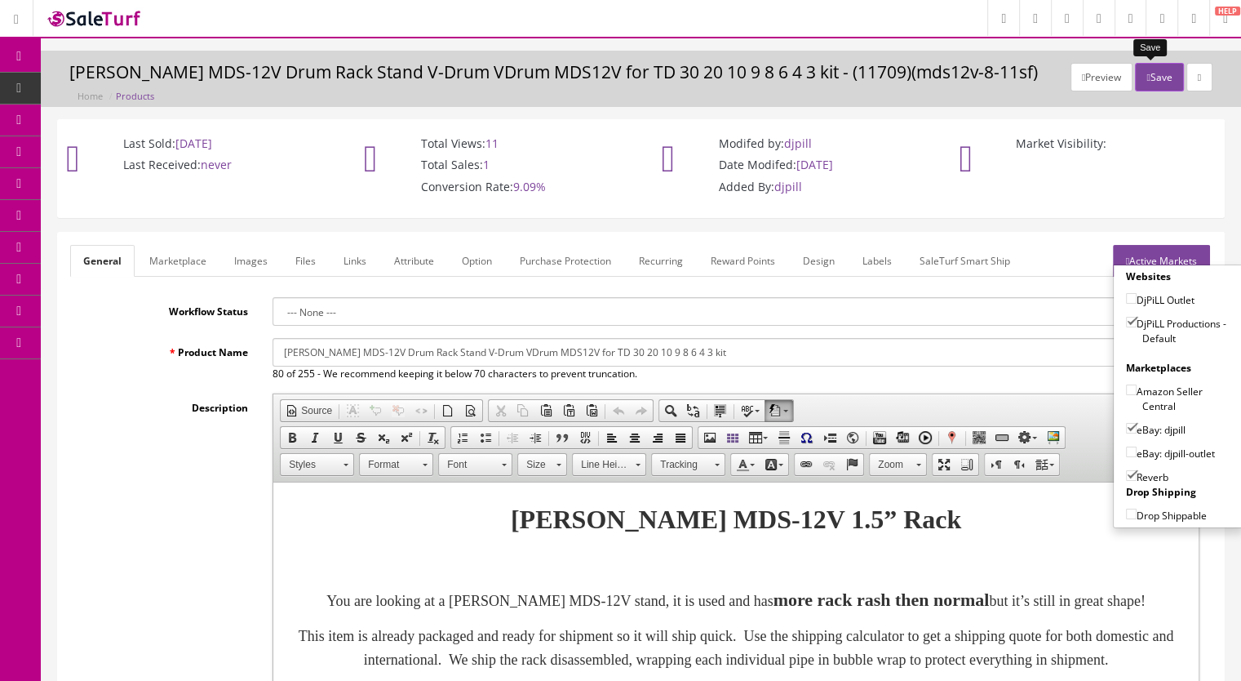
click at [1144, 83] on button "Save" at bounding box center [1159, 77] width 48 height 29
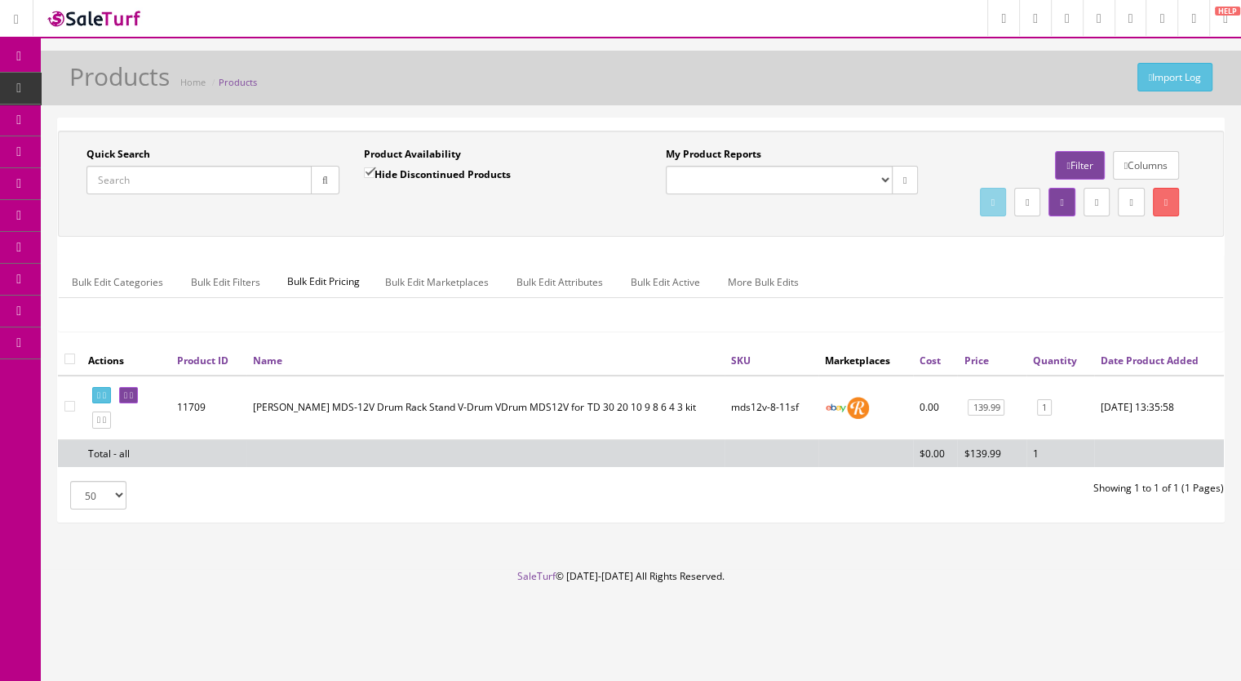
click at [185, 196] on div "Quick Search Date From" at bounding box center [213, 177] width 278 height 60
click at [192, 179] on input "Quick Search" at bounding box center [199, 180] width 225 height 29
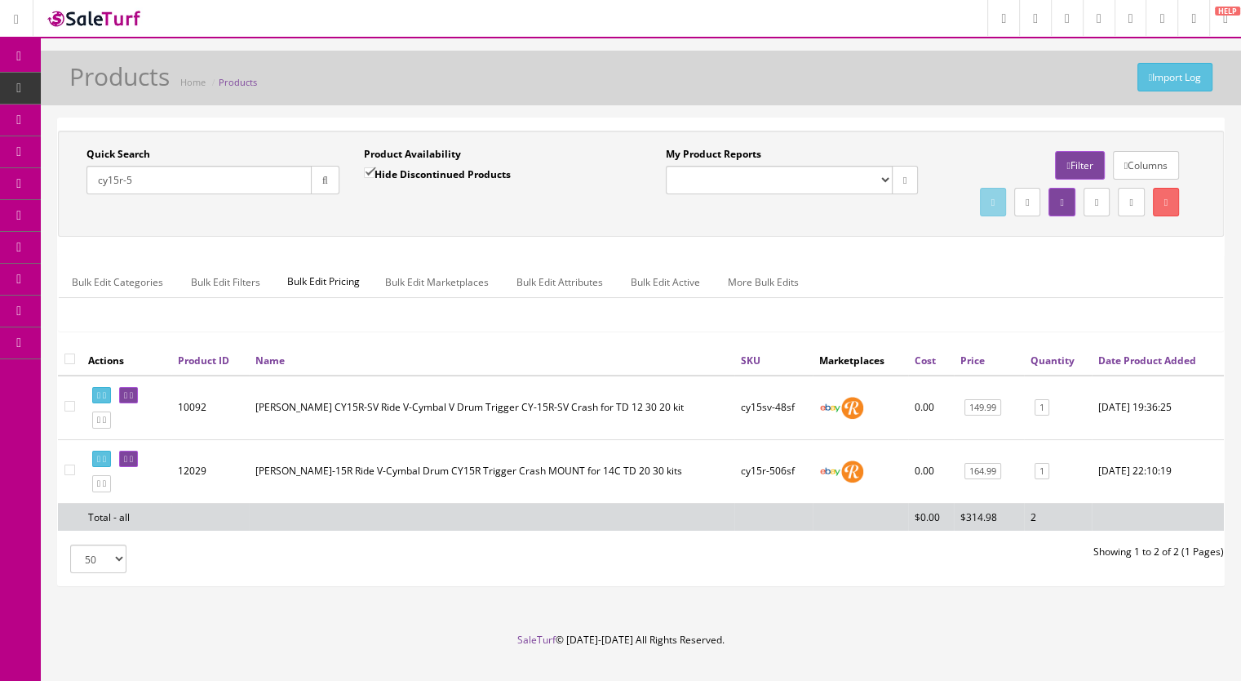
type input "cy15r-5"
click at [370, 167] on input "Hide Discontinued Products" at bounding box center [369, 172] width 11 height 11
checkbox input "false"
click at [340, 177] on div "Quick Search cy15r-5 Date From" at bounding box center [213, 177] width 278 height 60
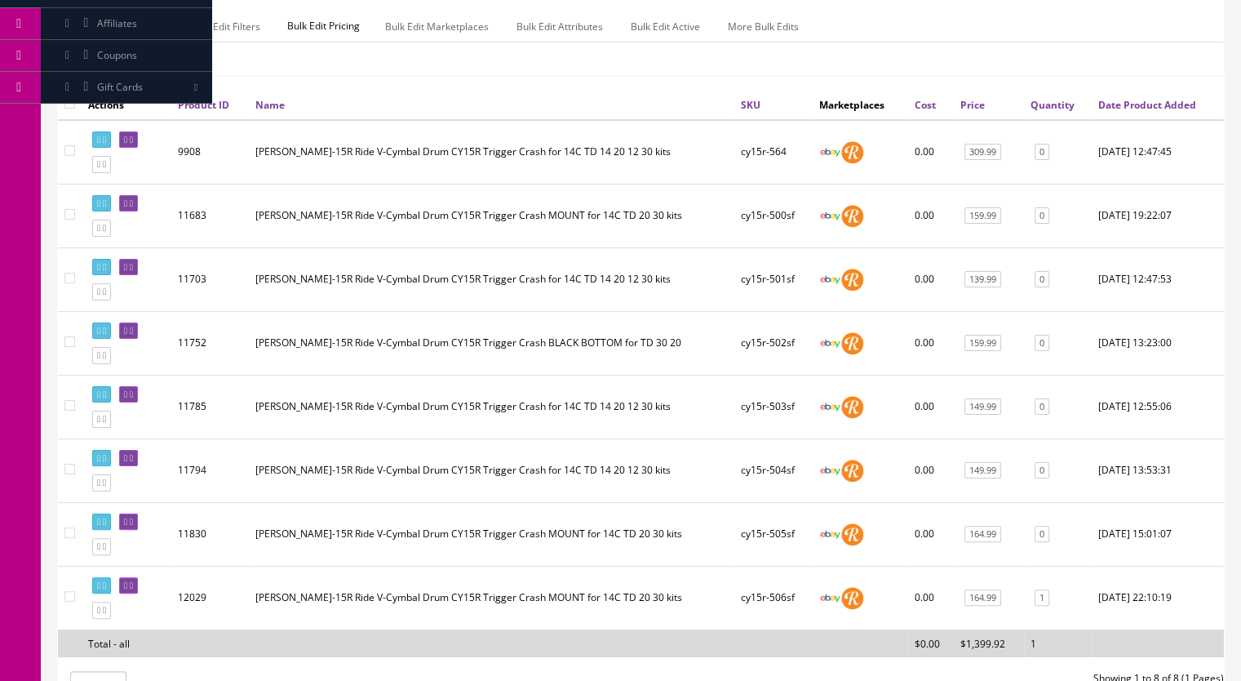
scroll to position [442, 0]
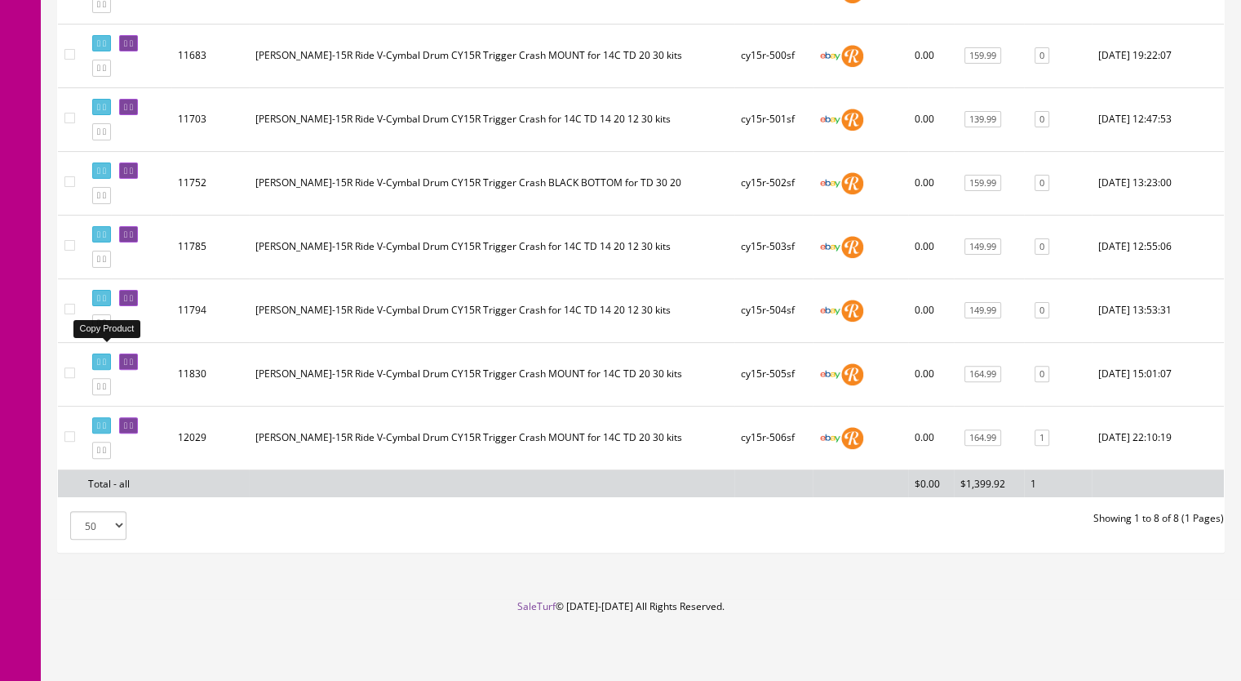
click at [106, 327] on icon at bounding box center [104, 322] width 3 height 9
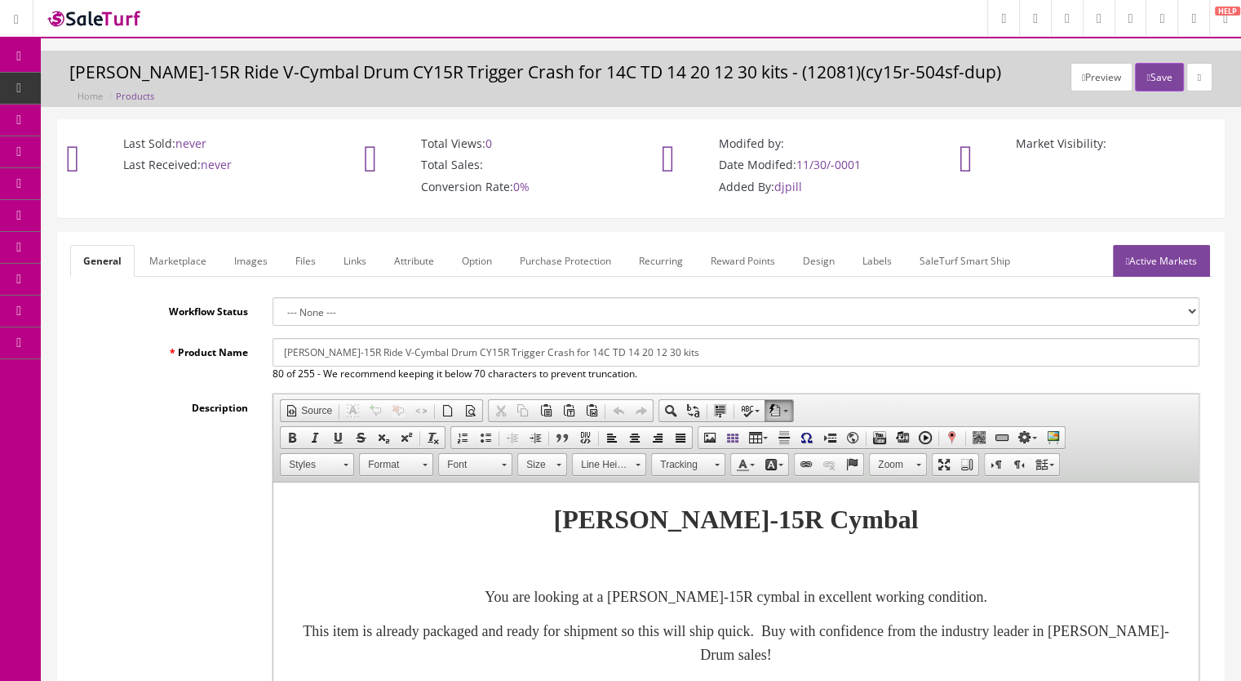
click at [695, 354] on input "[PERSON_NAME]-15R Ride V-Cymbal Drum CY15R Trigger Crash for 14C TD 14 20 12 30…" at bounding box center [736, 352] width 927 height 29
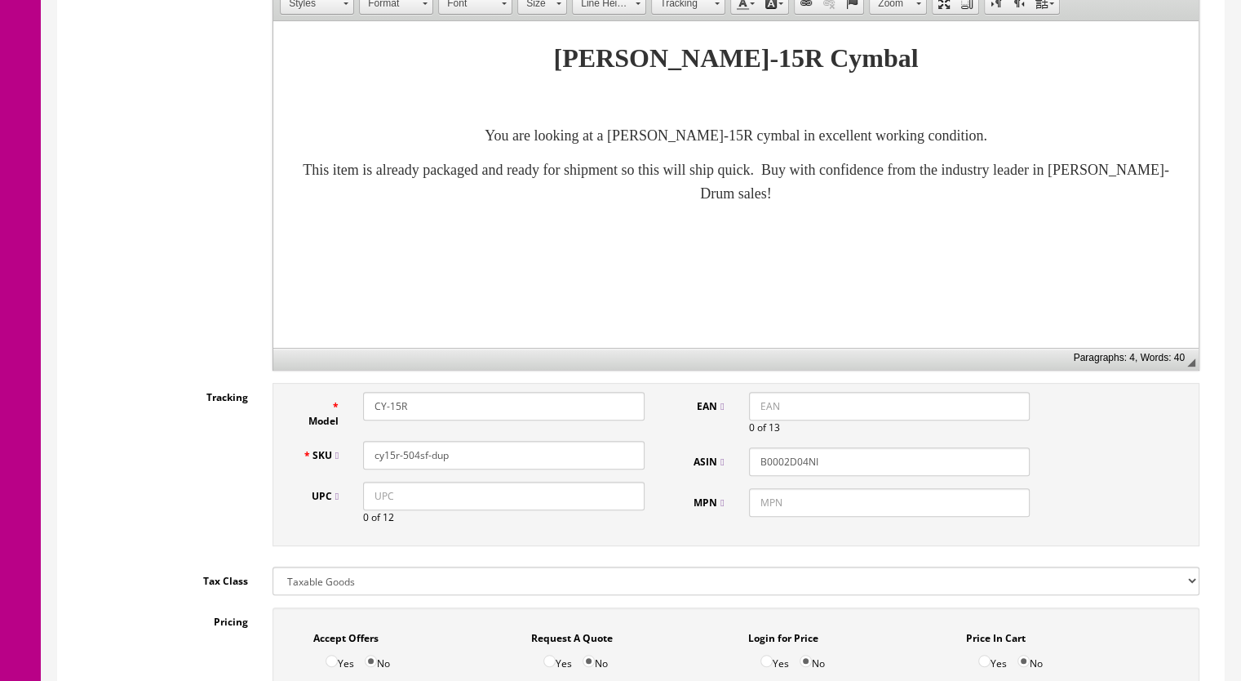
scroll to position [490, 0]
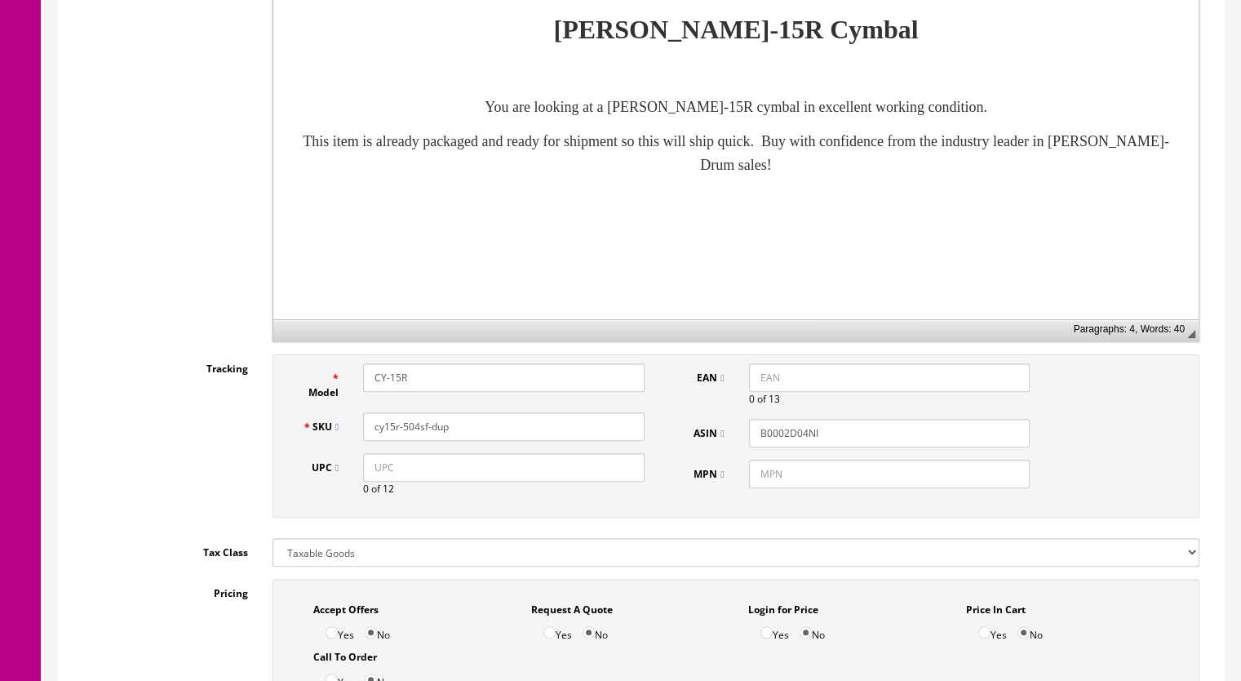
type input "[PERSON_NAME]-15R Ride V-Cymbal Drum CY15R Trigger Crash for 14C TD 14 20 12 30…"
drag, startPoint x: 470, startPoint y: 426, endPoint x: 415, endPoint y: 434, distance: 55.3
click at [415, 434] on input "cy15r-504sf-dup" at bounding box center [504, 426] width 282 height 29
type input "cy15r-507sf"
click at [1019, 108] on p "You are looking at a [PERSON_NAME]-15R cymbal in excellent working condition." at bounding box center [736, 108] width 893 height 24
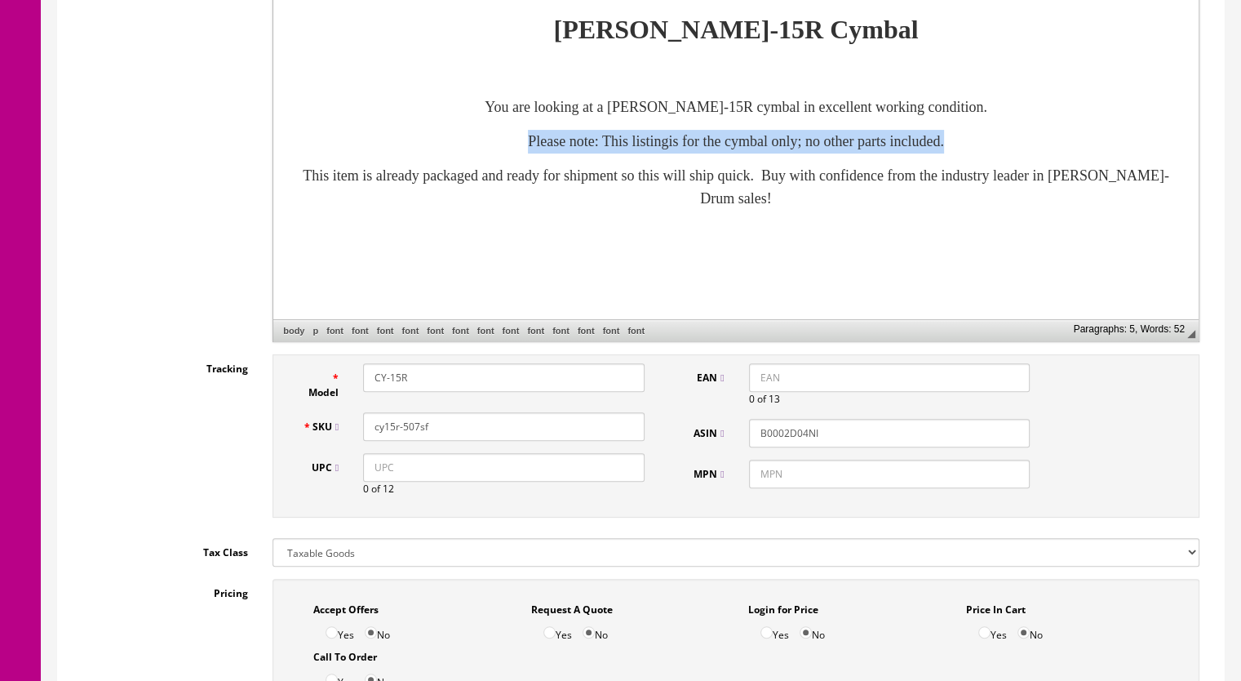
drag, startPoint x: 1032, startPoint y: 140, endPoint x: 441, endPoint y: 150, distance: 591.0
click at [441, 150] on p "​Please note: This listingis for the cymbal only; no other parts included." at bounding box center [736, 143] width 893 height 24
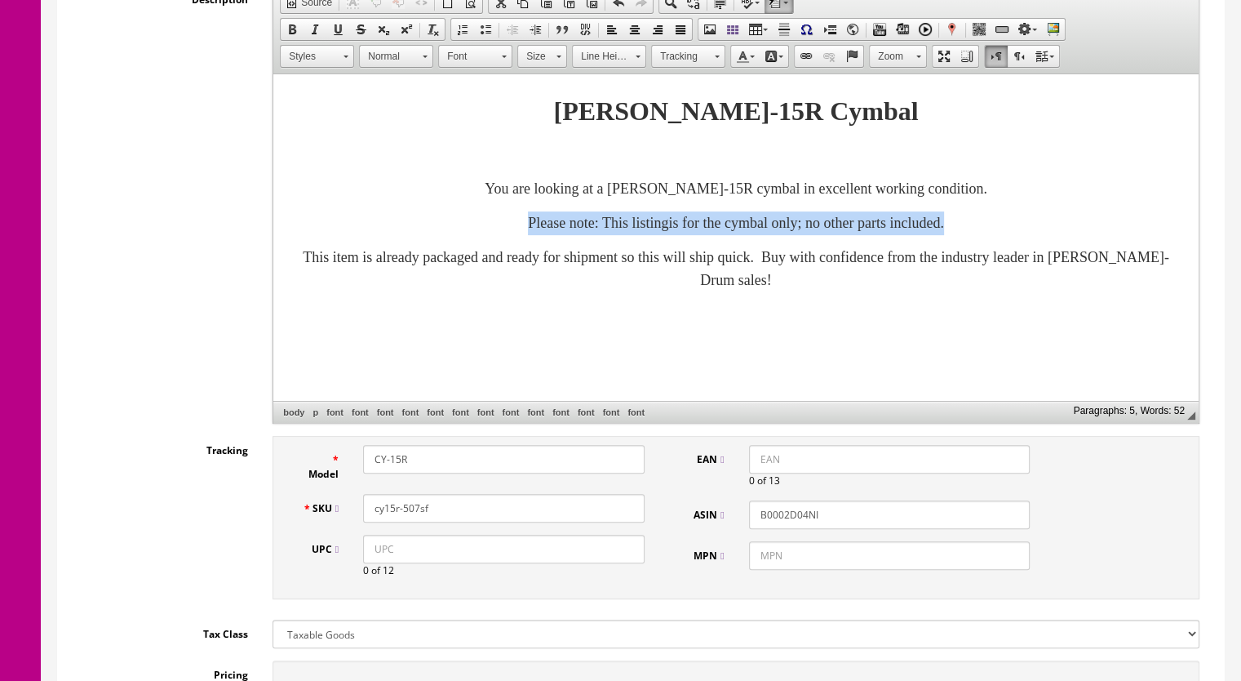
click at [287, 31] on span at bounding box center [292, 29] width 13 height 13
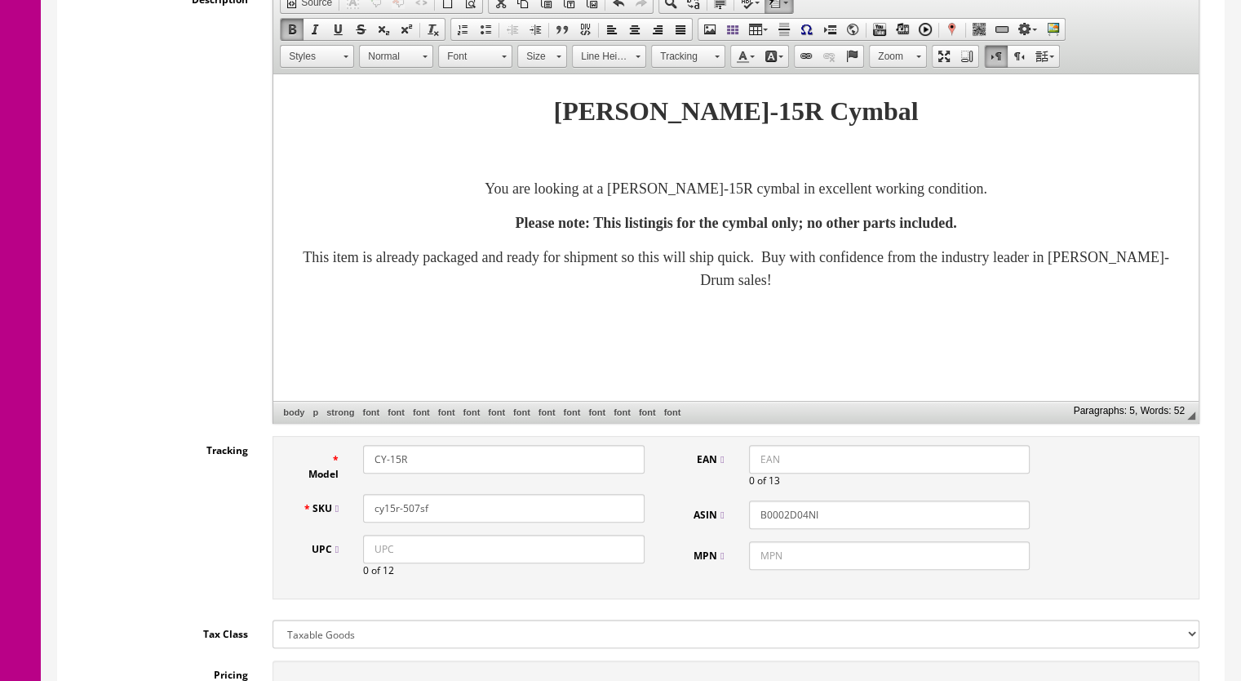
click at [557, 56] on span at bounding box center [559, 57] width 5 height 2
click at [549, 159] on link "18" at bounding box center [565, 153] width 93 height 24
click at [553, 54] on link "18" at bounding box center [542, 56] width 50 height 23
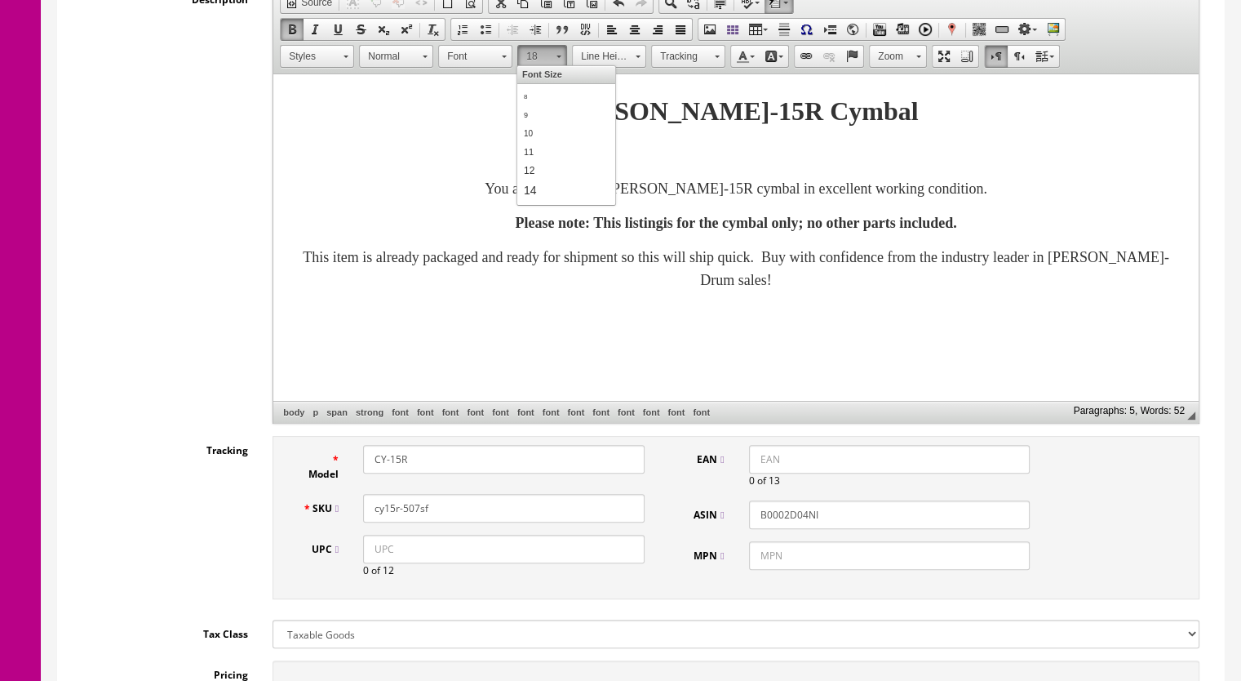
scroll to position [95, 0]
click at [553, 185] on link "22" at bounding box center [565, 192] width 93 height 28
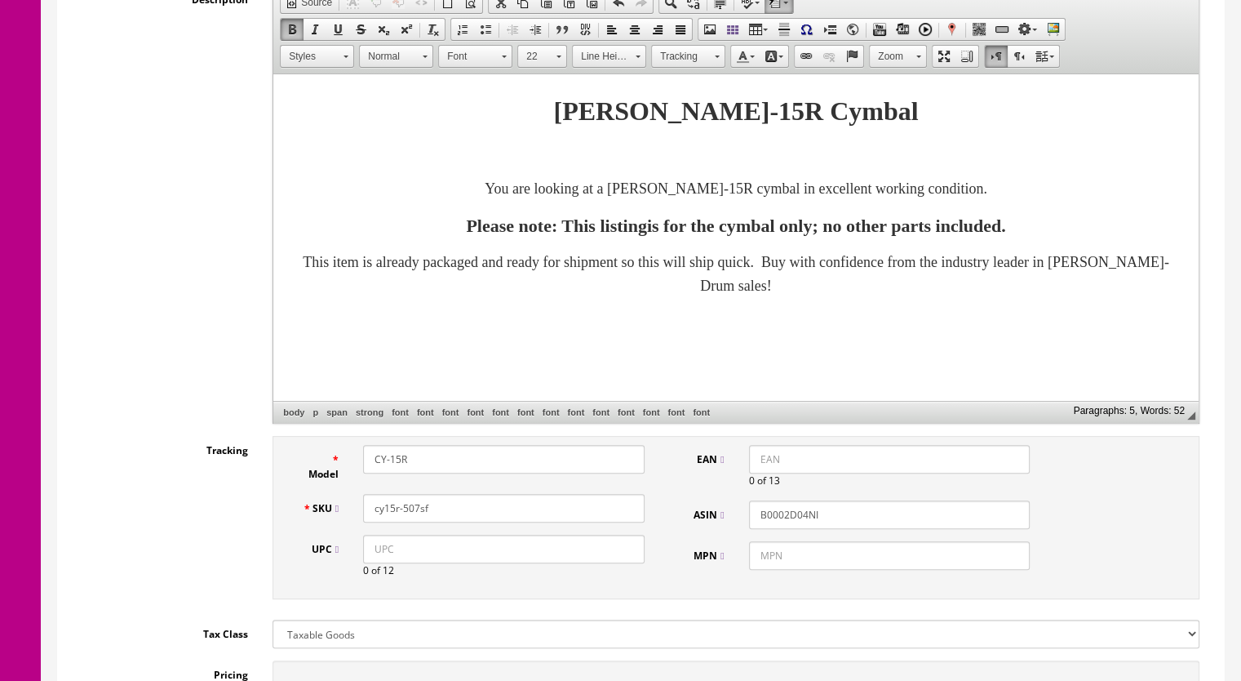
click at [582, 233] on font "Please note: This listingis for the cymbal only; no other parts included." at bounding box center [736, 225] width 540 height 20
drag, startPoint x: 618, startPoint y: 229, endPoint x: 679, endPoint y: 229, distance: 61.2
click at [618, 229] on font "Please note: This listingis for the cymbal only; no other parts included." at bounding box center [736, 225] width 540 height 20
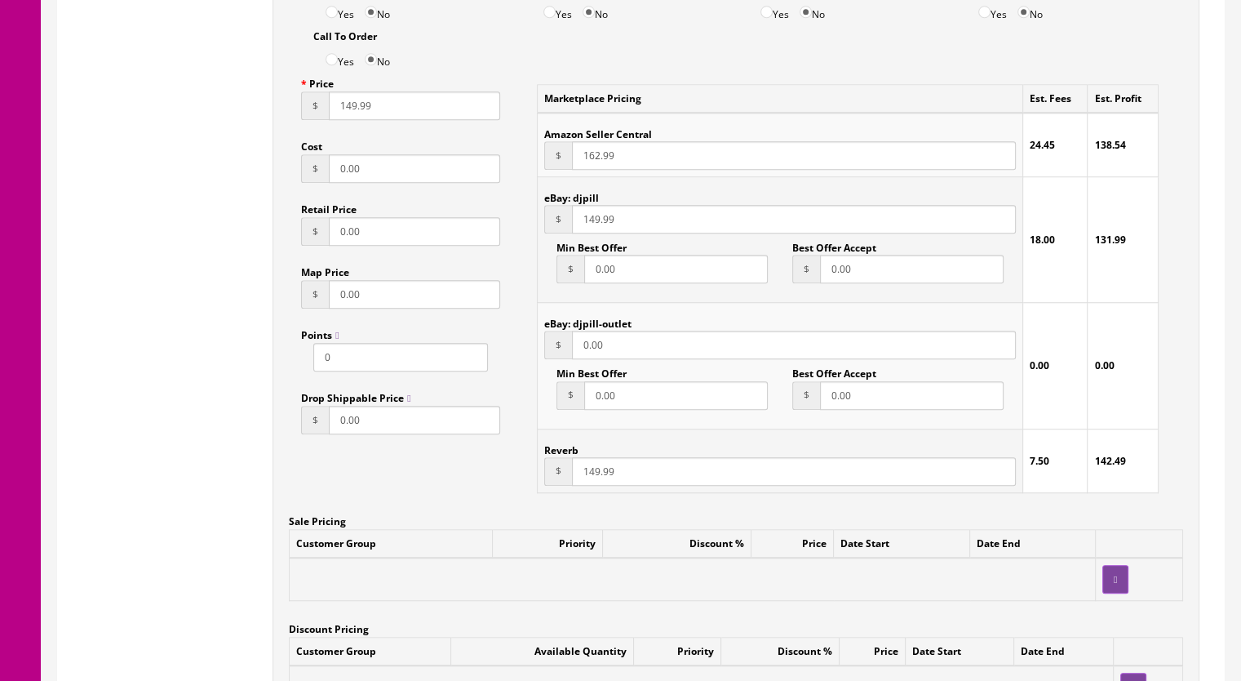
scroll to position [1143, 0]
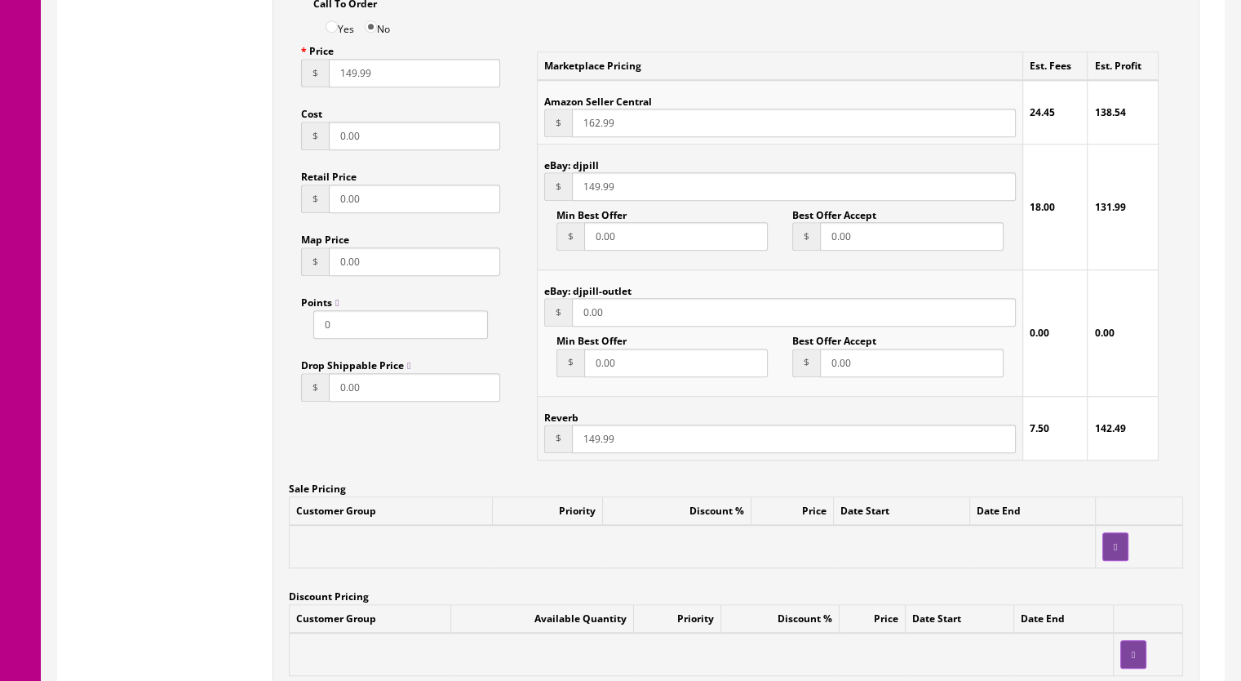
click at [590, 128] on input "162.99" at bounding box center [794, 123] width 444 height 29
click at [595, 128] on input "162.99" at bounding box center [794, 123] width 444 height 29
type input "169.99"
click at [593, 442] on input "149.99" at bounding box center [794, 438] width 444 height 29
type input "155.99"
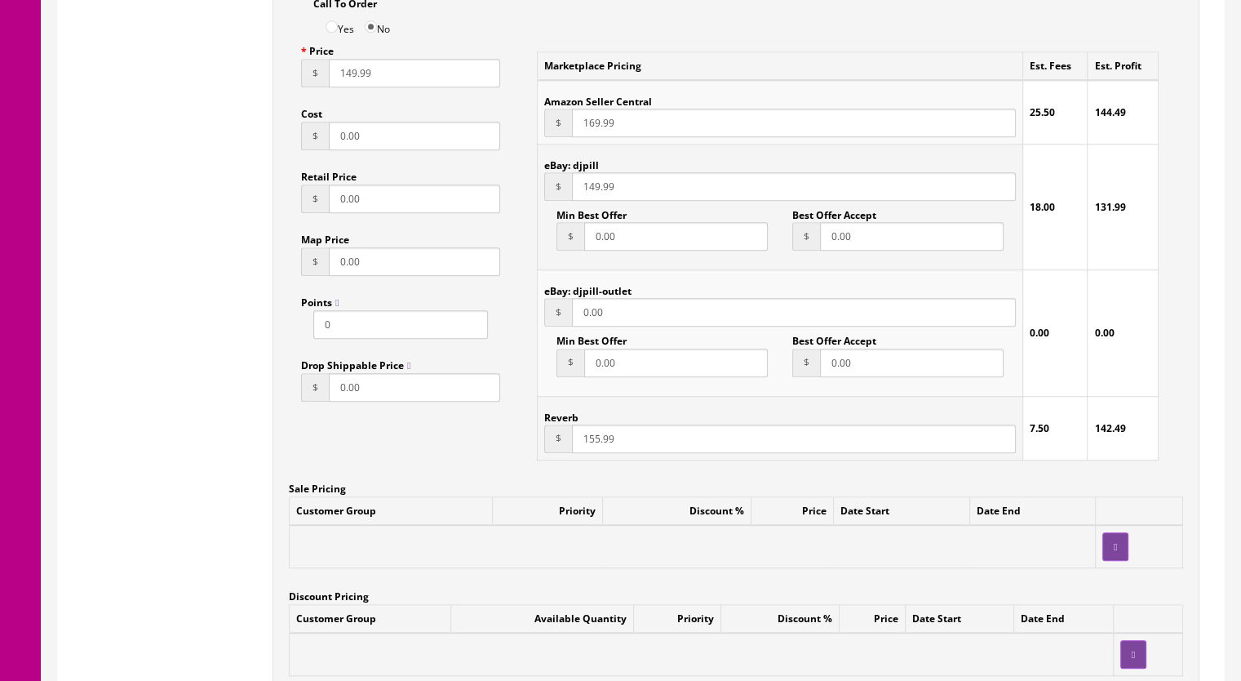
click at [585, 196] on input "149.99" at bounding box center [794, 186] width 444 height 29
type input "155.99"
click at [344, 78] on input "149.99" at bounding box center [414, 73] width 171 height 29
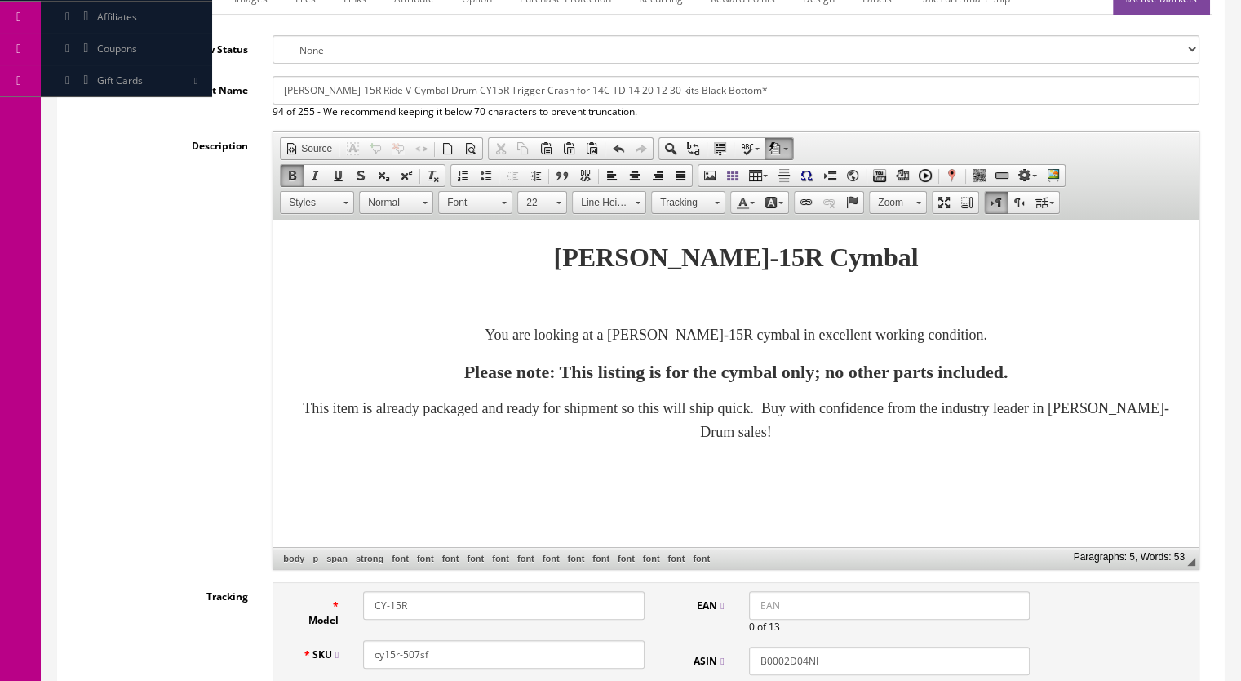
scroll to position [163, 0]
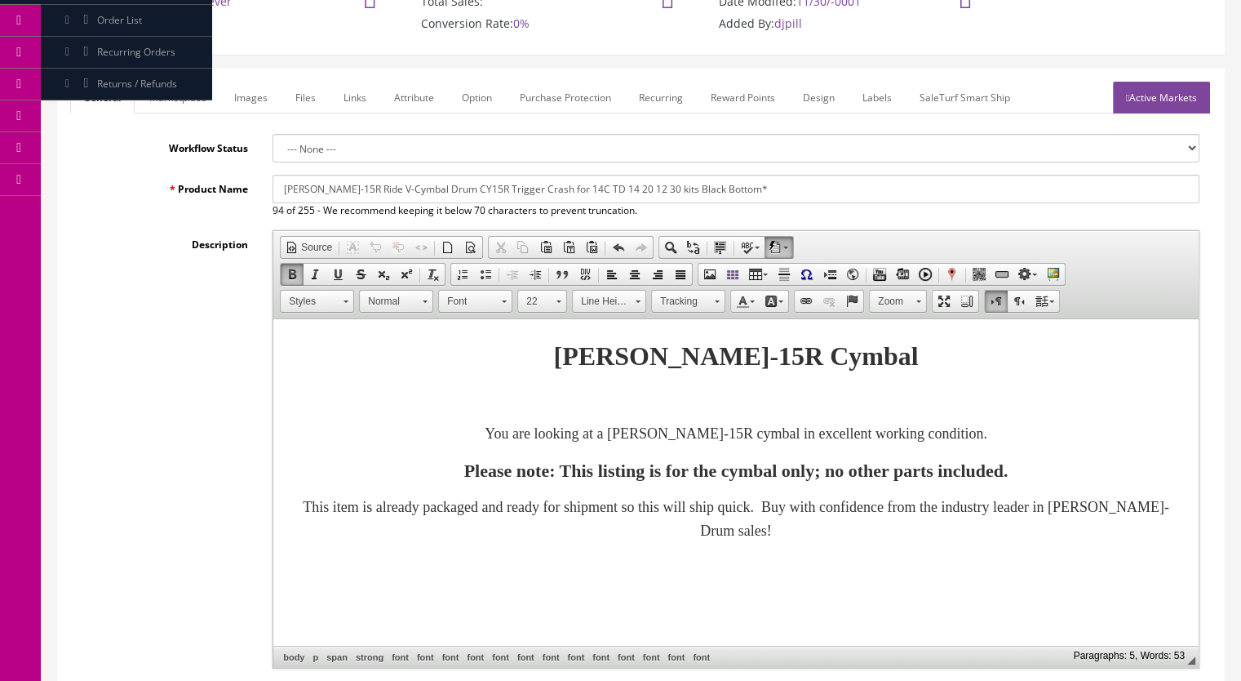
type input "155.99"
click at [1162, 98] on link "Active Markets" at bounding box center [1161, 98] width 97 height 32
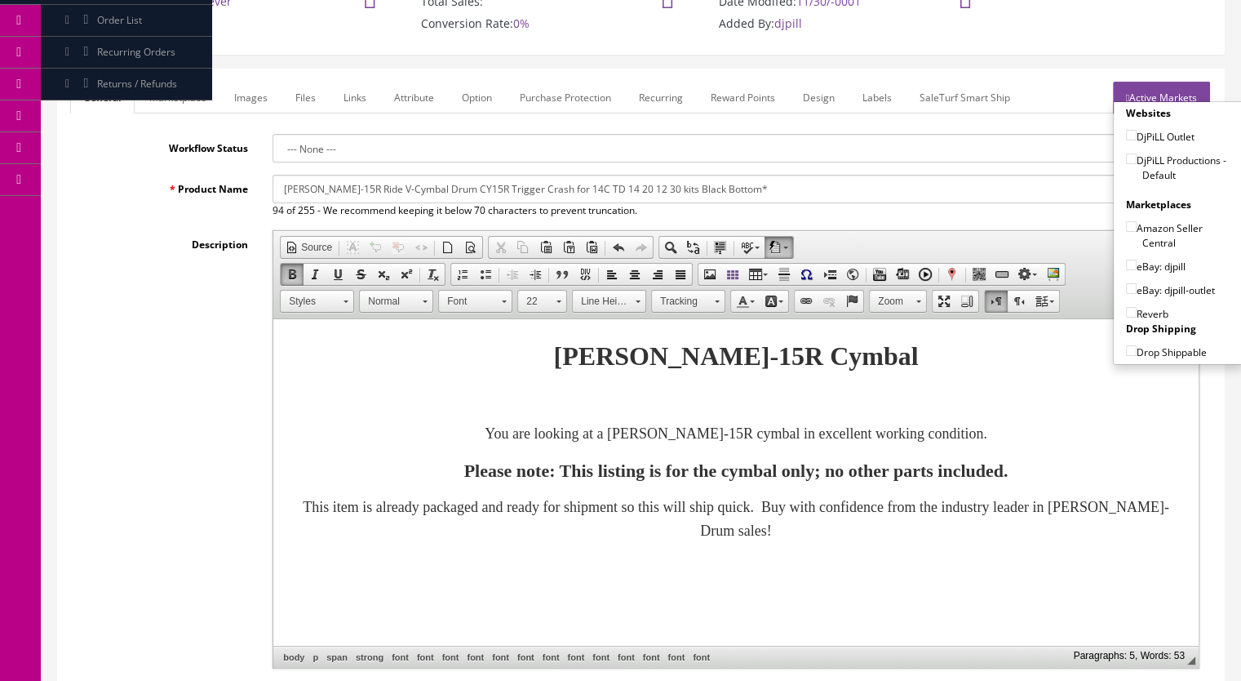
click at [1126, 157] on input"] "DjPiLL Productions - Default" at bounding box center [1131, 158] width 11 height 11
checkbox input"] "true"
click at [1126, 264] on input"] "eBay: djpill" at bounding box center [1131, 265] width 11 height 11
checkbox input"] "true"
click at [1129, 310] on input"] "Reverb" at bounding box center [1131, 312] width 11 height 11
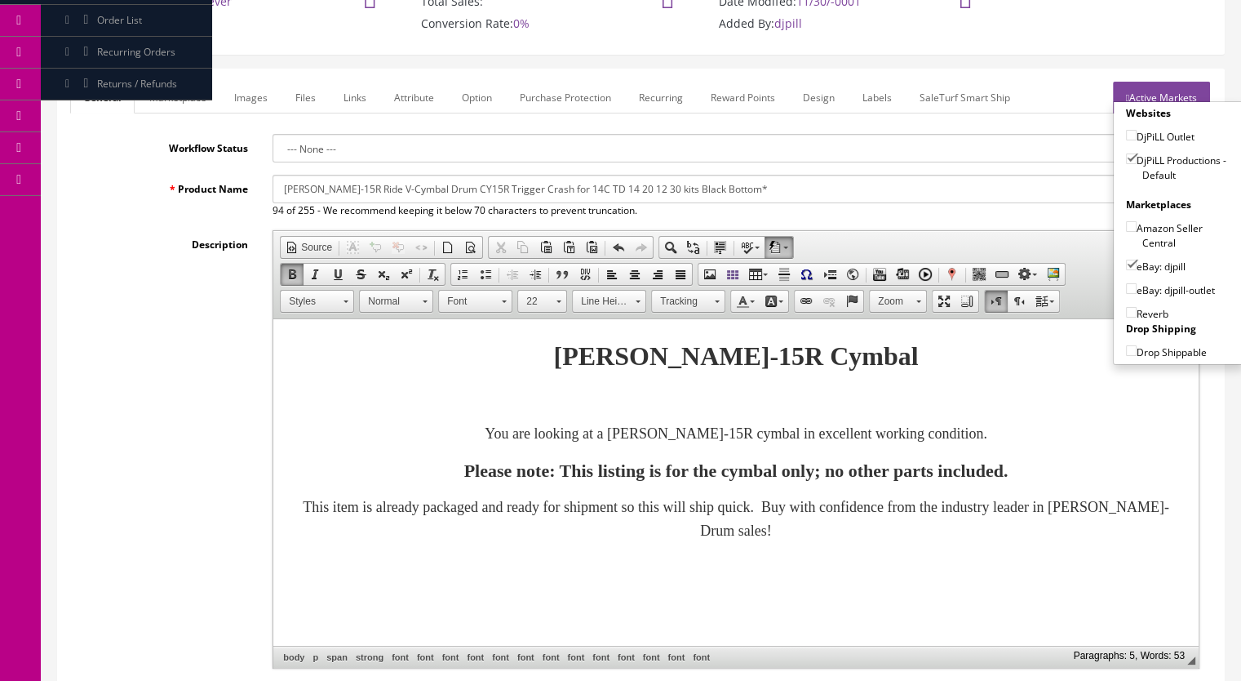
checkbox input"] "true"
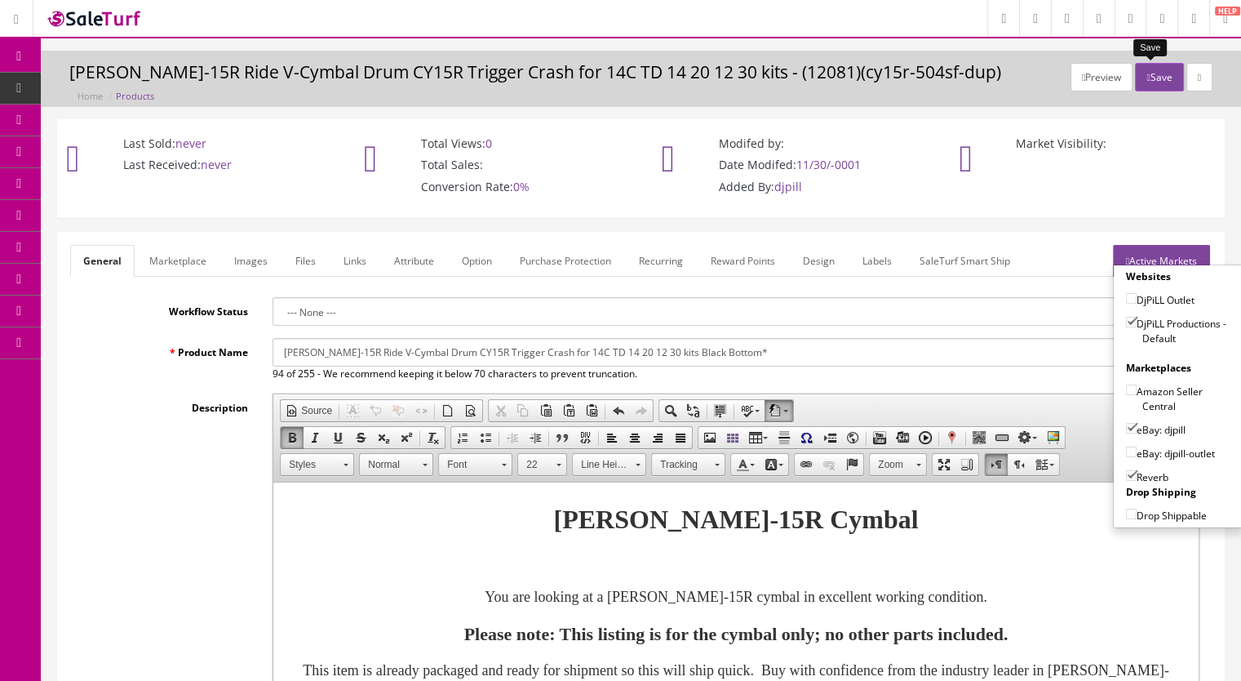
click at [1139, 84] on button "Save" at bounding box center [1159, 77] width 48 height 29
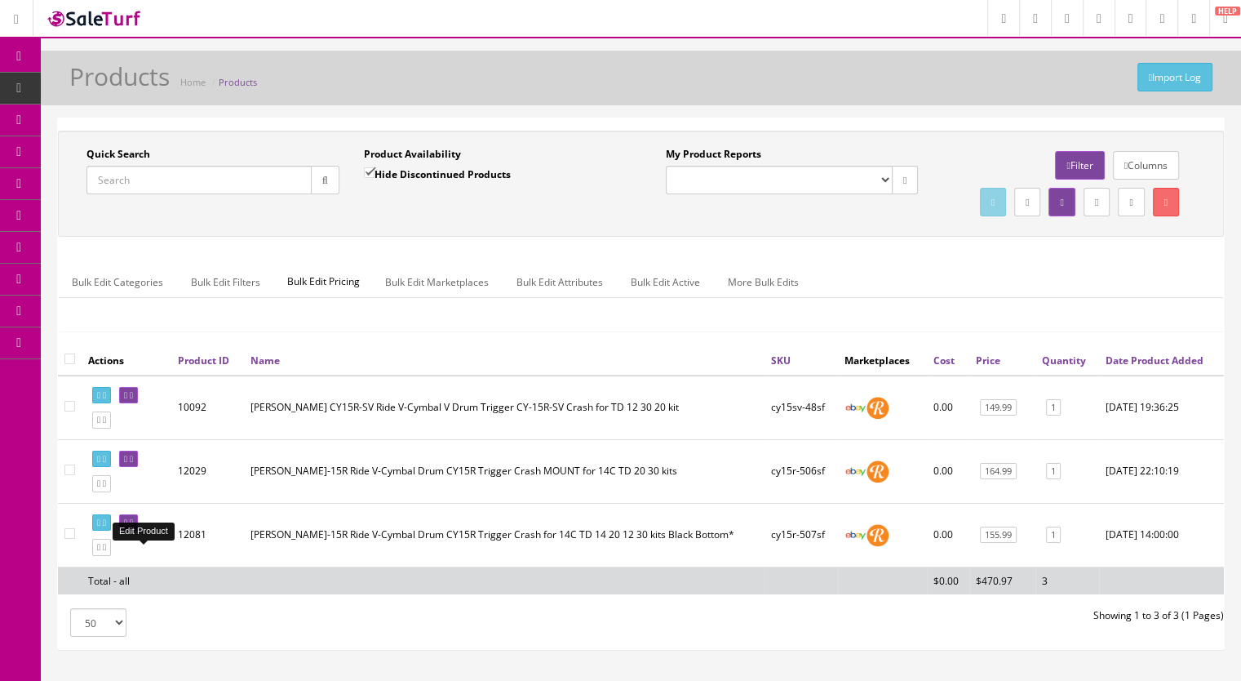
click at [127, 527] on icon at bounding box center [125, 522] width 3 height 9
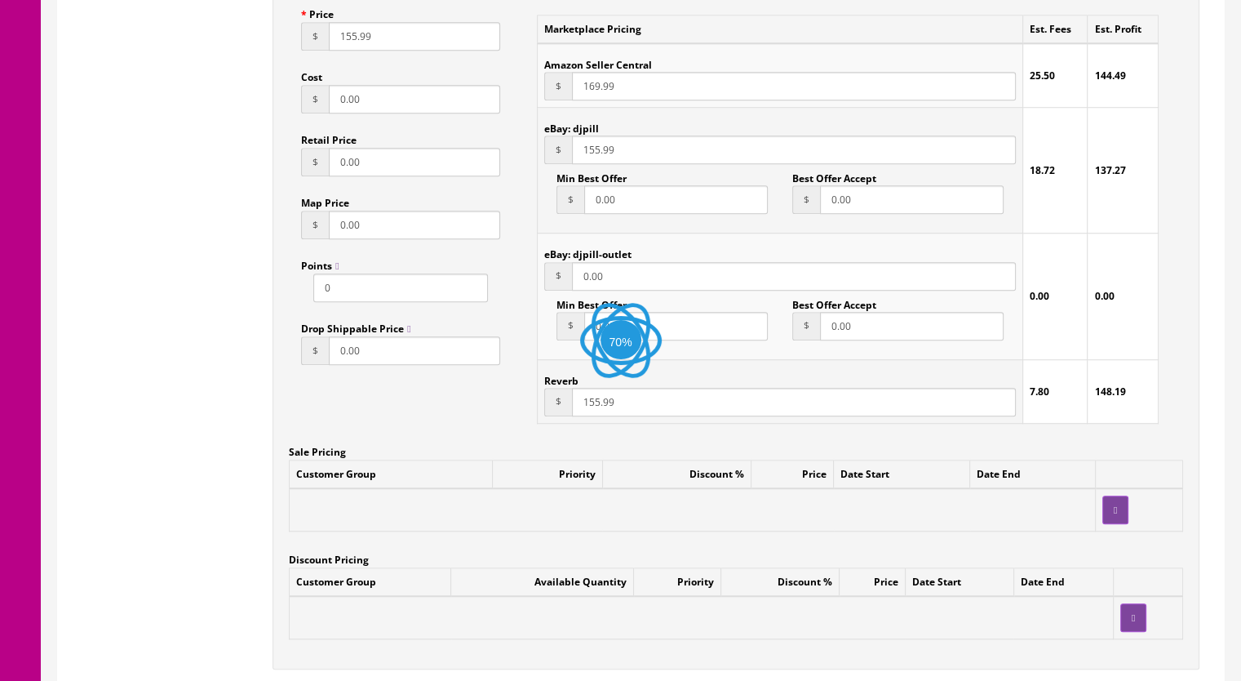
scroll to position [1306, 0]
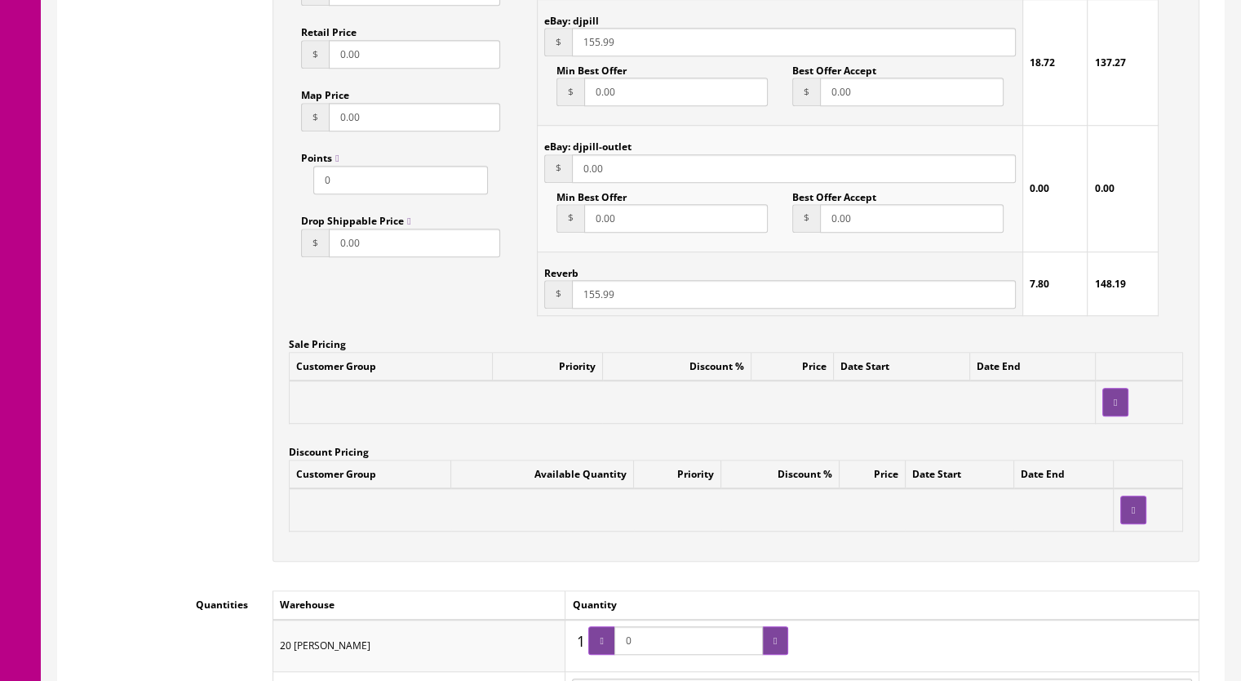
drag, startPoint x: 652, startPoint y: 614, endPoint x: 611, endPoint y: 621, distance: 41.5
click at [611, 626] on span "0" at bounding box center [689, 640] width 200 height 29
type input "1"
click at [603, 636] on icon at bounding box center [601, 641] width 3 height 10
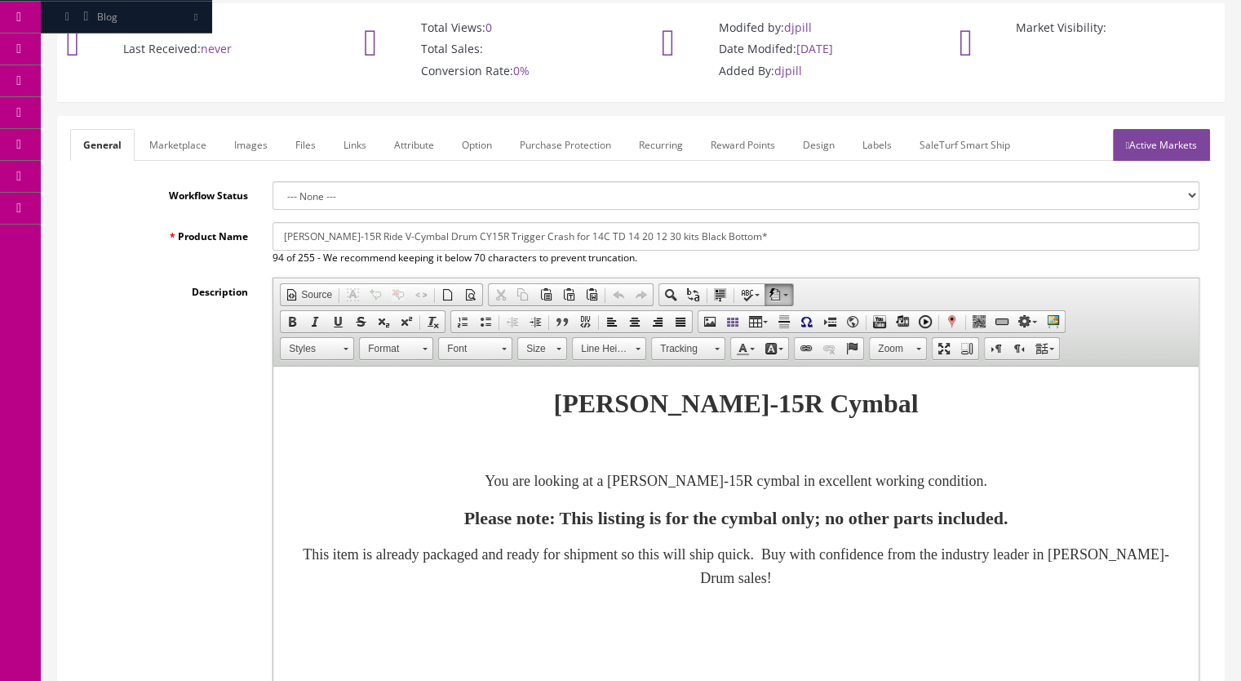
scroll to position [0, 0]
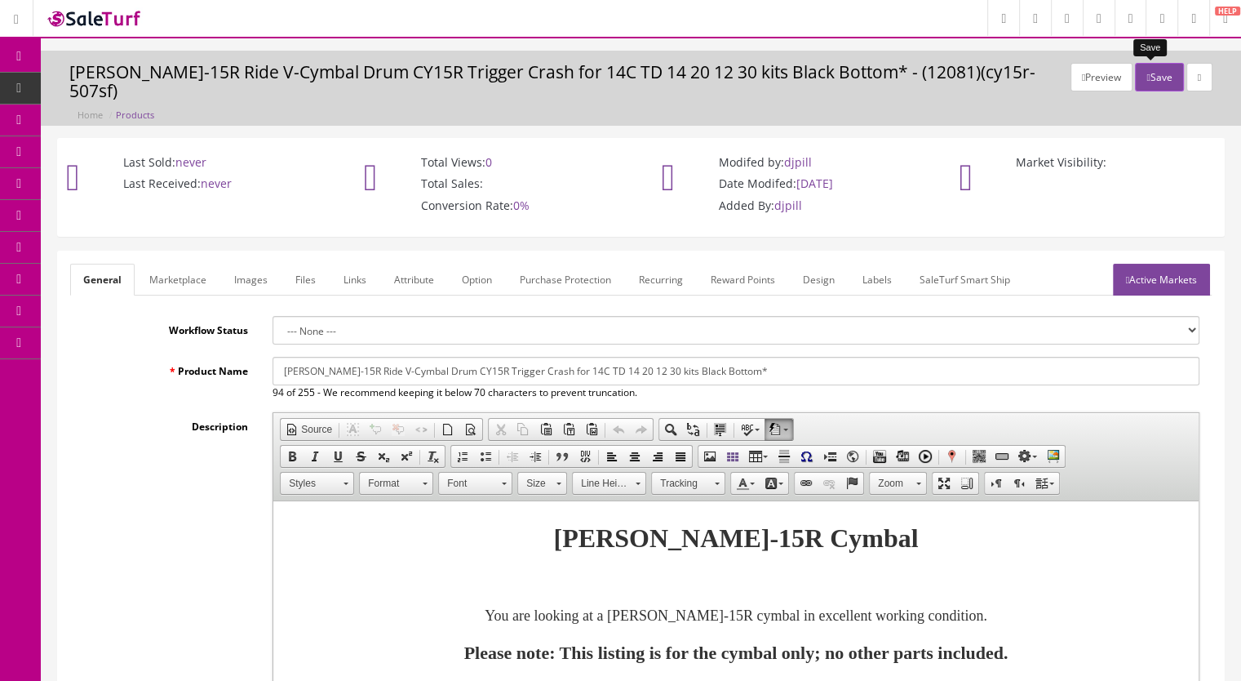
click at [1153, 76] on button "Save" at bounding box center [1159, 77] width 48 height 29
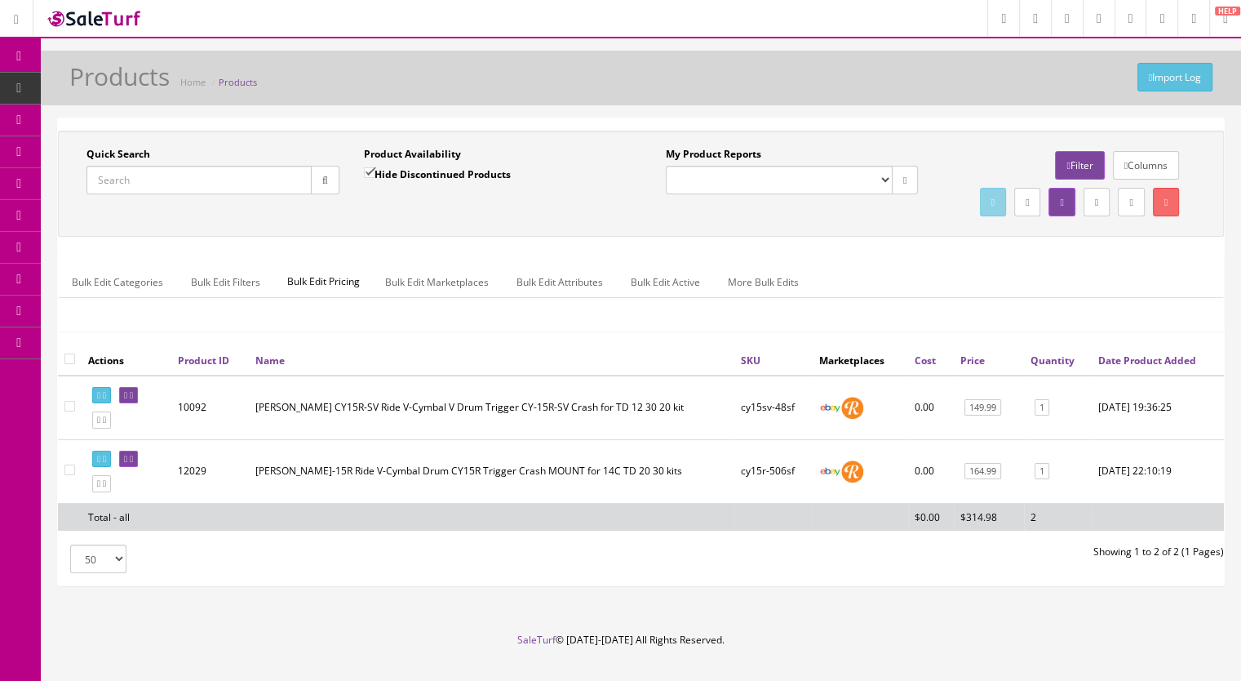
click at [114, 184] on input "Quick Search" at bounding box center [199, 180] width 225 height 29
paste input "CY15R-504b"
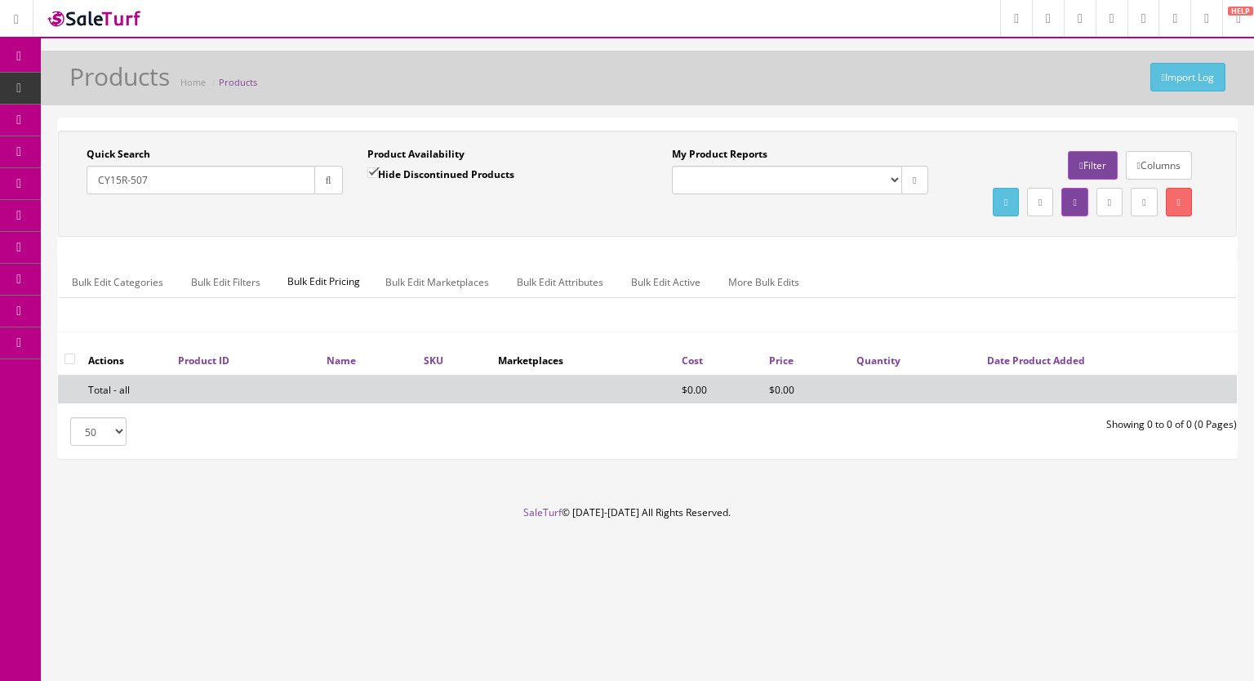
type input "CY15R-507"
click at [378, 167] on input "Hide Discontinued Products" at bounding box center [372, 172] width 11 height 11
checkbox input "false"
click at [333, 180] on button "button" at bounding box center [328, 180] width 29 height 29
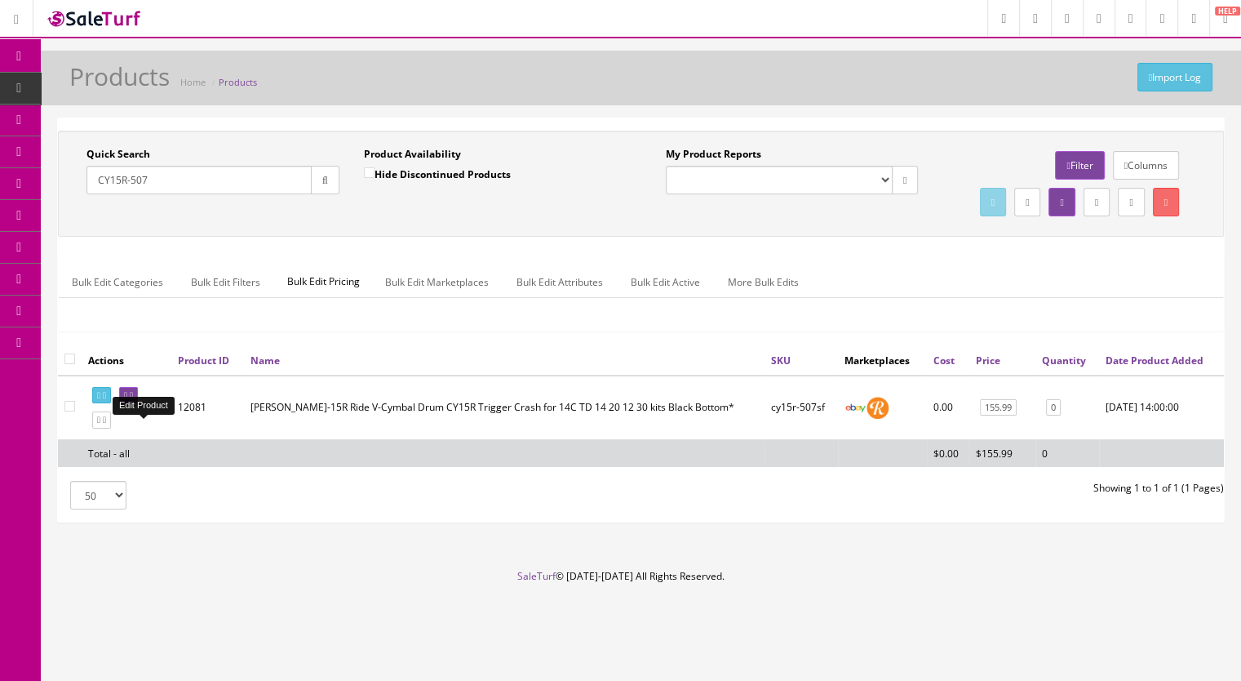
click at [133, 400] on icon at bounding box center [131, 395] width 3 height 9
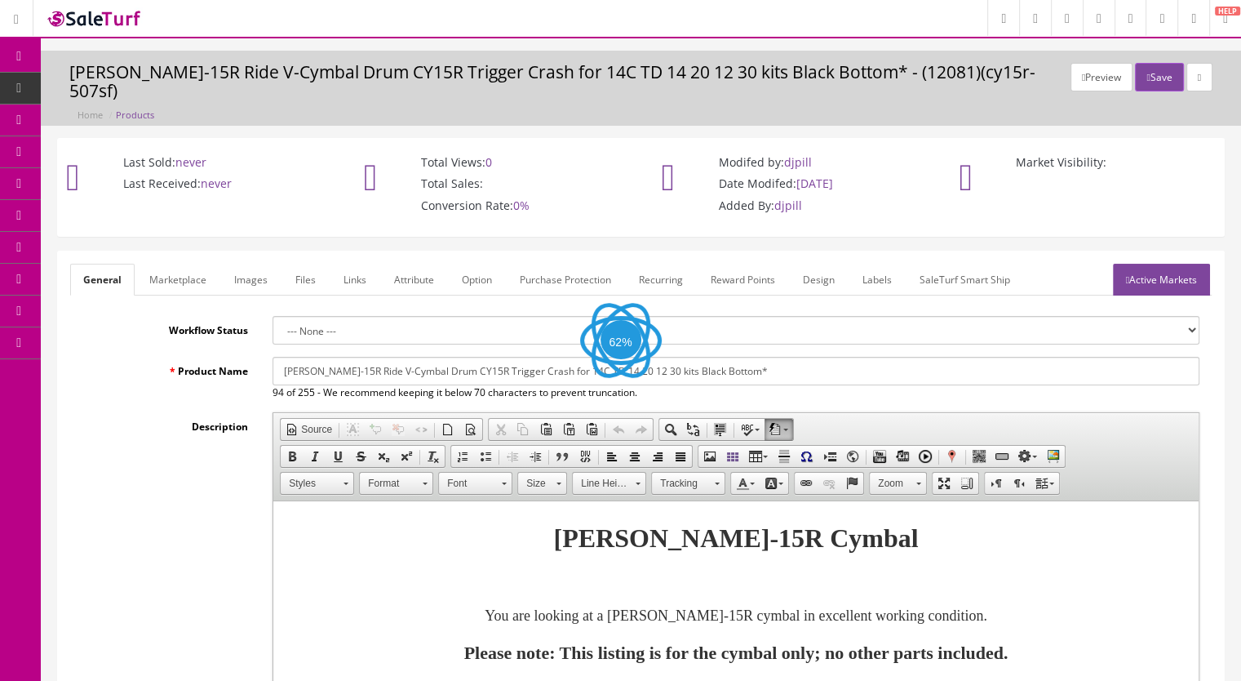
click at [248, 265] on link "Images" at bounding box center [251, 280] width 60 height 32
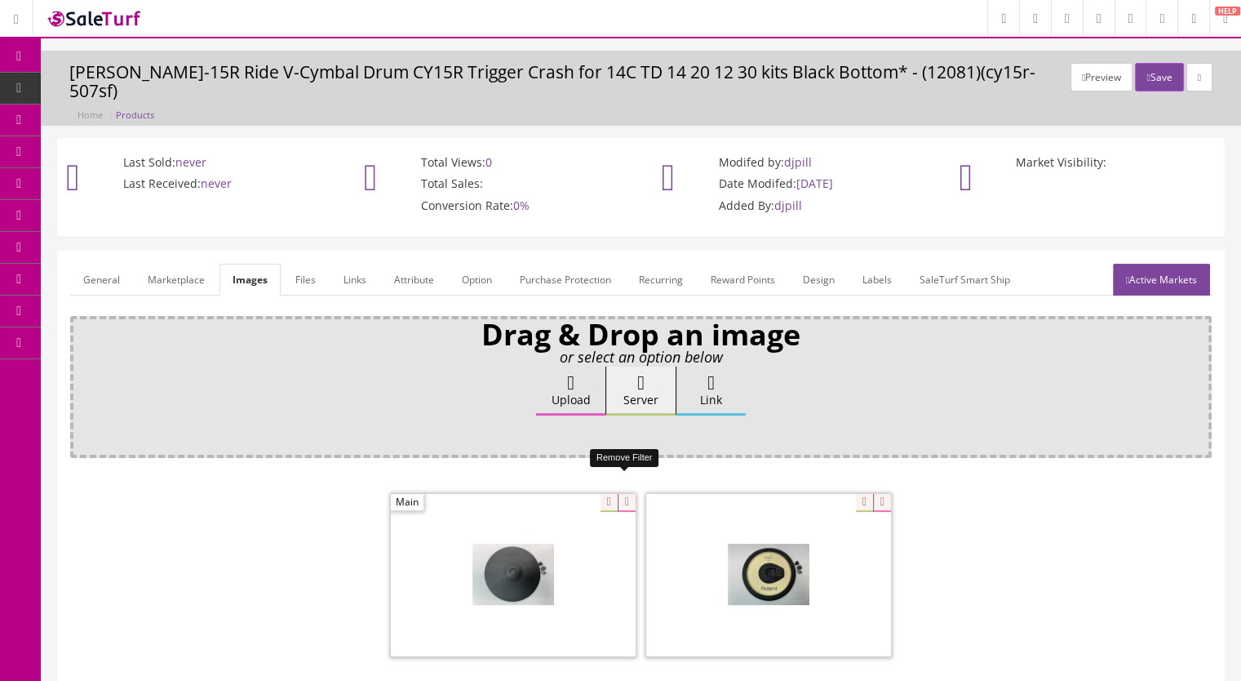
click at [620, 494] on icon at bounding box center [627, 503] width 18 height 18
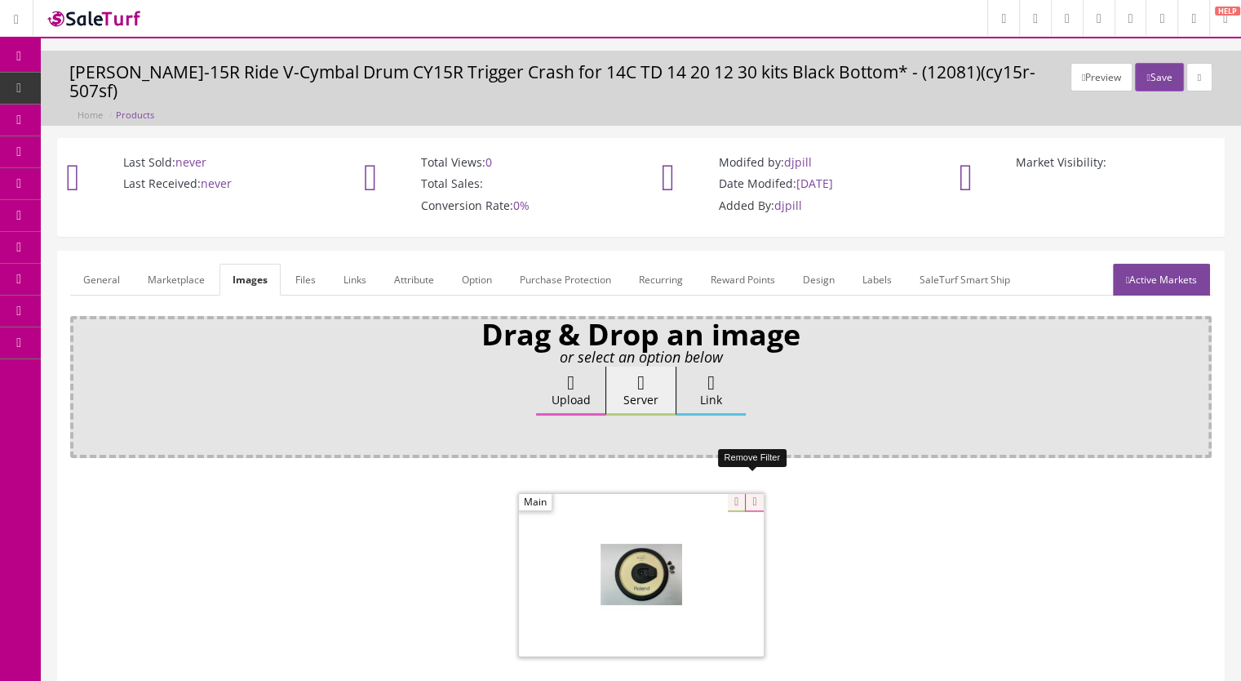
click at [758, 494] on icon at bounding box center [754, 503] width 18 height 18
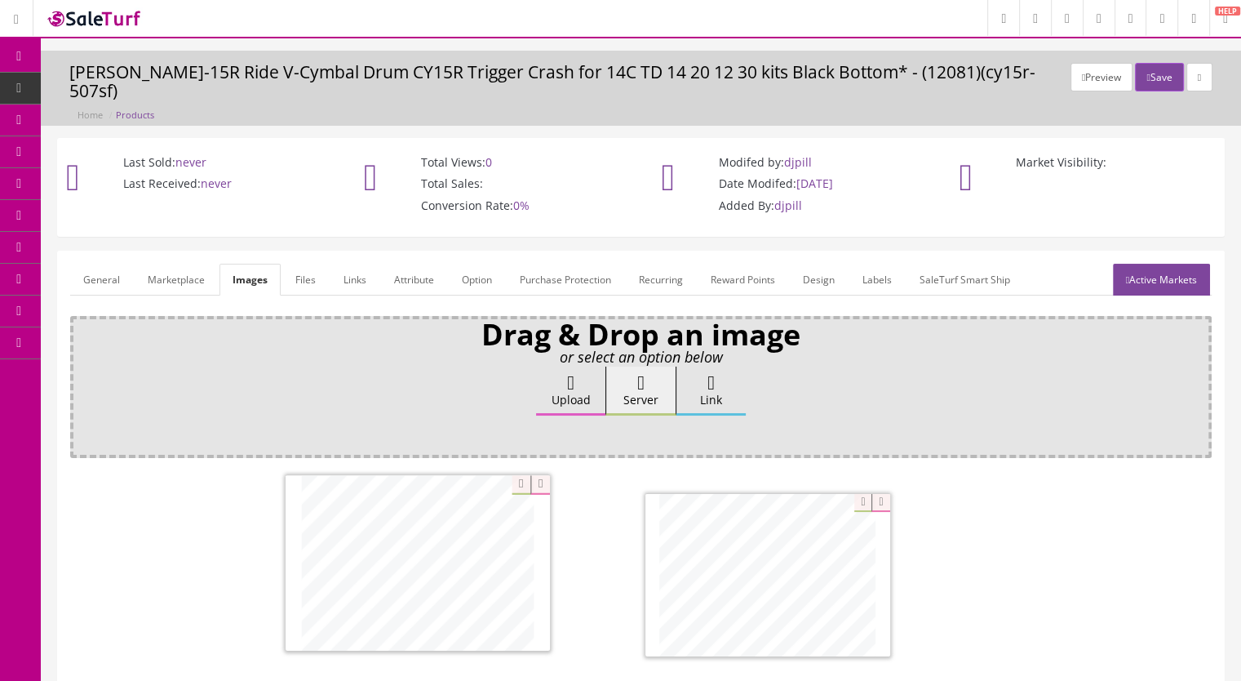
drag, startPoint x: 740, startPoint y: 575, endPoint x: 400, endPoint y: 565, distance: 339.7
click at [1180, 264] on link "Active Markets" at bounding box center [1161, 280] width 97 height 32
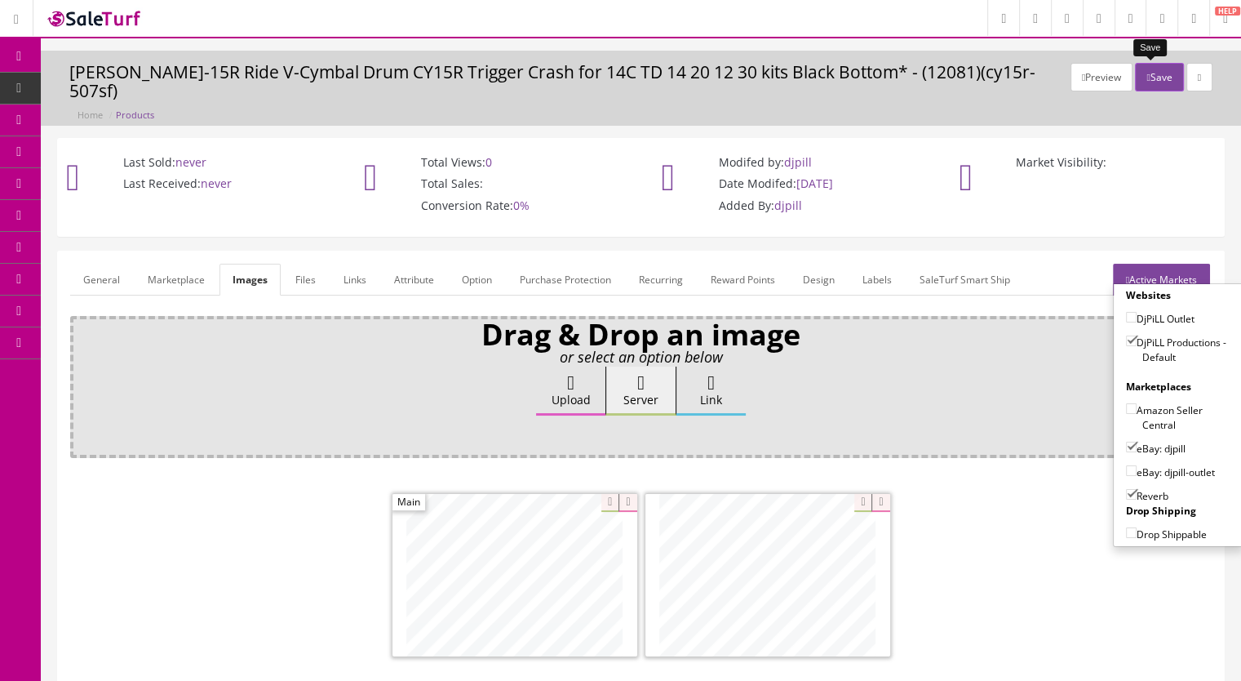
click at [1146, 70] on button "Save" at bounding box center [1159, 77] width 48 height 29
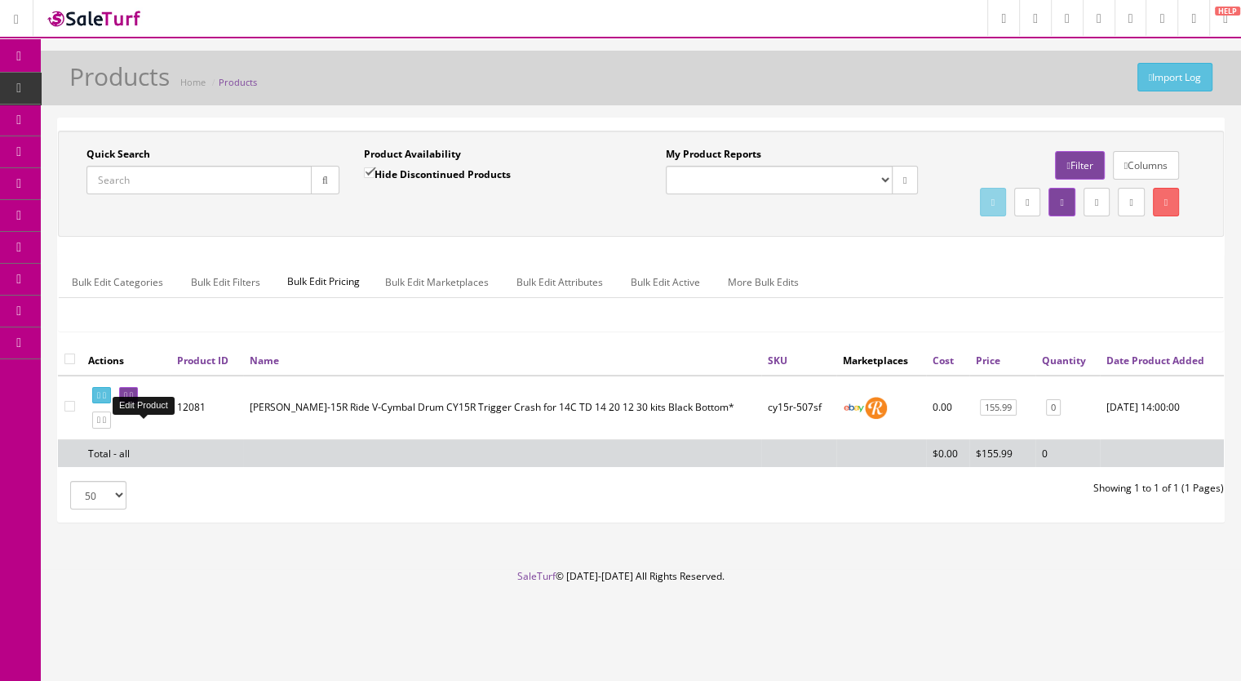
click at [133, 400] on icon at bounding box center [131, 395] width 3 height 9
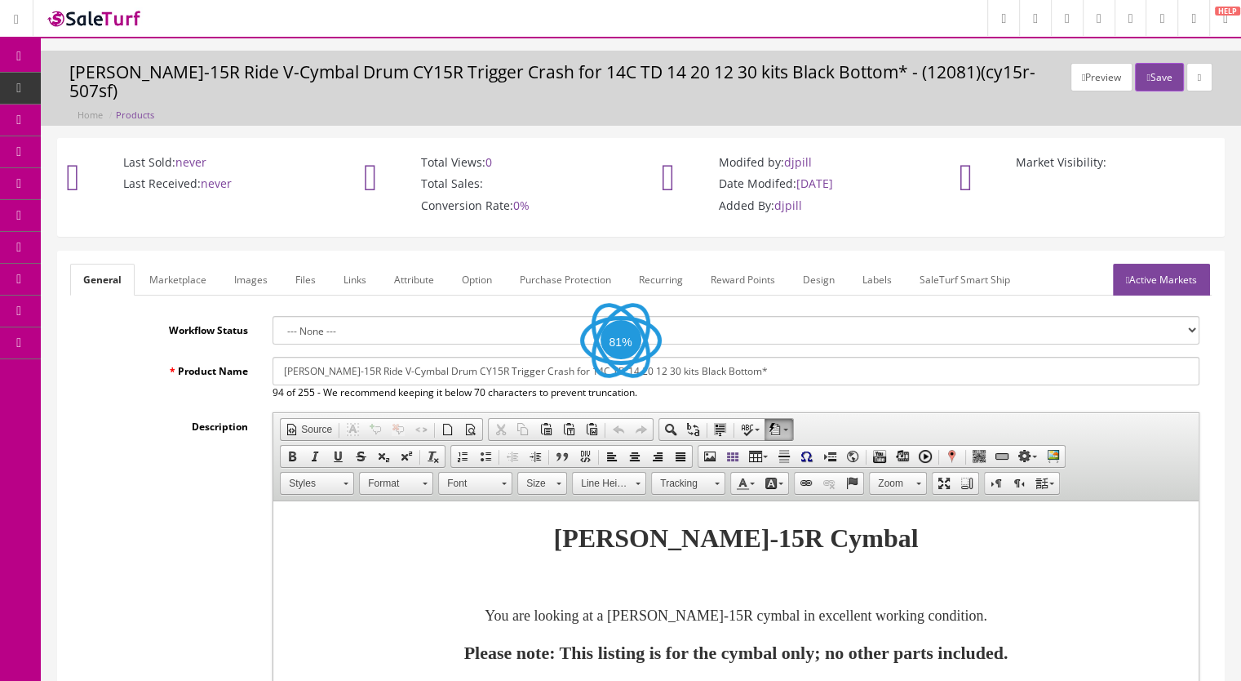
click at [249, 264] on link "Images" at bounding box center [251, 280] width 60 height 32
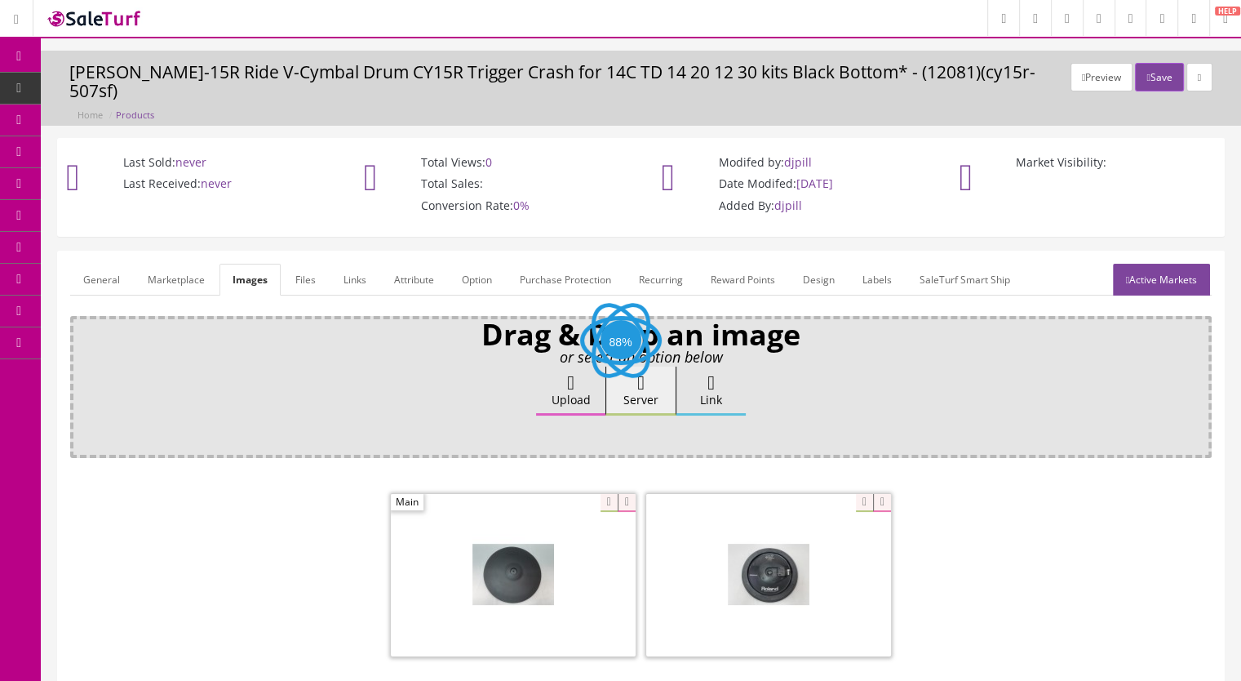
click at [108, 264] on link "General" at bounding box center [101, 280] width 63 height 32
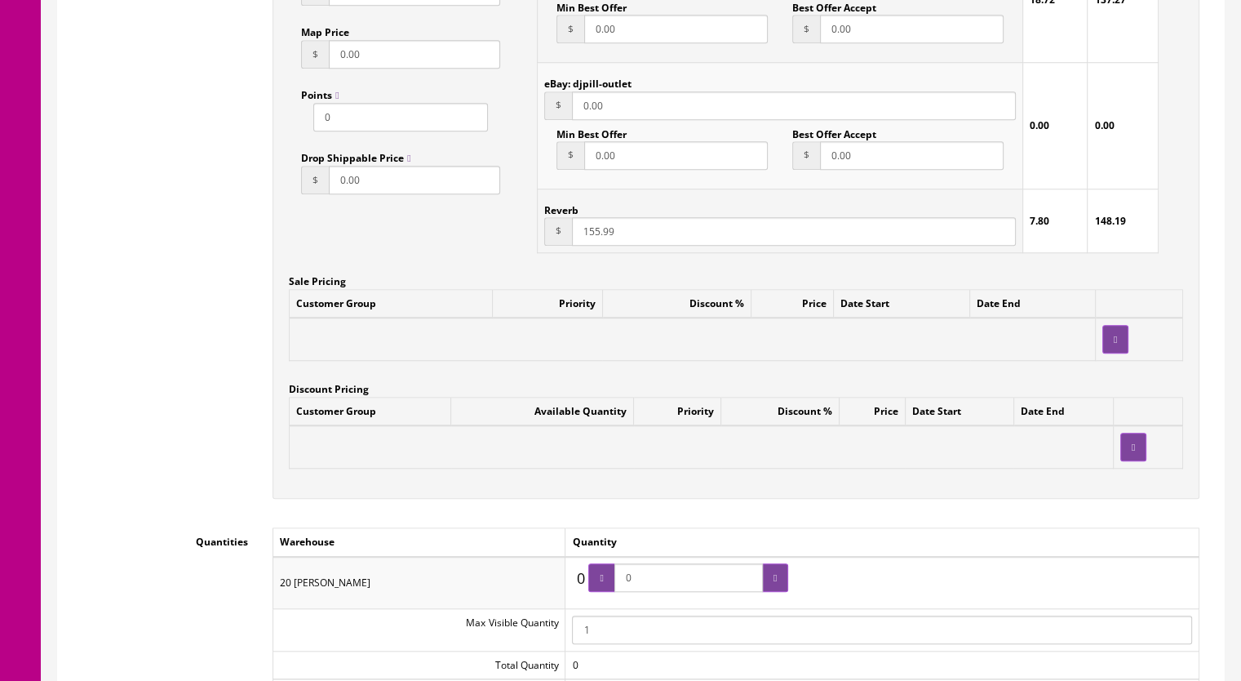
scroll to position [1469, 0]
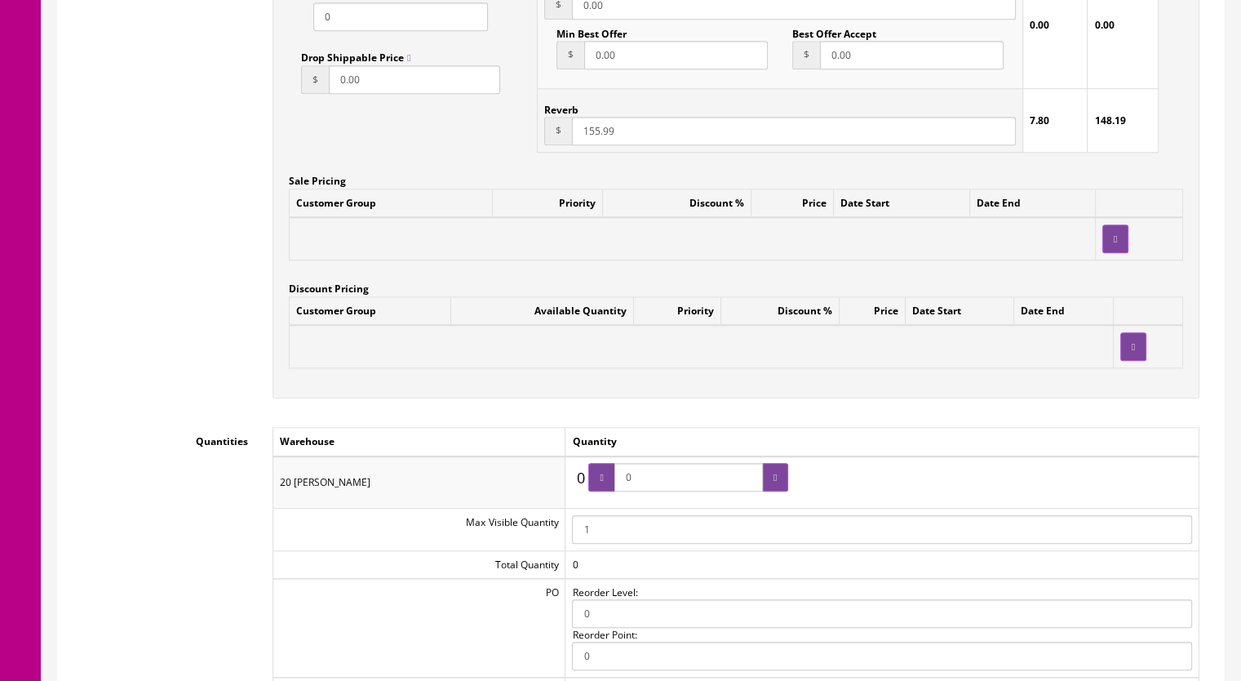
drag, startPoint x: 660, startPoint y: 458, endPoint x: 601, endPoint y: 460, distance: 58.8
click at [601, 463] on span "0" at bounding box center [689, 477] width 200 height 29
type input "1"
click at [774, 473] on icon at bounding box center [775, 478] width 3 height 10
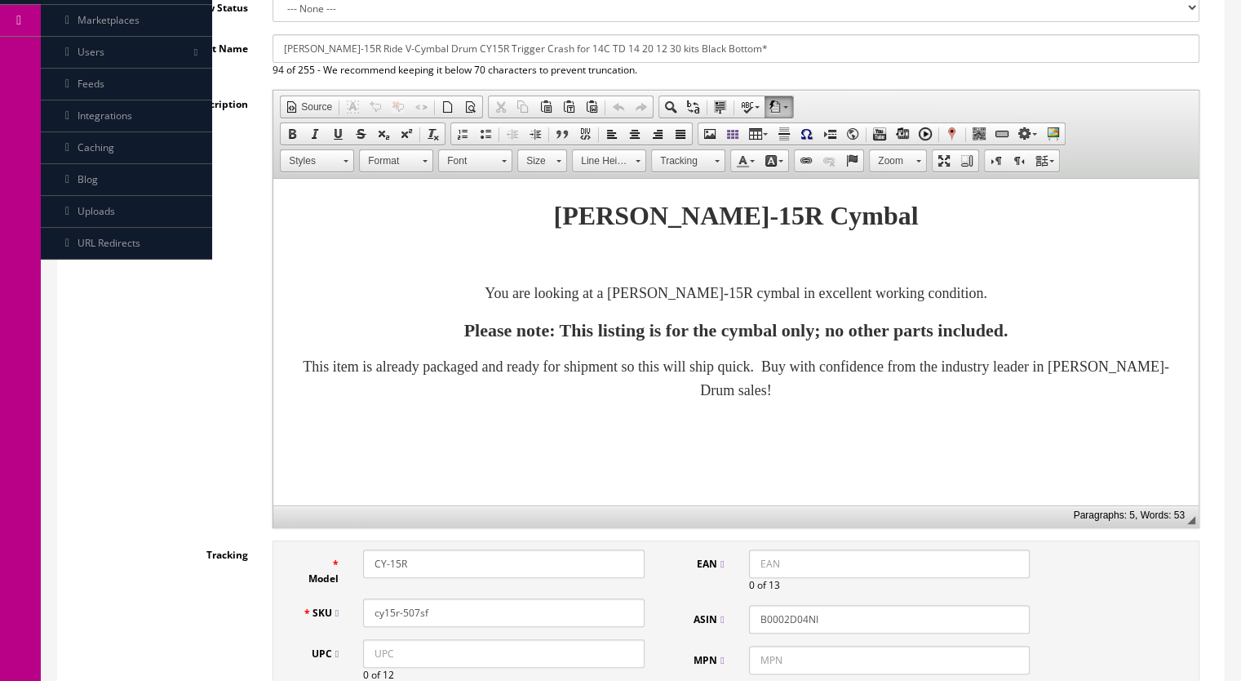
scroll to position [0, 0]
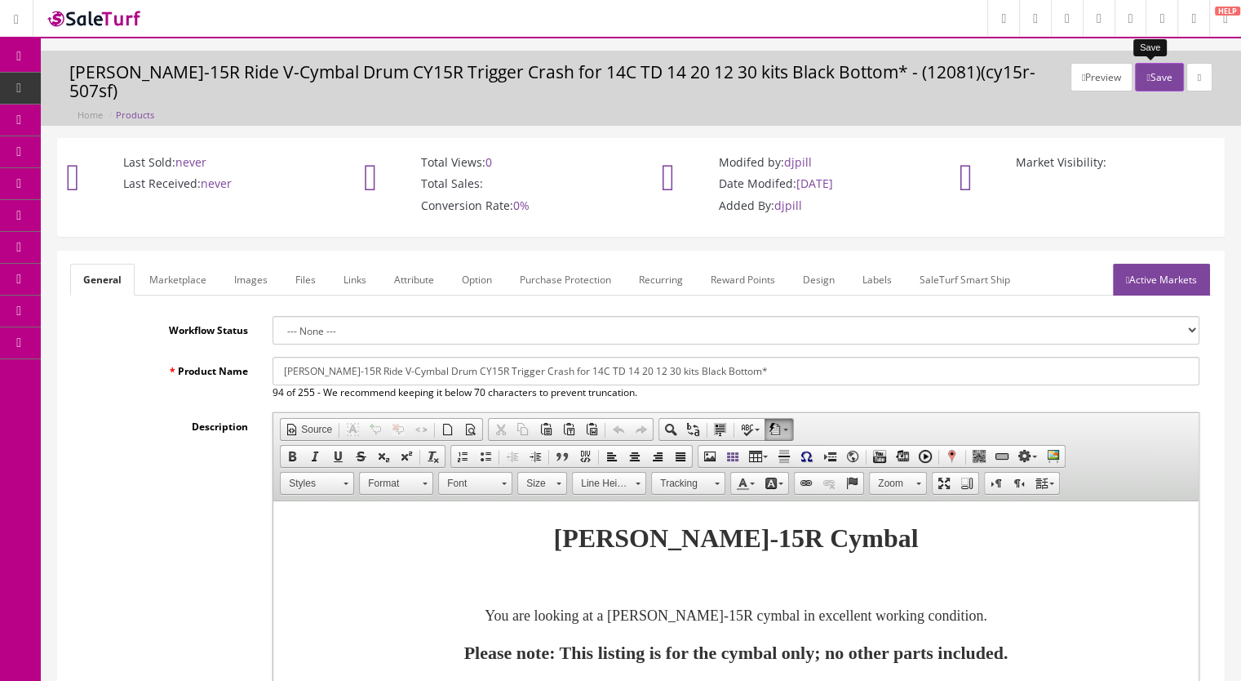
click at [1153, 82] on button "Save" at bounding box center [1159, 77] width 48 height 29
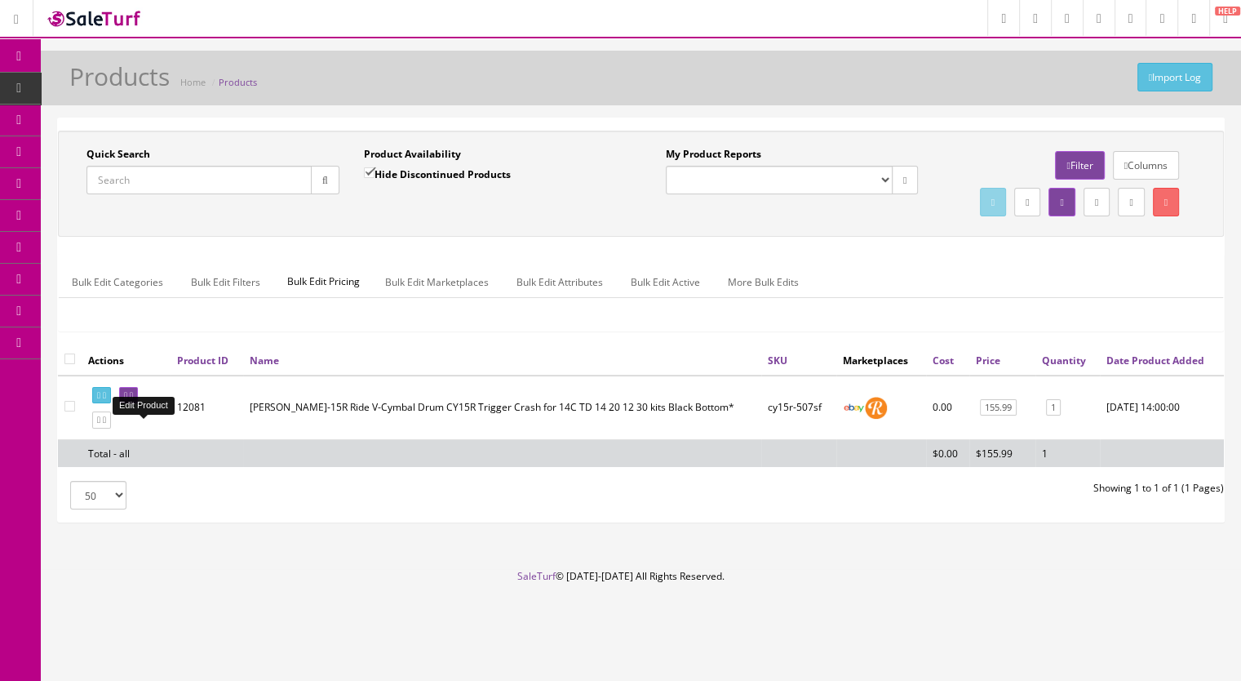
click at [133, 400] on icon at bounding box center [131, 395] width 3 height 9
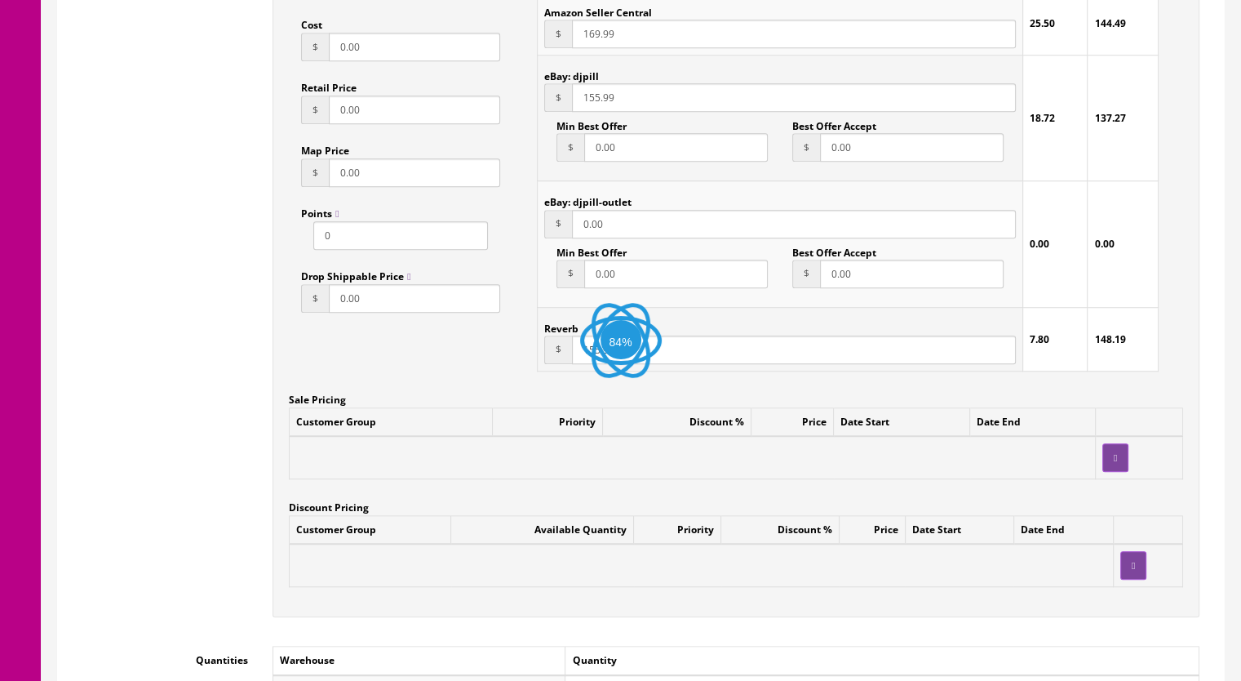
scroll to position [1551, 0]
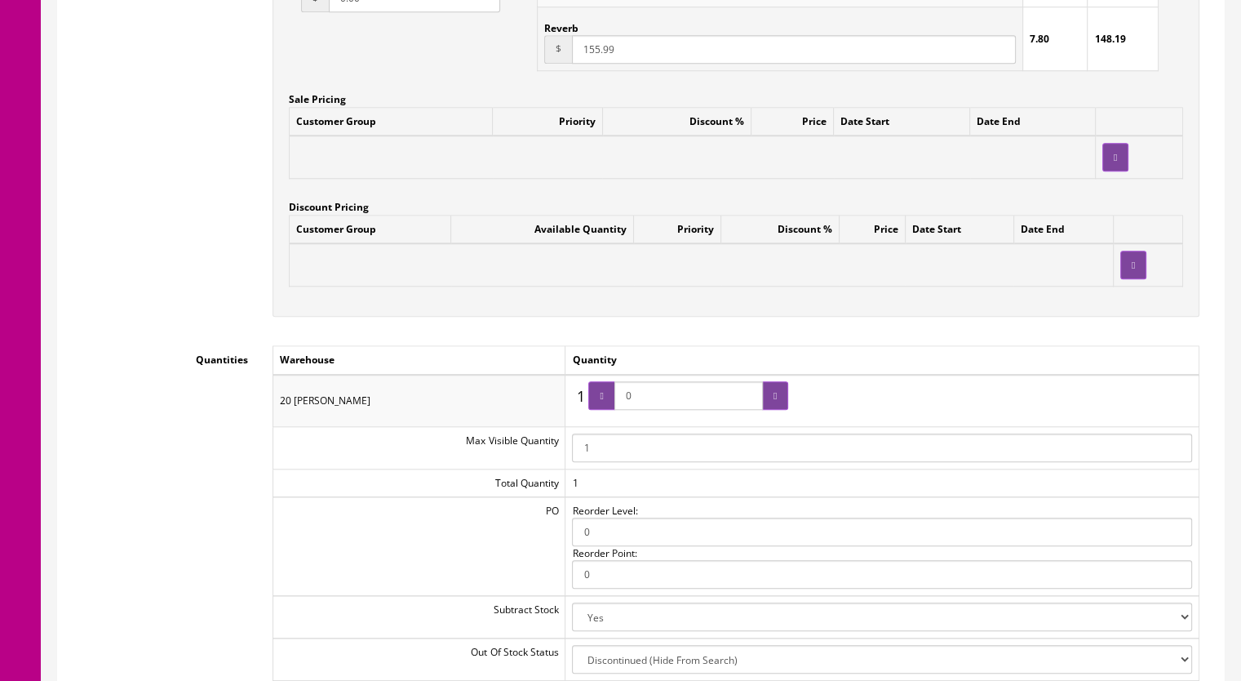
drag, startPoint x: 656, startPoint y: 380, endPoint x: 593, endPoint y: 383, distance: 62.9
click at [593, 383] on div "1 1 0" at bounding box center [680, 400] width 216 height 38
type input "1"
click at [615, 384] on div at bounding box center [602, 395] width 26 height 29
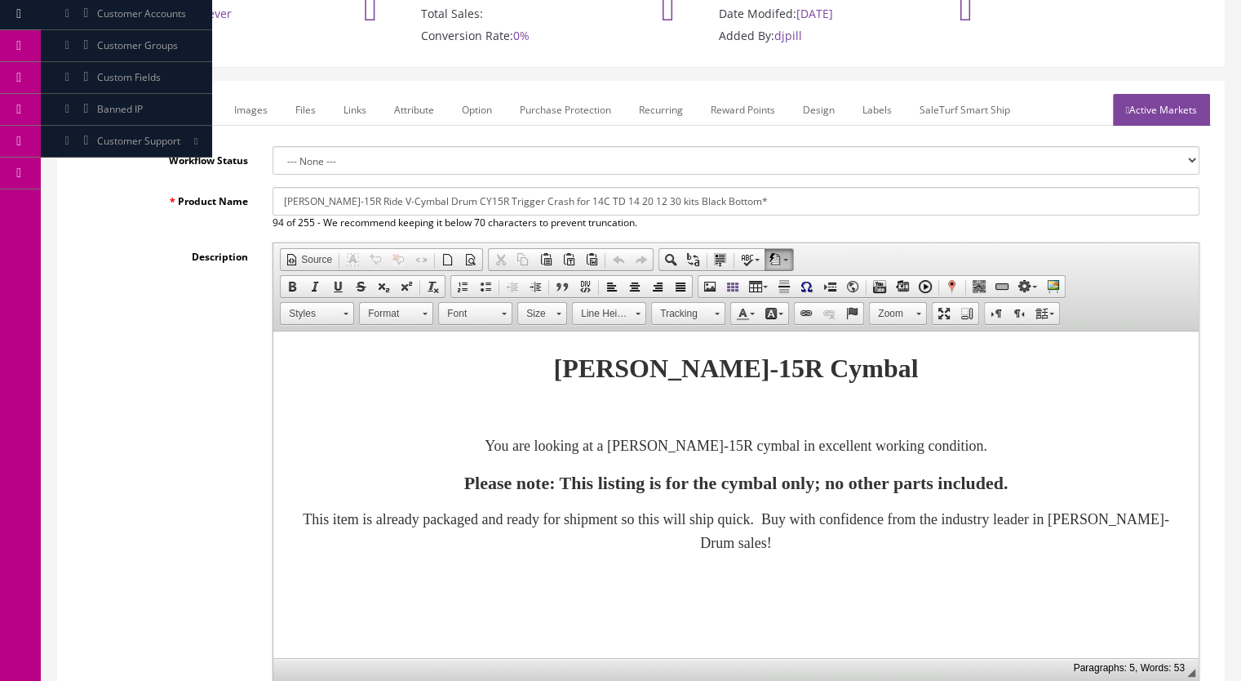
scroll to position [0, 0]
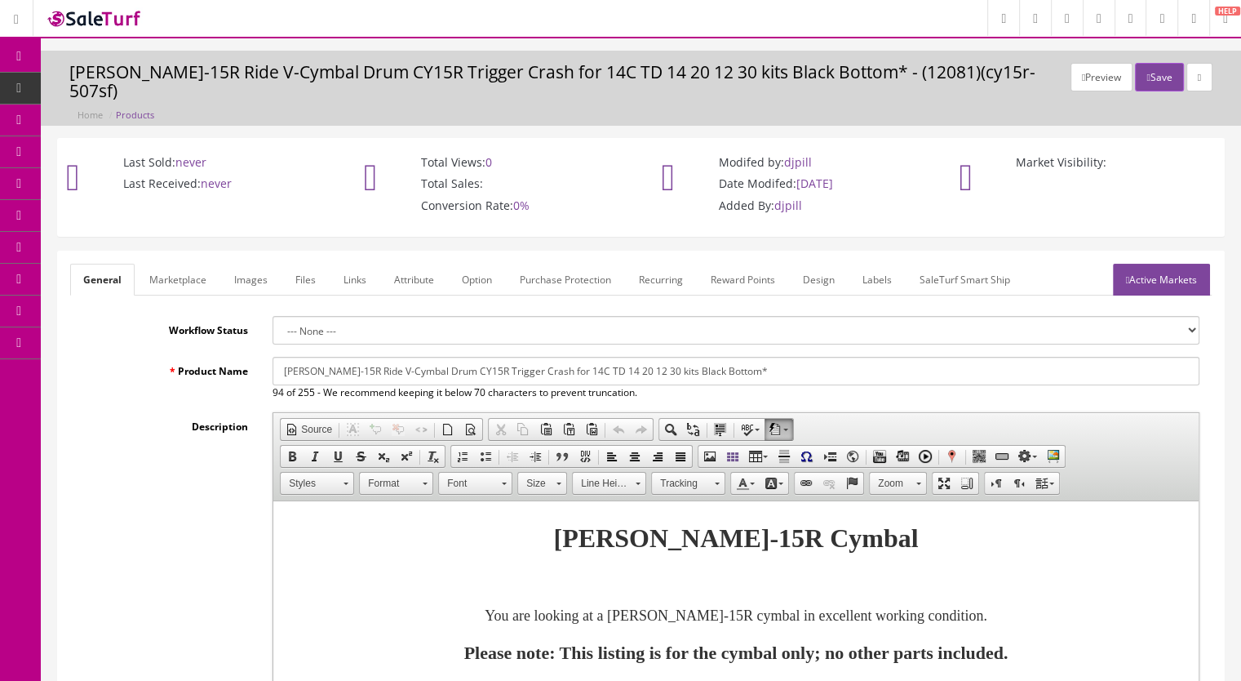
click at [251, 264] on link "Images" at bounding box center [251, 280] width 60 height 32
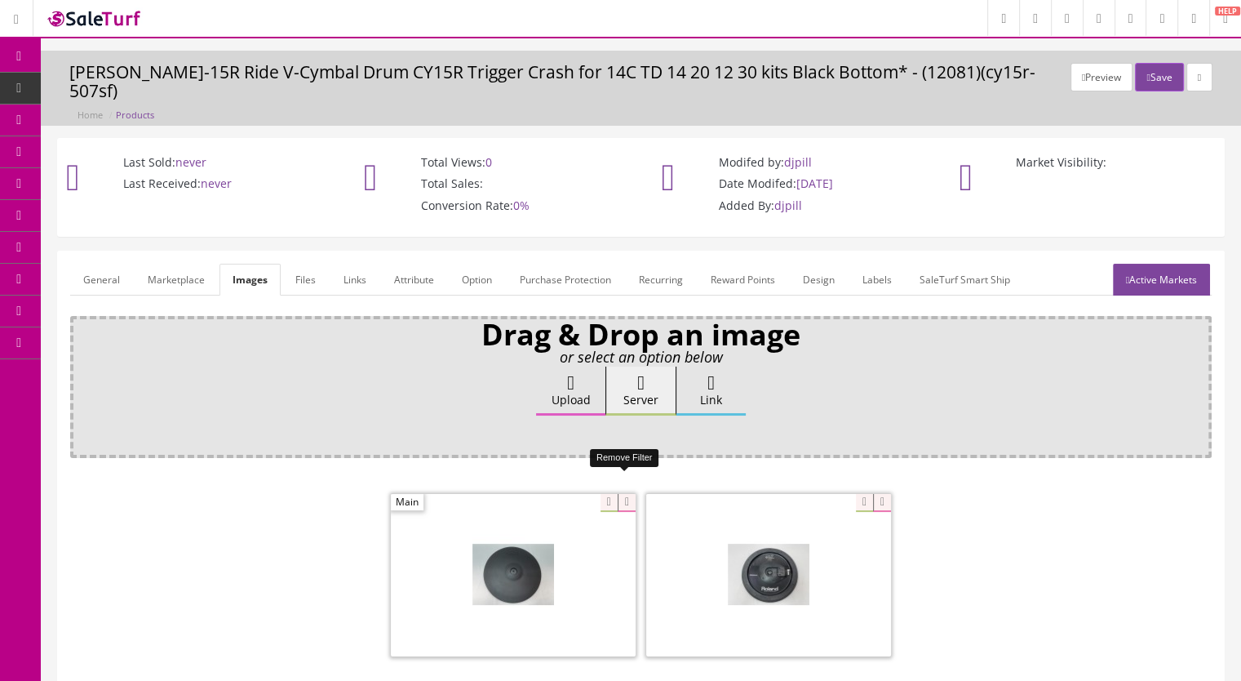
click at [629, 494] on icon at bounding box center [627, 503] width 18 height 18
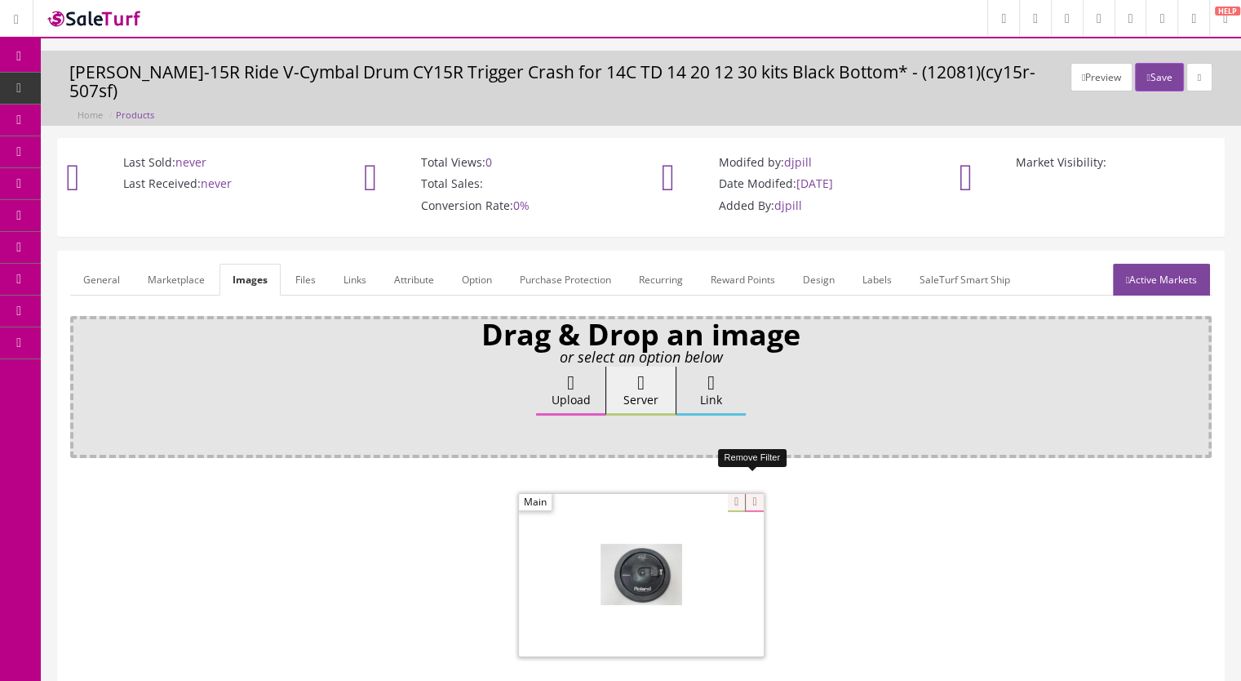
click at [756, 494] on icon at bounding box center [754, 503] width 18 height 18
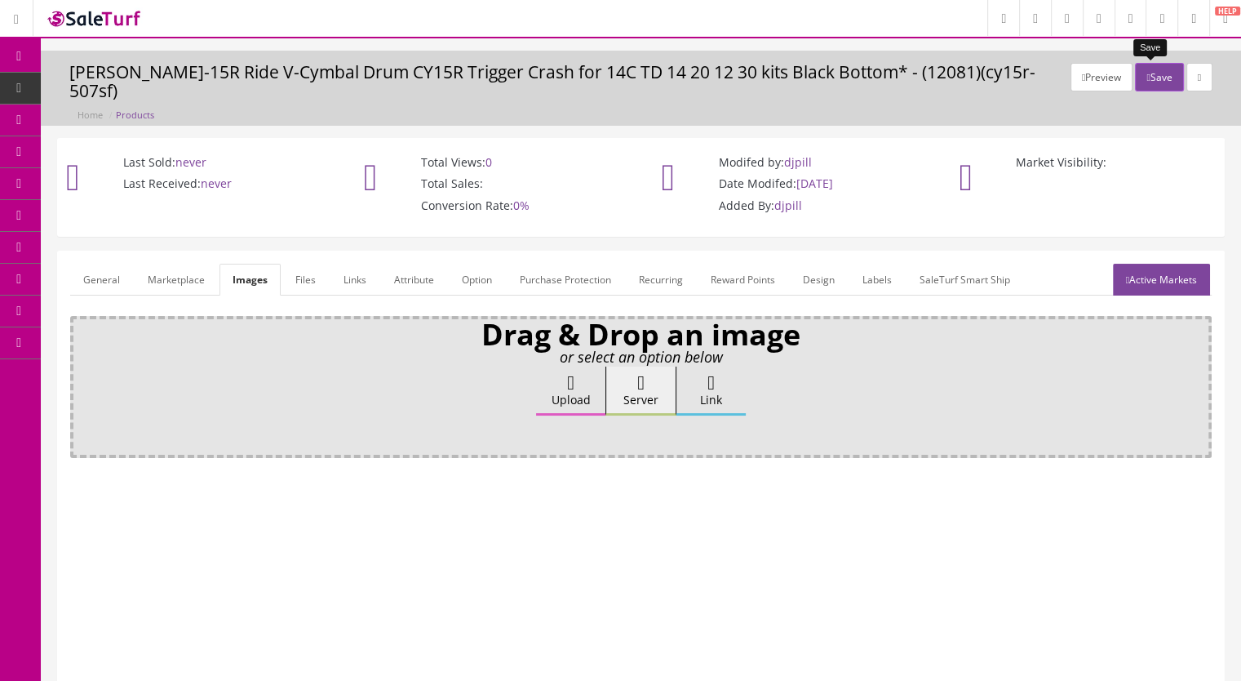
click at [1146, 75] on button "Save" at bounding box center [1159, 77] width 48 height 29
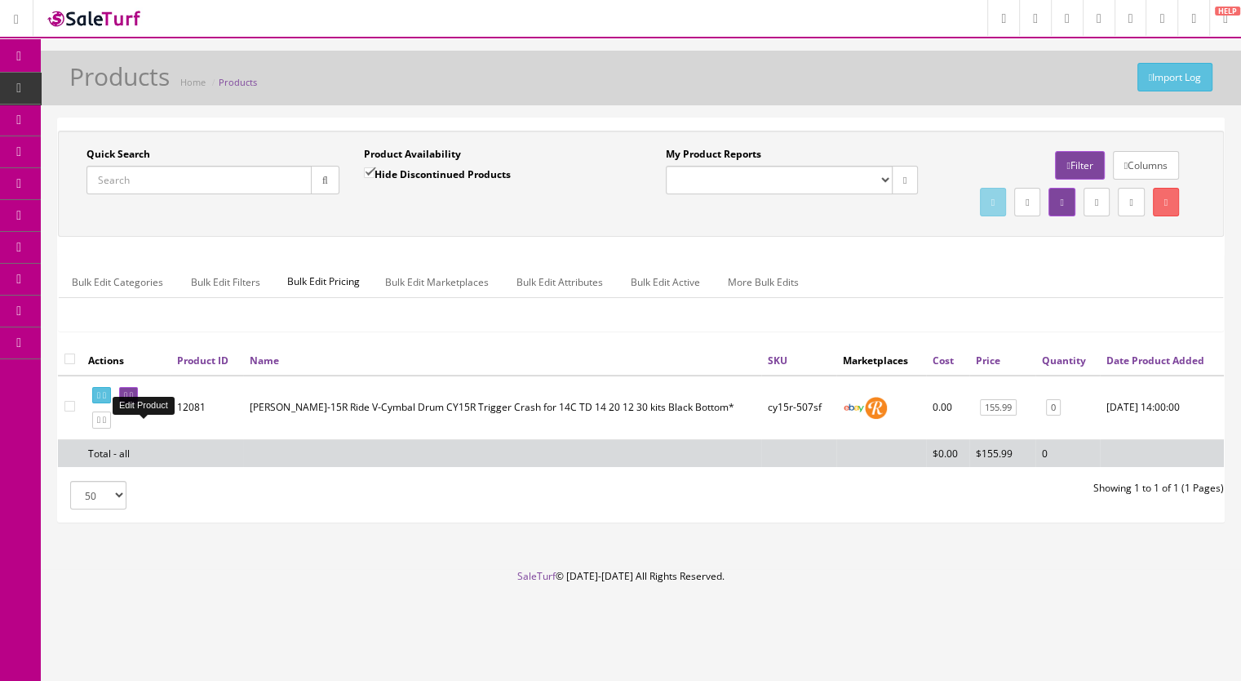
click at [133, 400] on icon at bounding box center [131, 395] width 3 height 9
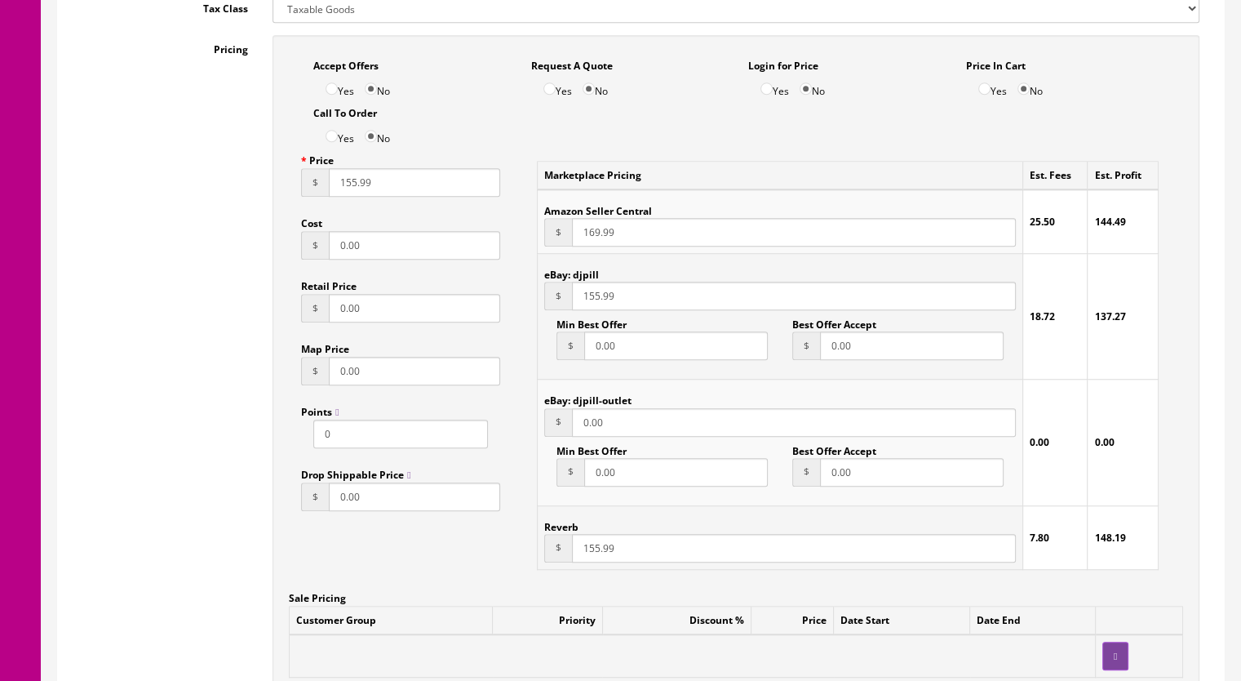
scroll to position [1306, 0]
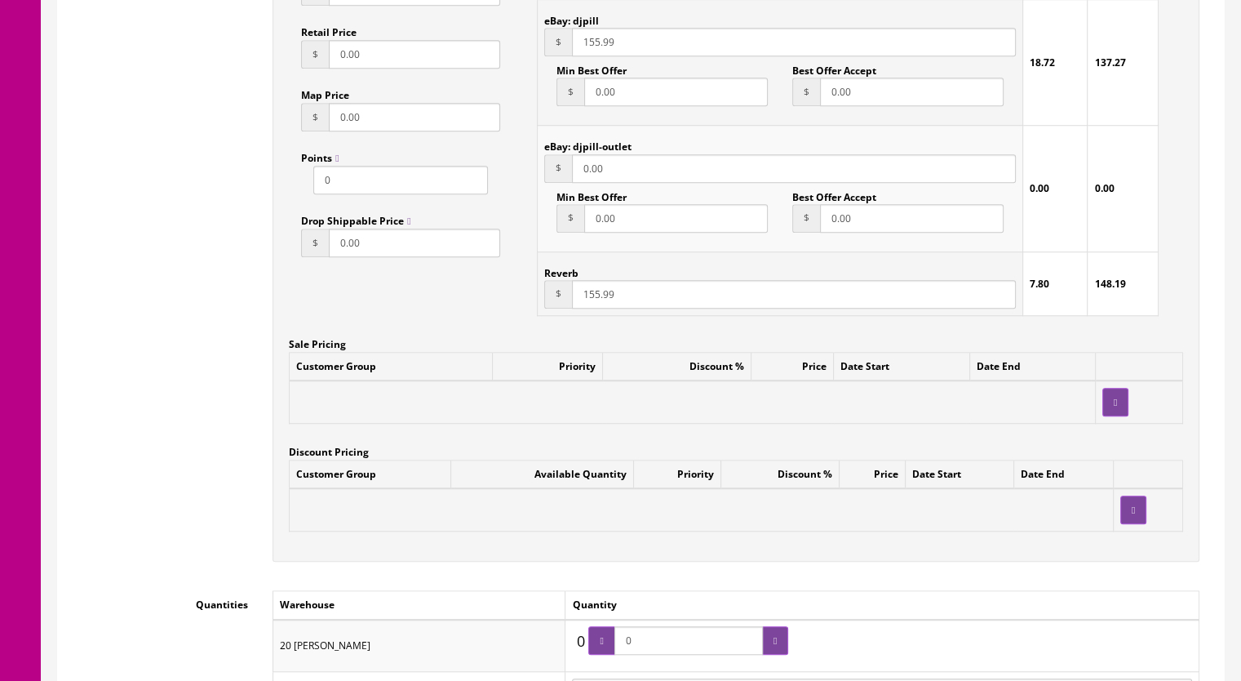
drag, startPoint x: 656, startPoint y: 626, endPoint x: 611, endPoint y: 626, distance: 45.7
click at [611, 626] on span "0" at bounding box center [689, 640] width 200 height 29
type input "1"
click at [779, 626] on div at bounding box center [775, 640] width 26 height 29
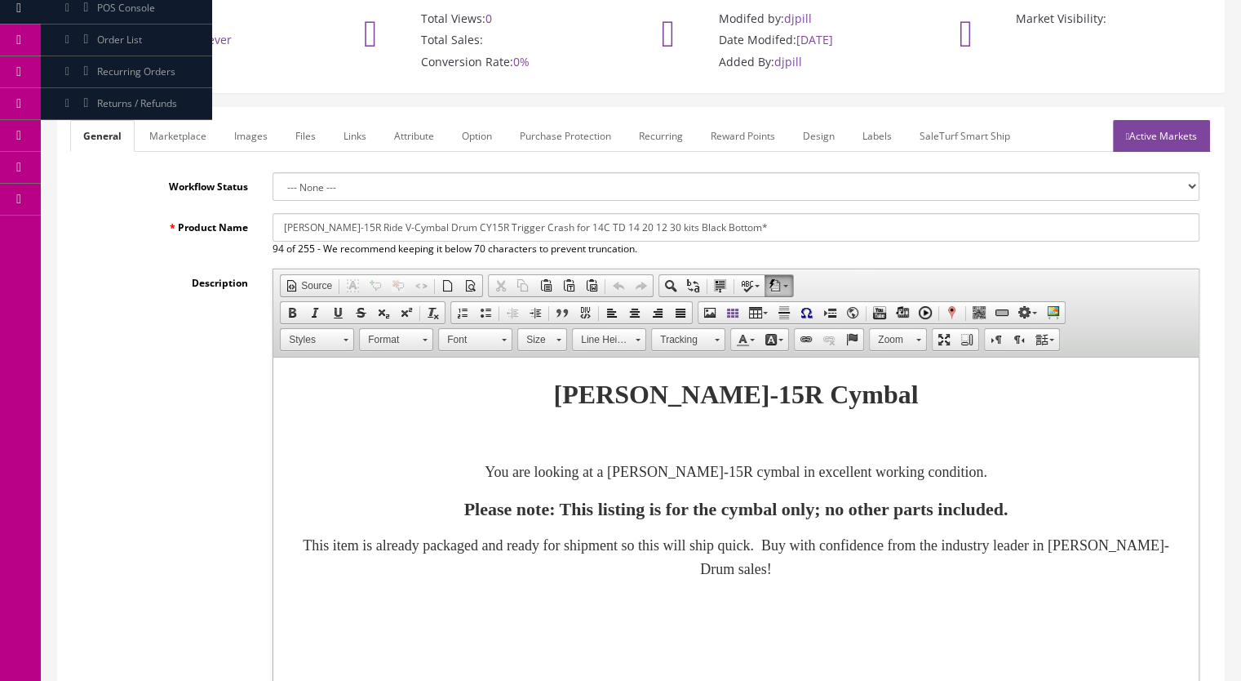
scroll to position [0, 0]
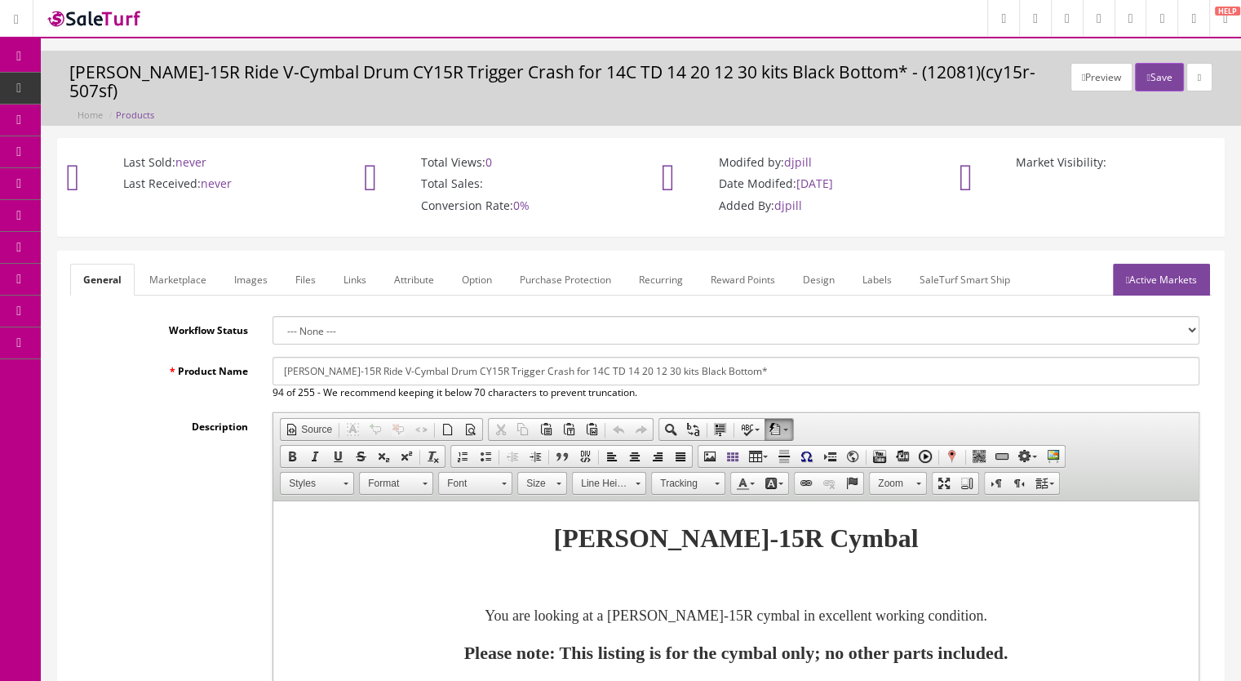
click at [193, 264] on link "Marketplace" at bounding box center [177, 280] width 83 height 32
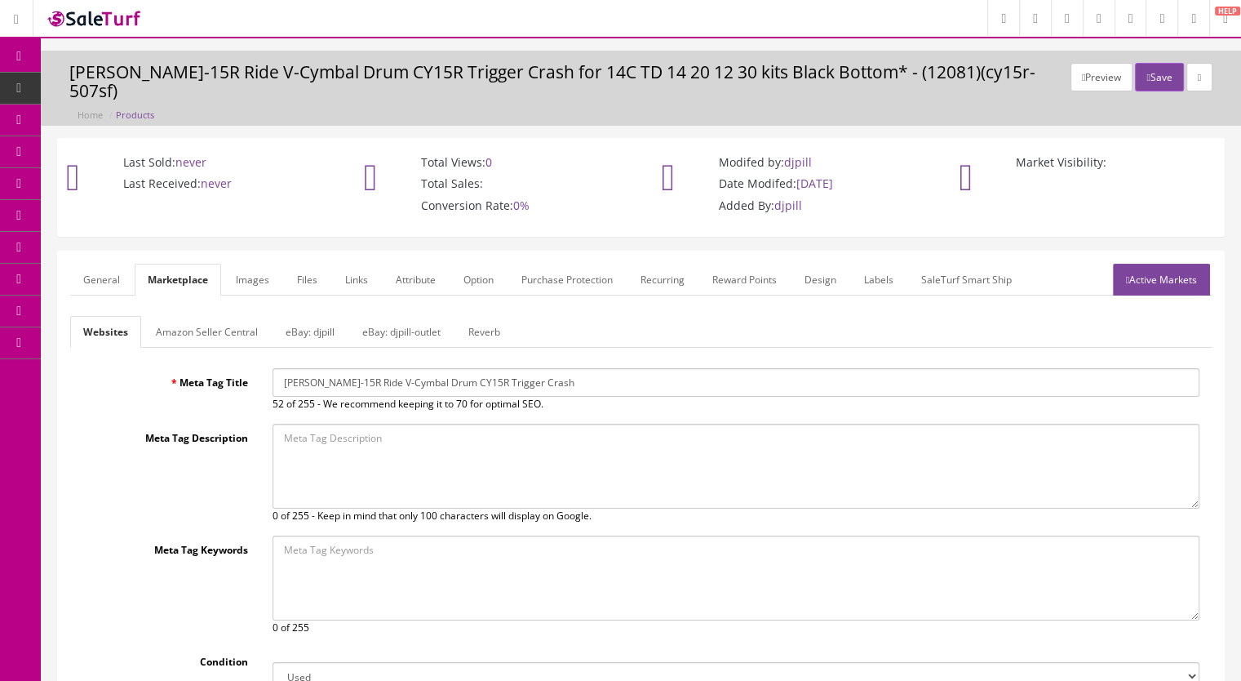
click at [490, 316] on link "Reverb" at bounding box center [484, 332] width 58 height 32
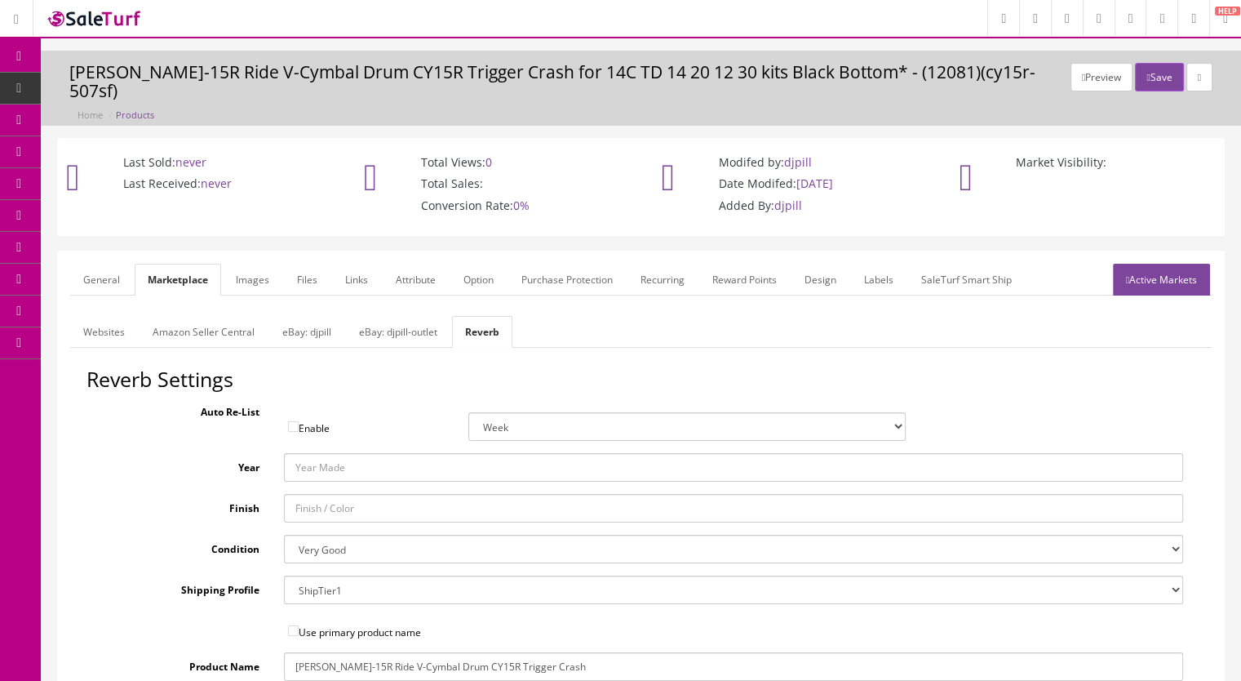
click at [251, 264] on link "Images" at bounding box center [253, 280] width 60 height 32
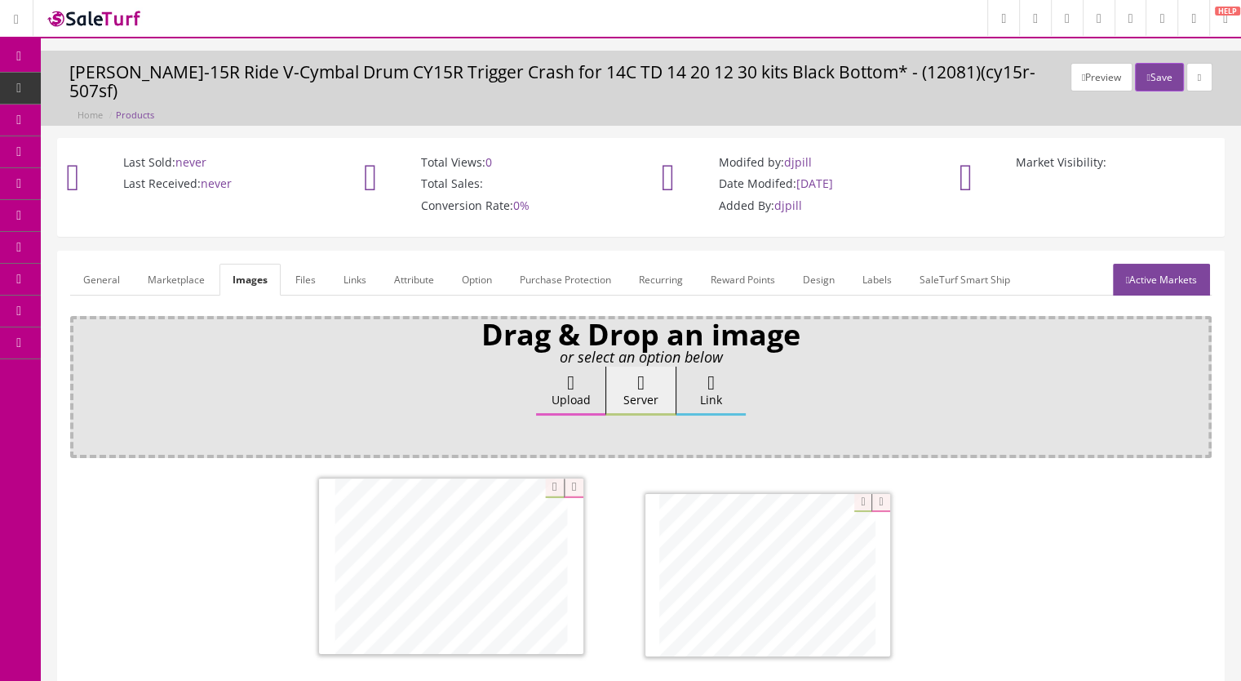
drag, startPoint x: 734, startPoint y: 576, endPoint x: 421, endPoint y: 568, distance: 312.7
click at [1139, 264] on link "Active Markets" at bounding box center [1161, 280] width 97 height 32
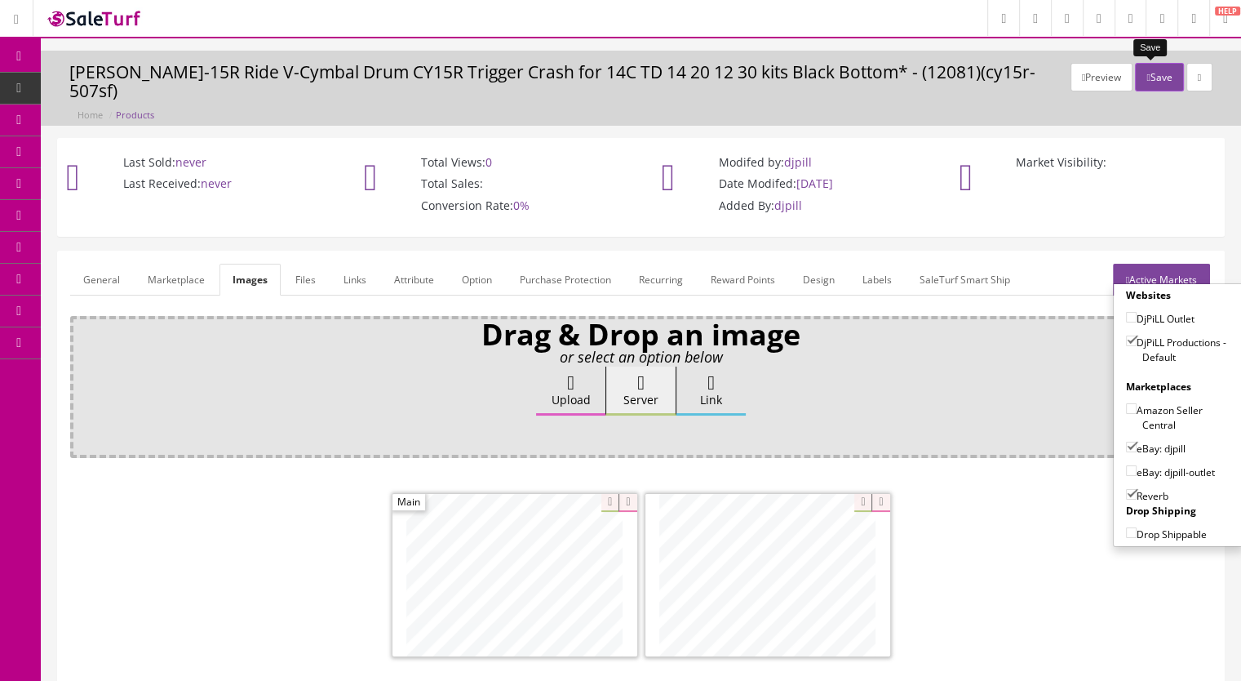
click at [1152, 71] on button "Save" at bounding box center [1159, 77] width 48 height 29
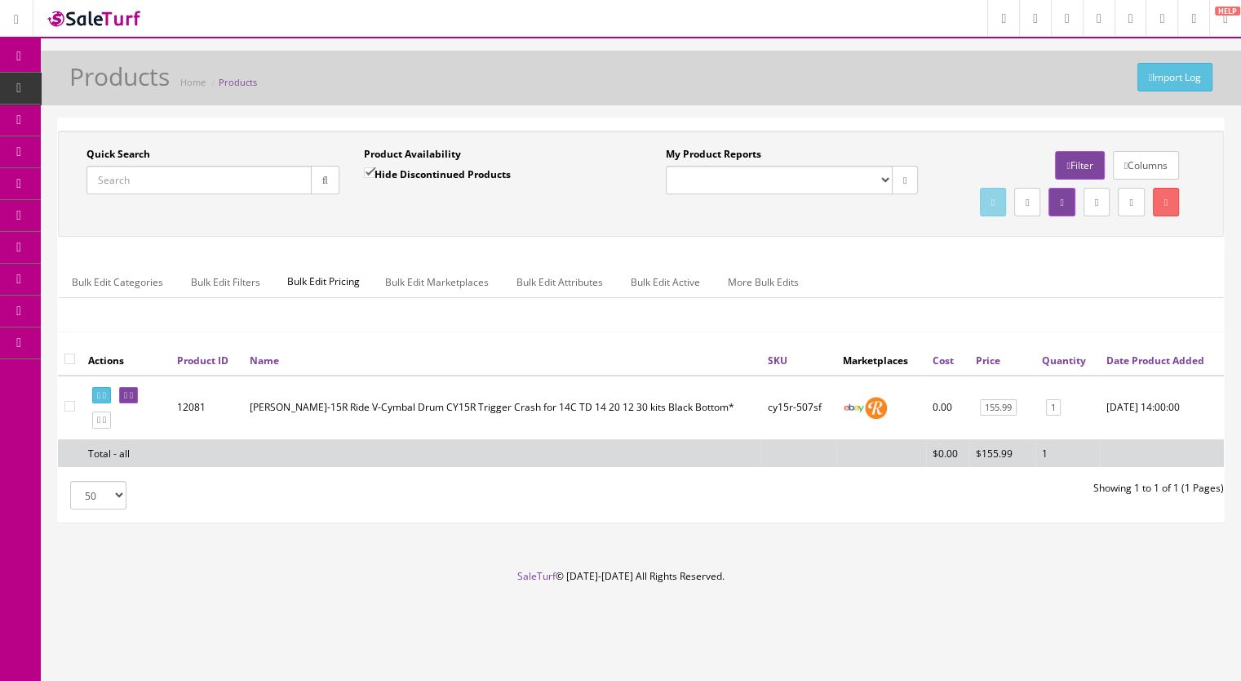
click at [168, 183] on input "Quick Search" at bounding box center [199, 180] width 225 height 29
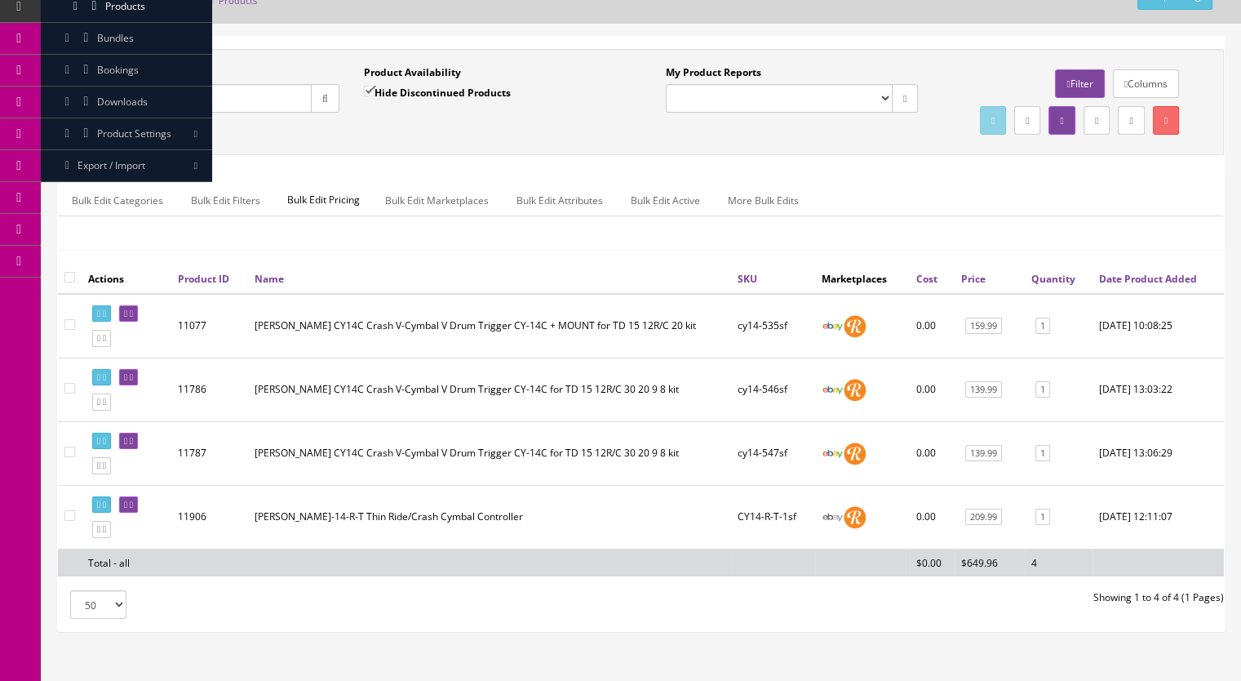
scroll to position [163, 0]
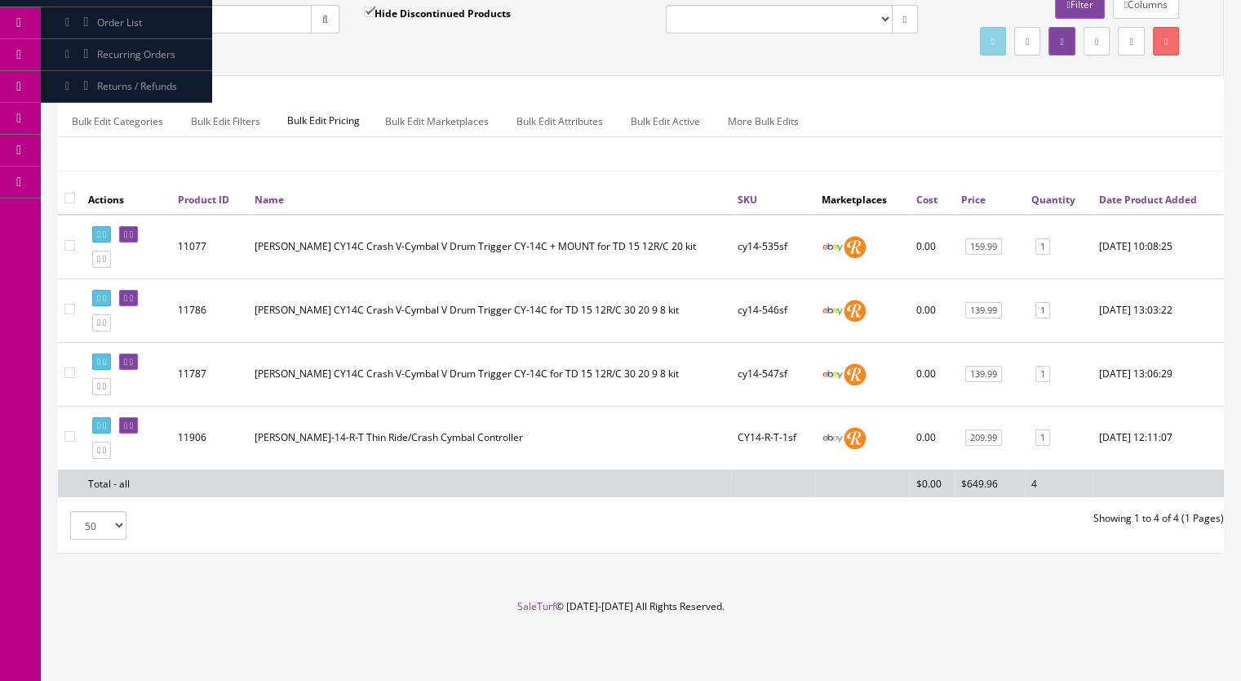
type input "cy14-"
click at [106, 391] on icon at bounding box center [104, 386] width 3 height 9
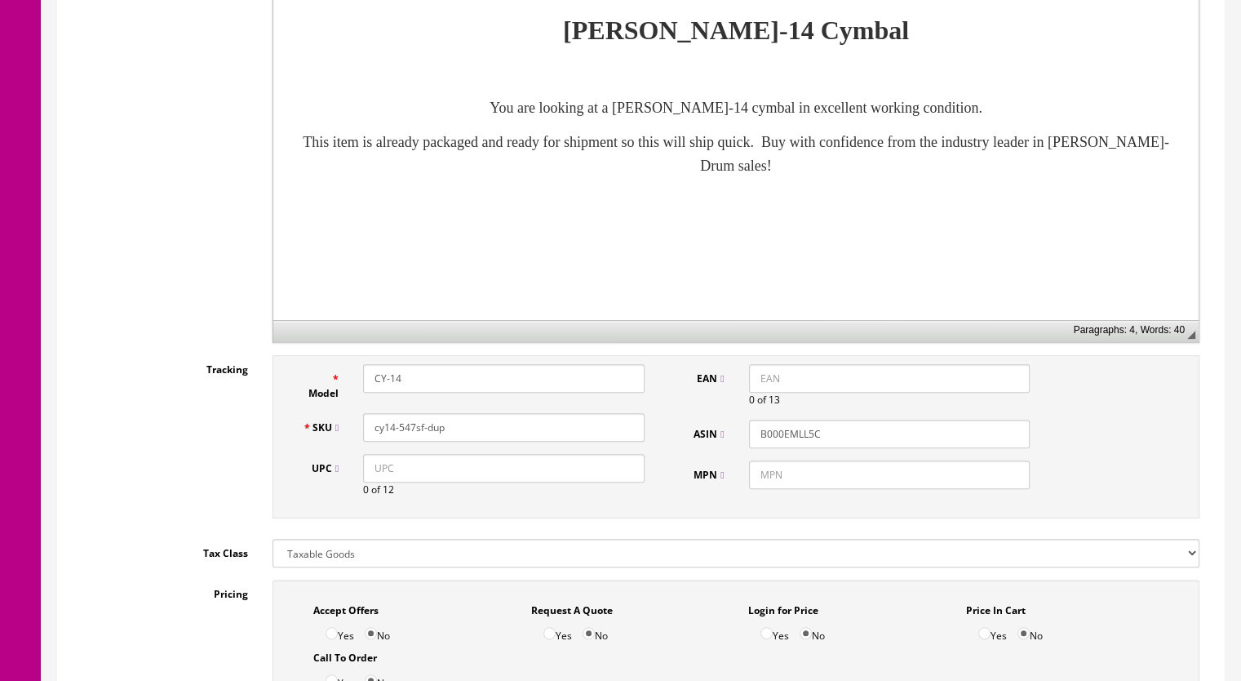
scroll to position [490, 0]
drag, startPoint x: 467, startPoint y: 424, endPoint x: 408, endPoint y: 434, distance: 59.7
click at [410, 434] on input "cy14-547sf-dup" at bounding box center [504, 426] width 282 height 29
type input "cy14-549sf"
click at [1033, 107] on p "You are looking at a [PERSON_NAME]-14 cymbal in excellent working condition." at bounding box center [736, 108] width 893 height 24
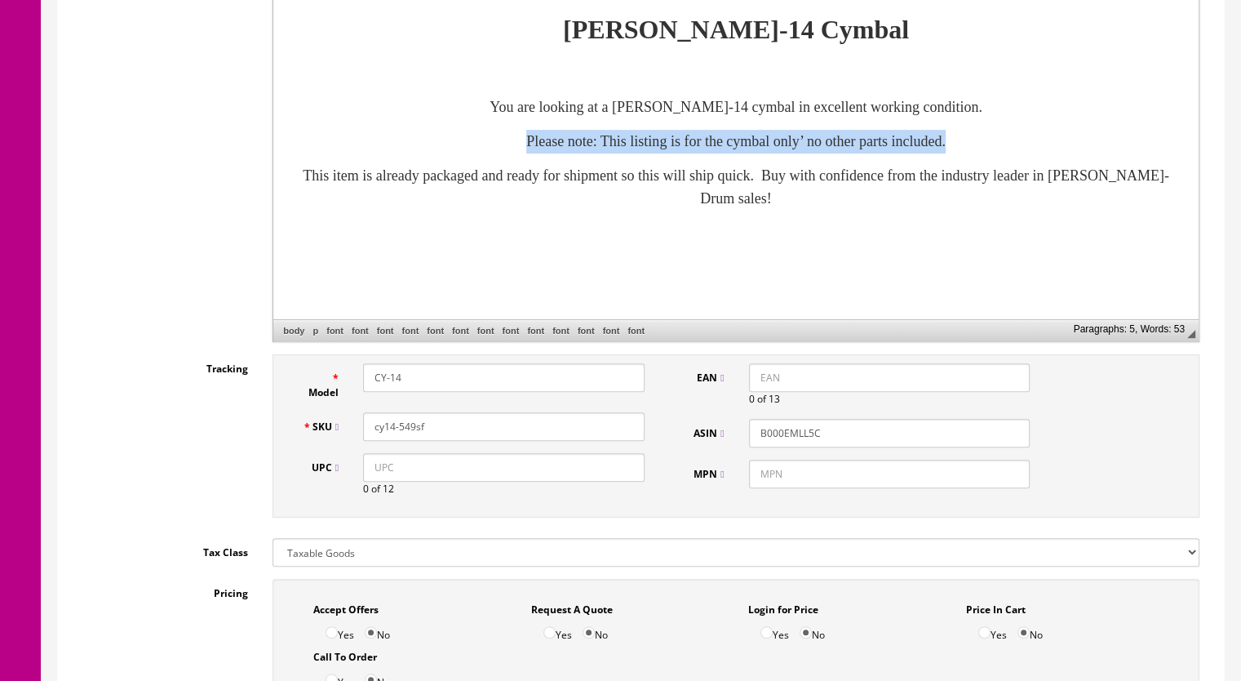
drag, startPoint x: 1038, startPoint y: 144, endPoint x: 445, endPoint y: 134, distance: 593.5
click at [445, 134] on p "​Please note: This listing is for the cymbal only ’ no other parts included." at bounding box center [736, 143] width 893 height 24
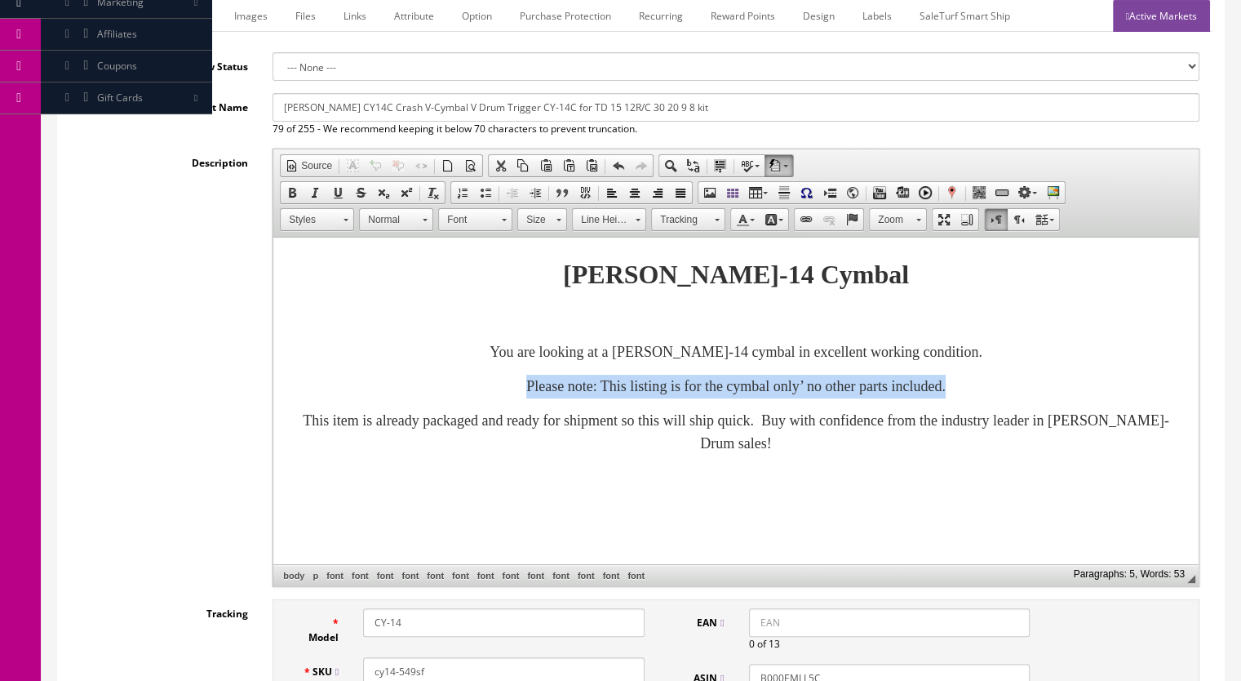
scroll to position [245, 0]
click at [289, 189] on span at bounding box center [292, 192] width 13 height 13
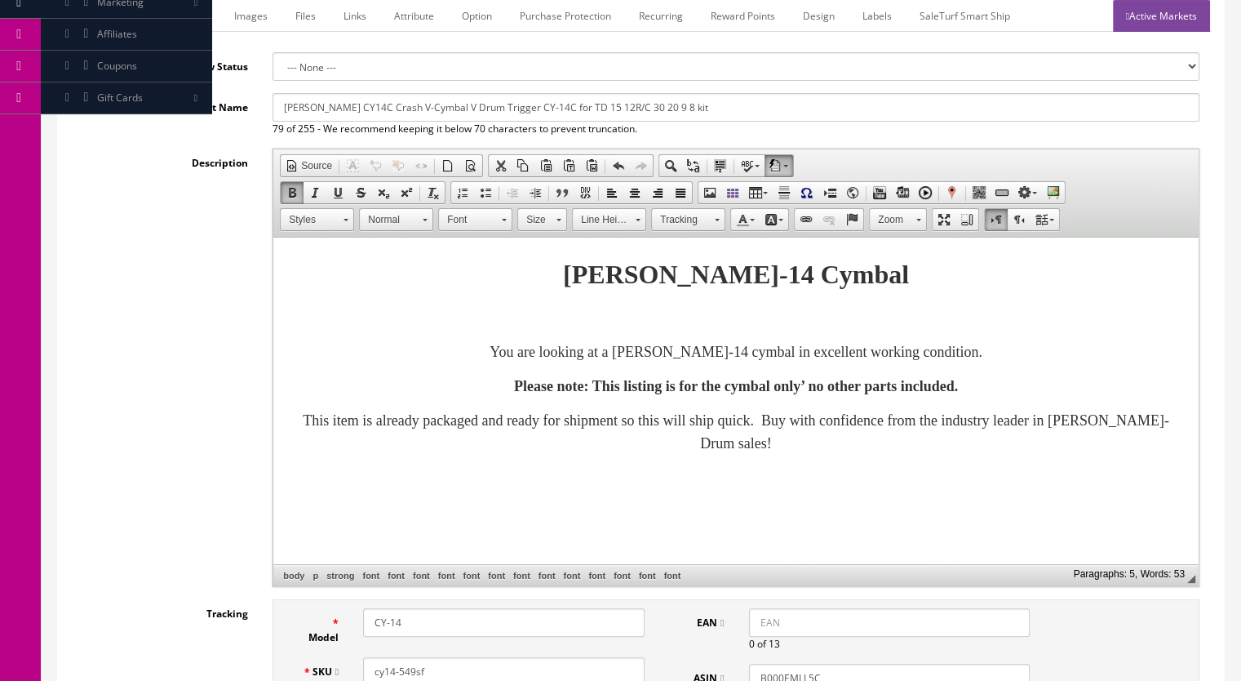
click at [557, 219] on span at bounding box center [559, 220] width 5 height 2
click at [558, 337] on link "20" at bounding box center [565, 341] width 93 height 25
click at [558, 216] on span at bounding box center [559, 218] width 4 height 16
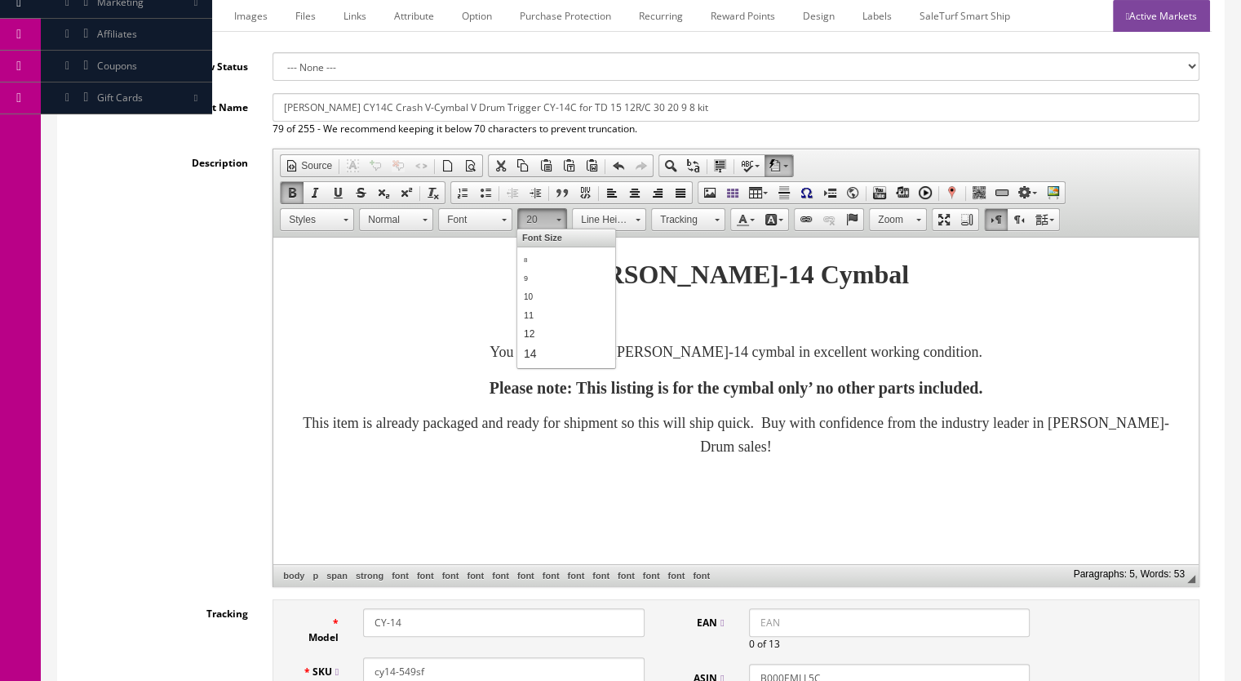
click at [445, 299] on body "Roland CY-14 Cymbal You are looking at a Roland CY-14 cymbal in excellent worki…" at bounding box center [736, 383] width 893 height 259
drag, startPoint x: 834, startPoint y: 385, endPoint x: 957, endPoint y: 384, distance: 122.4
click at [836, 385] on font "Please note: This listing is for the cymbal only’ no other parts included." at bounding box center [737, 388] width 494 height 18
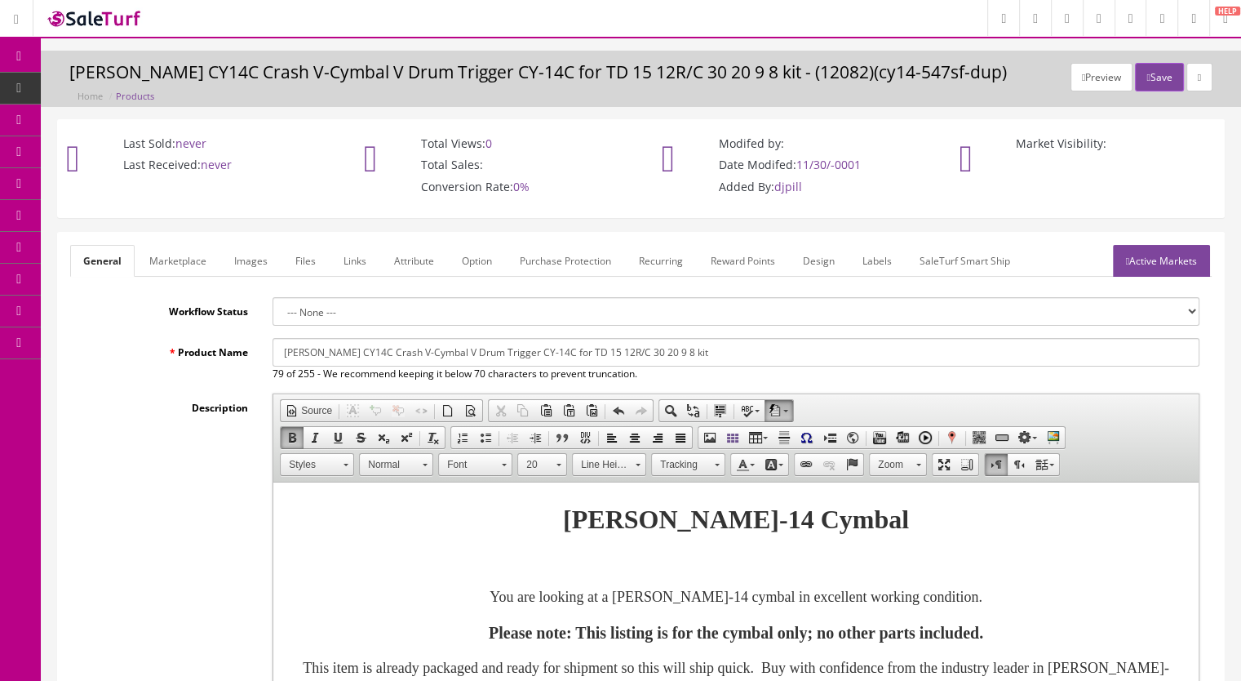
click at [702, 359] on input "[PERSON_NAME] CY14C Crash V-Cymbal V Drum Trigger CY-14C for TD 15 12R/C 30 20 …" at bounding box center [736, 352] width 927 height 29
type input "[PERSON_NAME] CY14C Crash V-Cymbal V Drum Trigger CY-14C for TD 15 12R/C 30 20 …"
click at [180, 252] on link "Marketplace" at bounding box center [177, 261] width 83 height 32
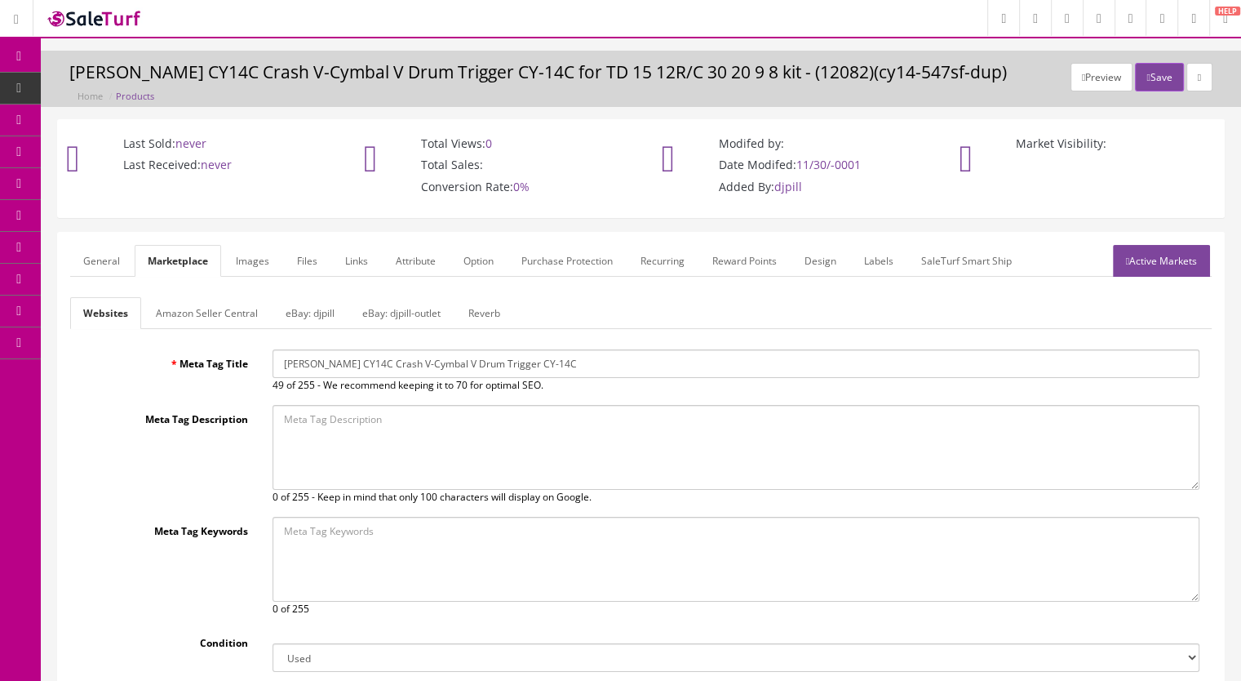
click at [492, 304] on link "Reverb" at bounding box center [484, 313] width 58 height 32
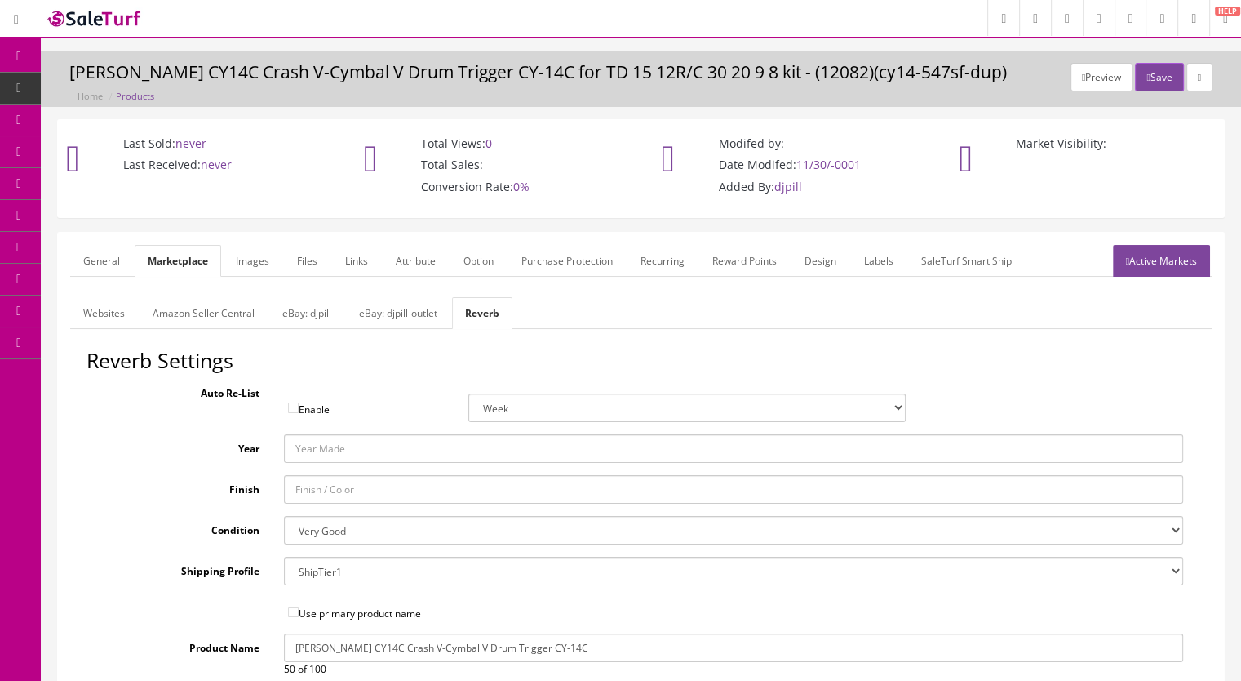
click at [238, 259] on link "Images" at bounding box center [253, 261] width 60 height 32
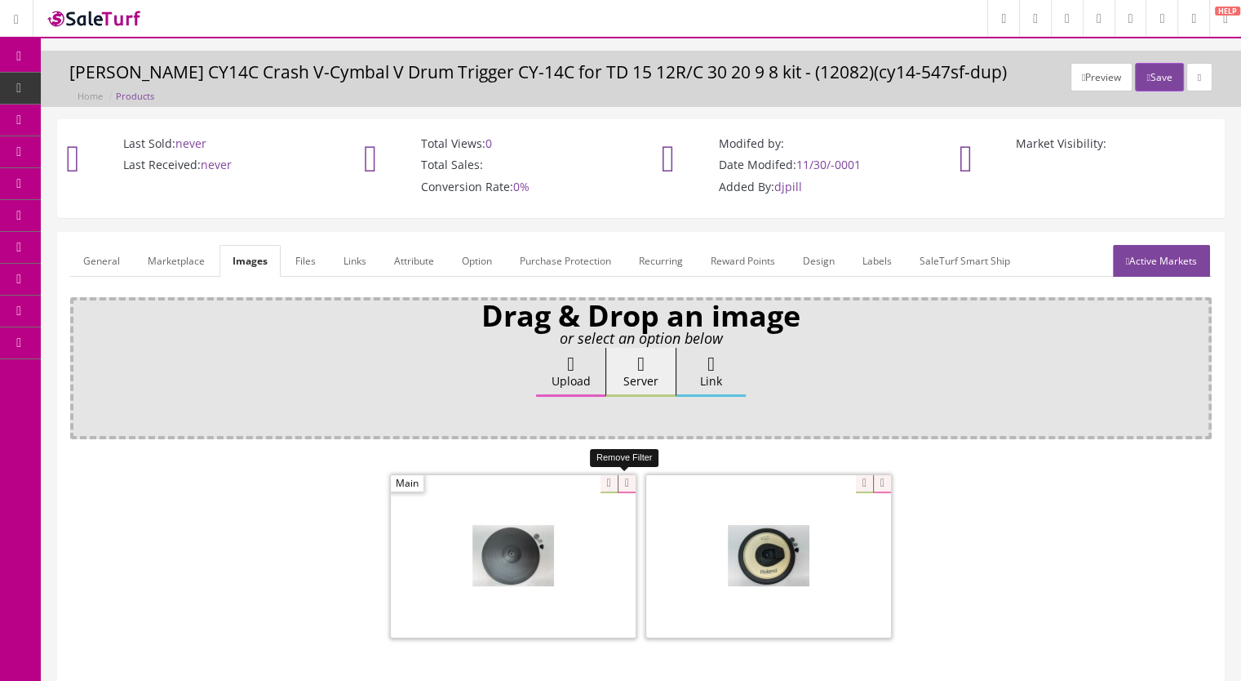
click at [622, 479] on icon at bounding box center [627, 484] width 18 height 18
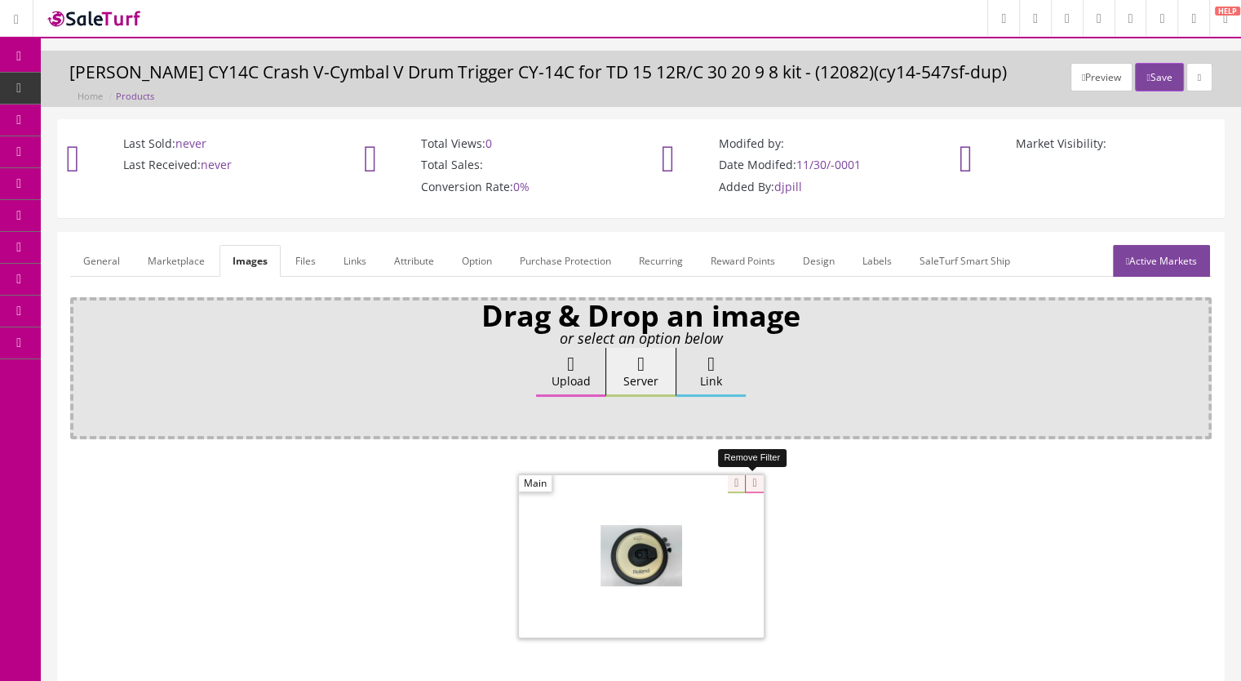
click at [754, 485] on icon at bounding box center [754, 484] width 18 height 18
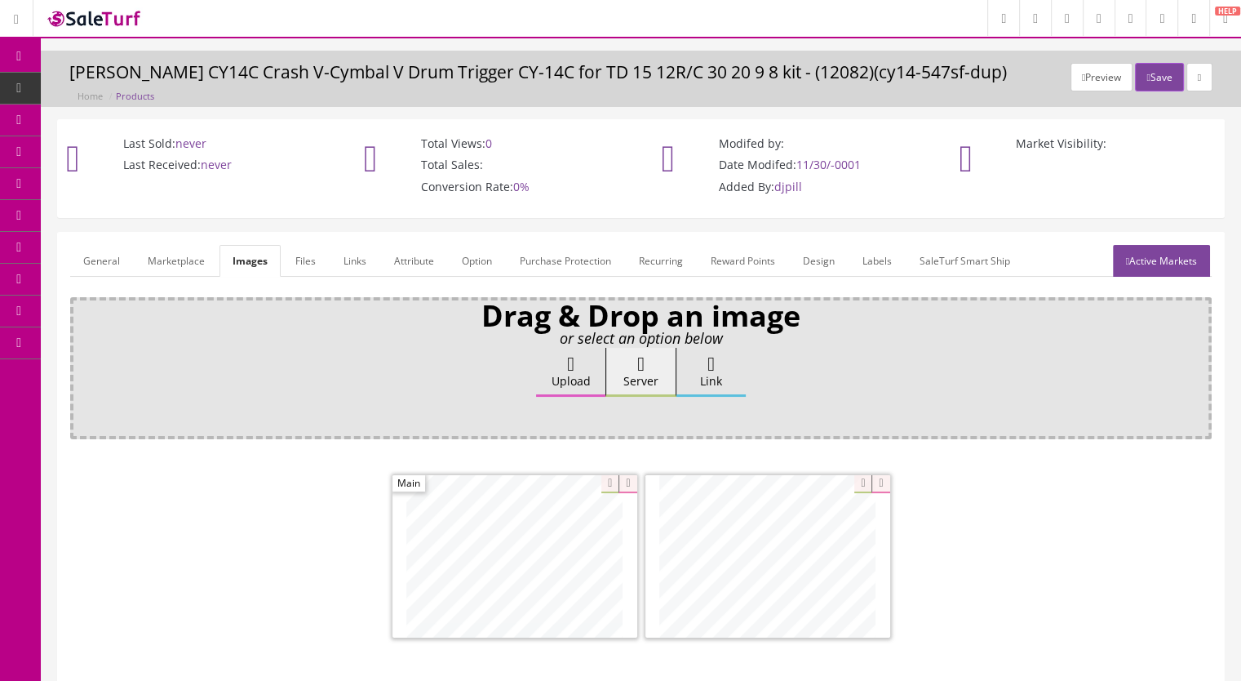
click at [1153, 260] on link "Active Markets" at bounding box center [1161, 261] width 97 height 32
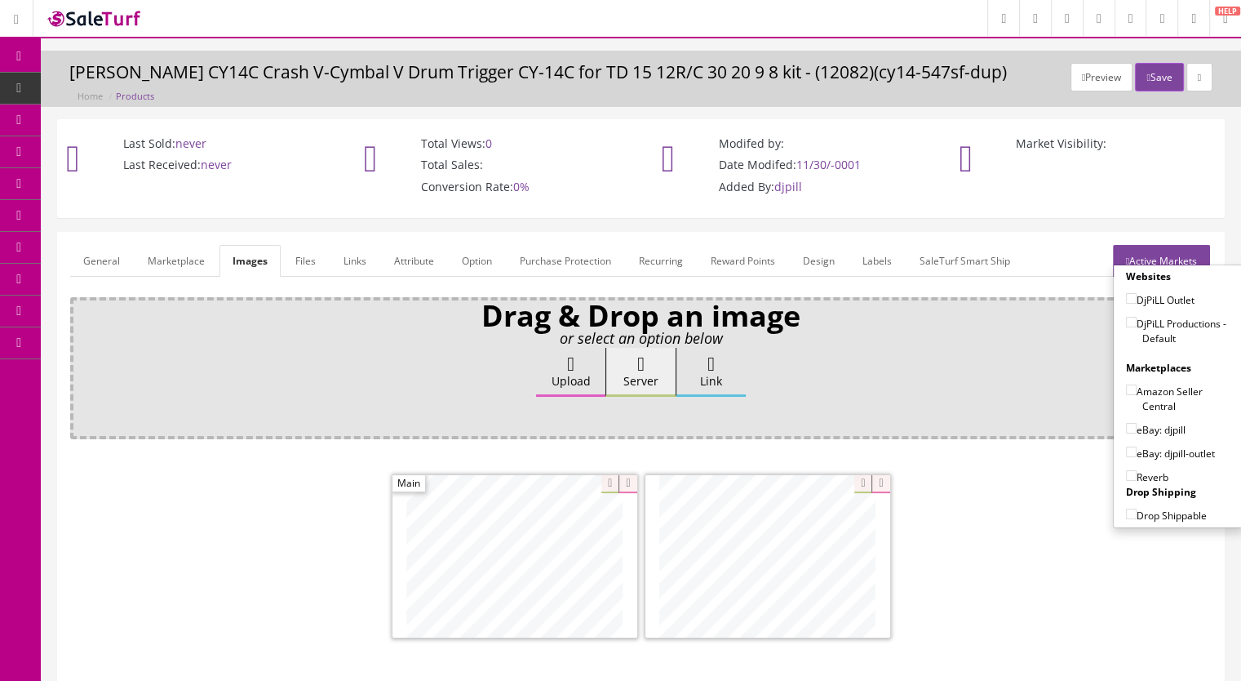
click at [1126, 322] on input"] "DjPiLL Productions - Default" at bounding box center [1131, 322] width 11 height 11
checkbox input"] "true"
click at [1126, 425] on input"] "eBay: djpill" at bounding box center [1131, 428] width 11 height 11
checkbox input"] "true"
click at [1126, 470] on input"] "Reverb" at bounding box center [1131, 475] width 11 height 11
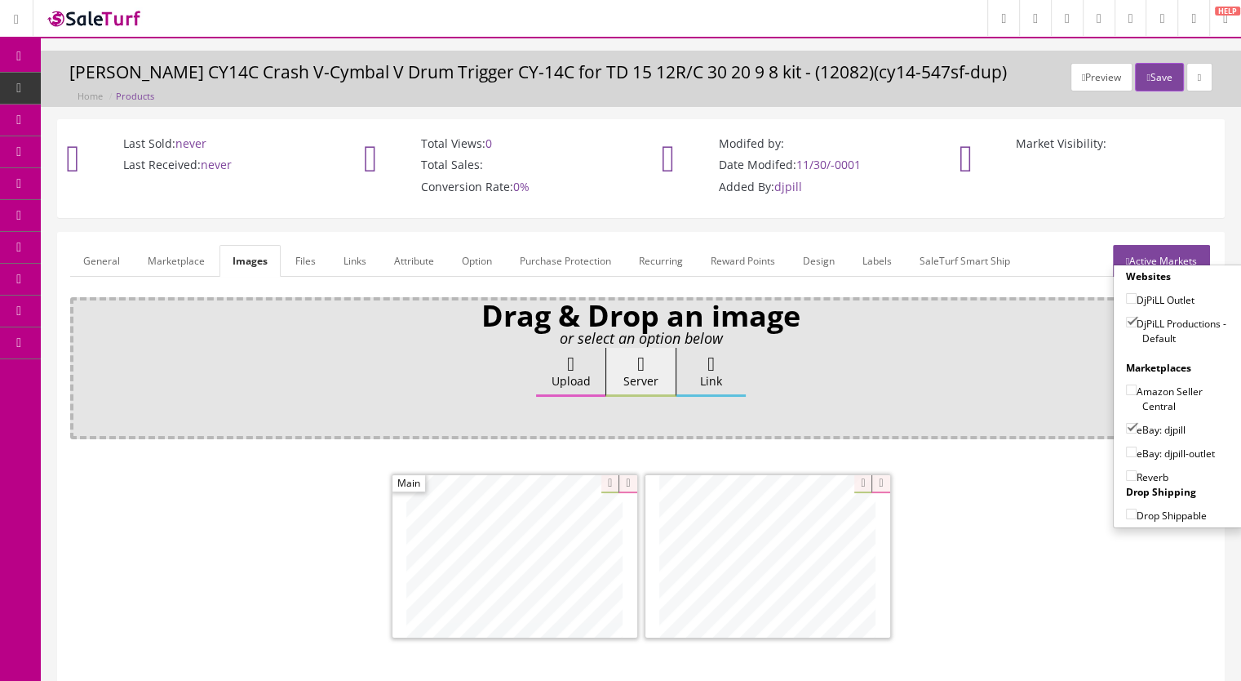
checkbox input"] "true"
click at [88, 255] on link "General" at bounding box center [101, 261] width 63 height 32
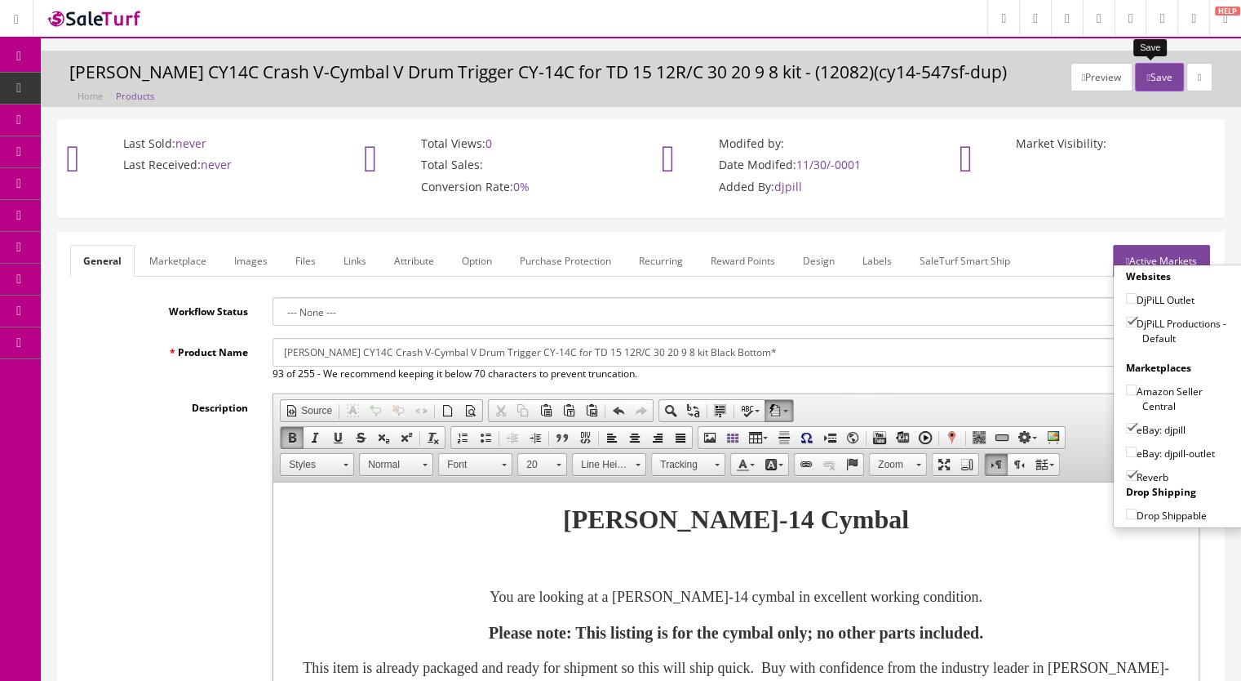
click at [1158, 83] on button "Save" at bounding box center [1159, 77] width 48 height 29
